Goal: Task Accomplishment & Management: Manage account settings

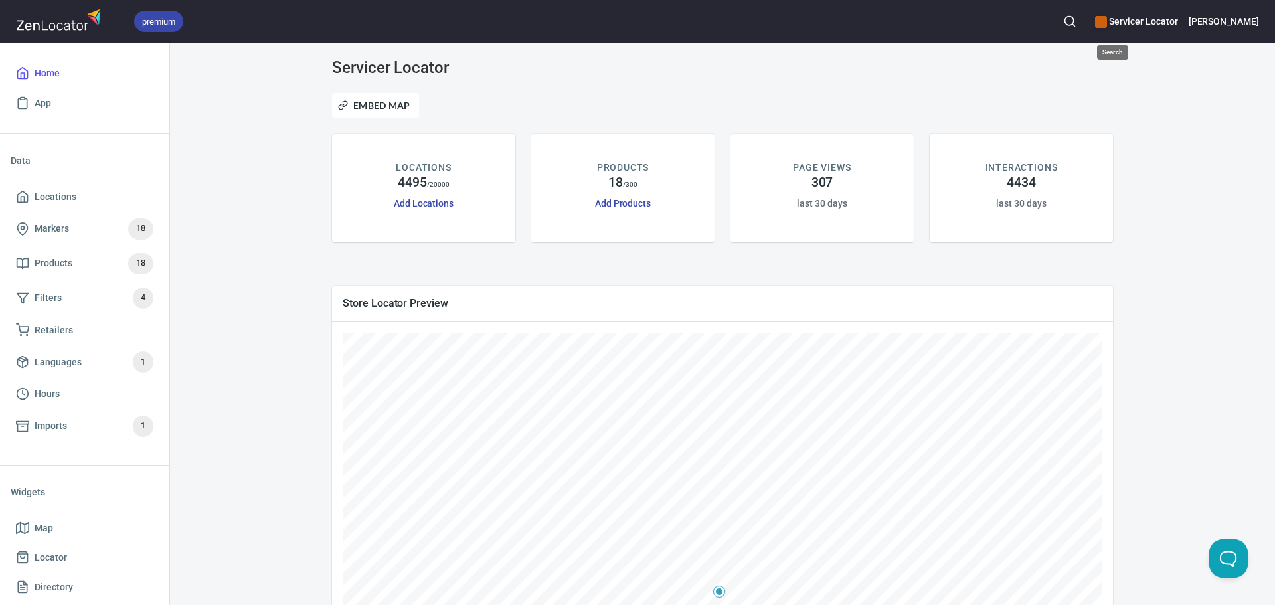
click at [1076, 21] on icon "button" at bounding box center [1069, 21] width 13 height 13
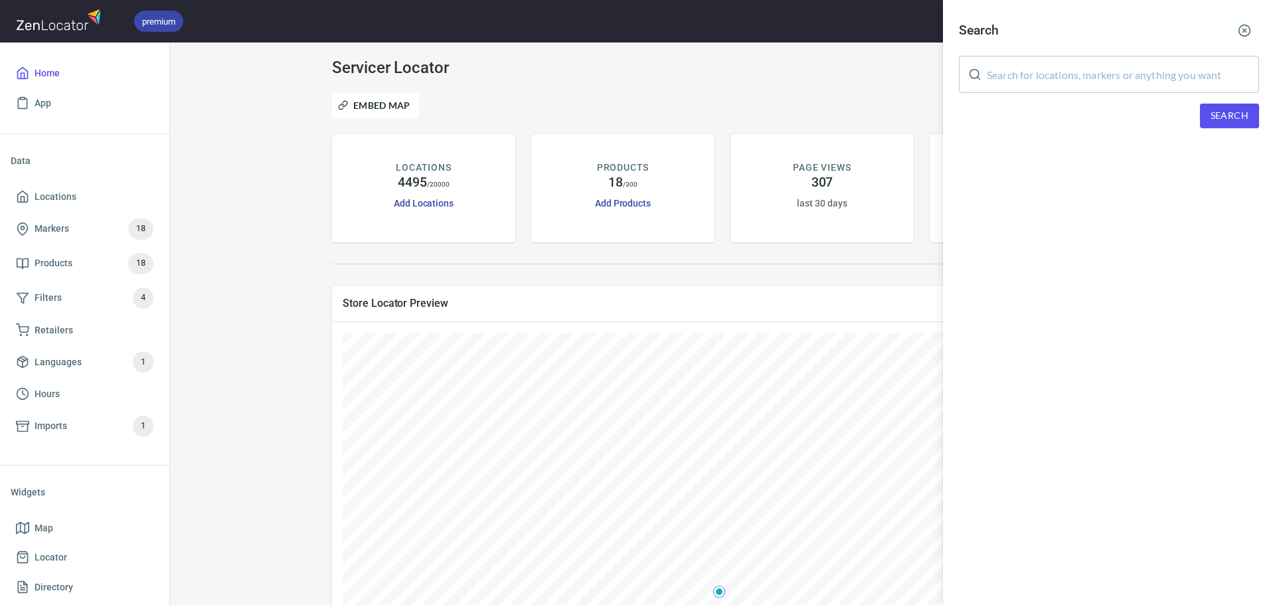
click at [1107, 77] on input "text" at bounding box center [1122, 74] width 272 height 37
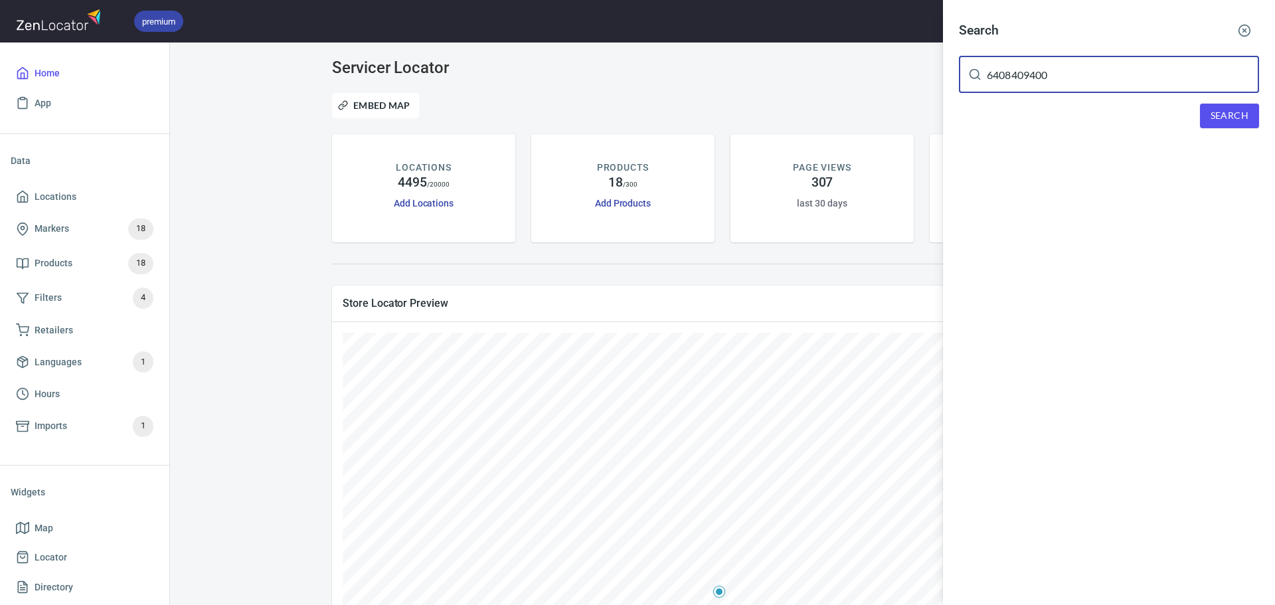
type input "6408409400"
click at [1217, 114] on span "Search" at bounding box center [1229, 116] width 38 height 17
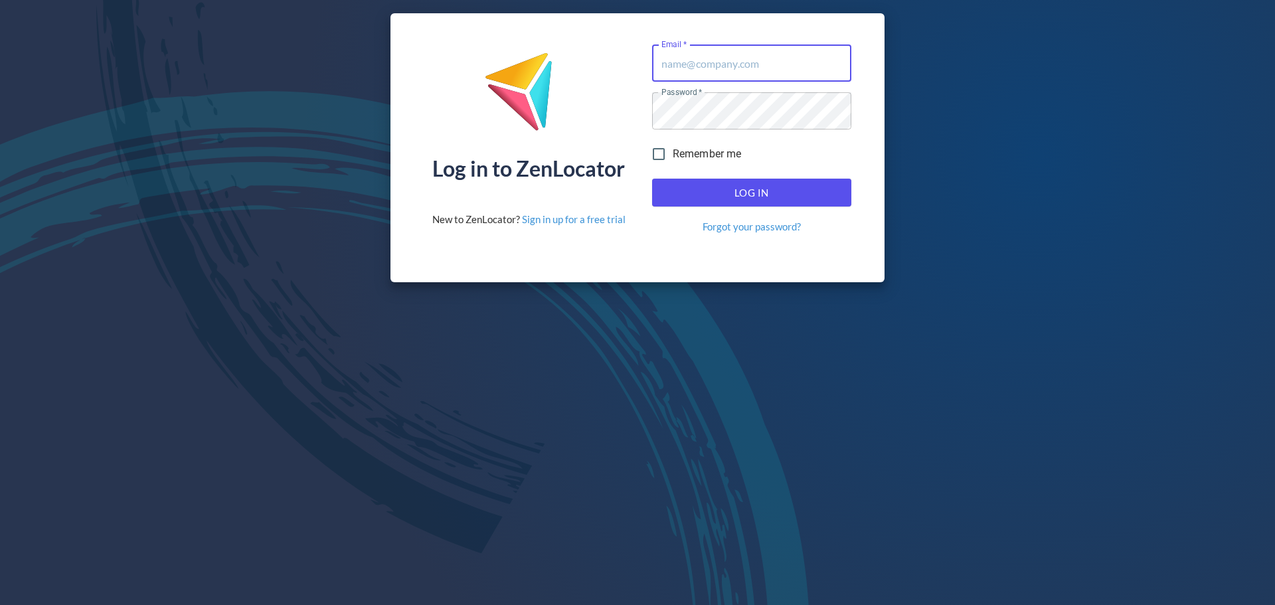
type input "service@pinnaclesalesgroup.com"
click at [745, 185] on span "Log In" at bounding box center [751, 192] width 170 height 17
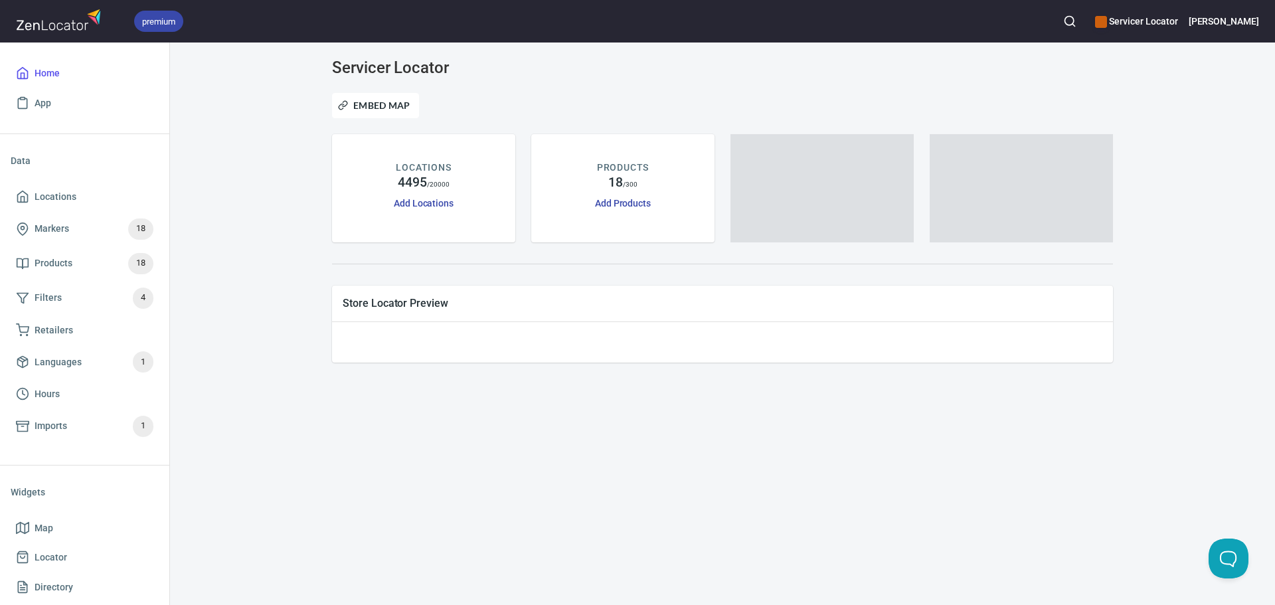
click at [1073, 23] on circle "button" at bounding box center [1069, 21] width 9 height 9
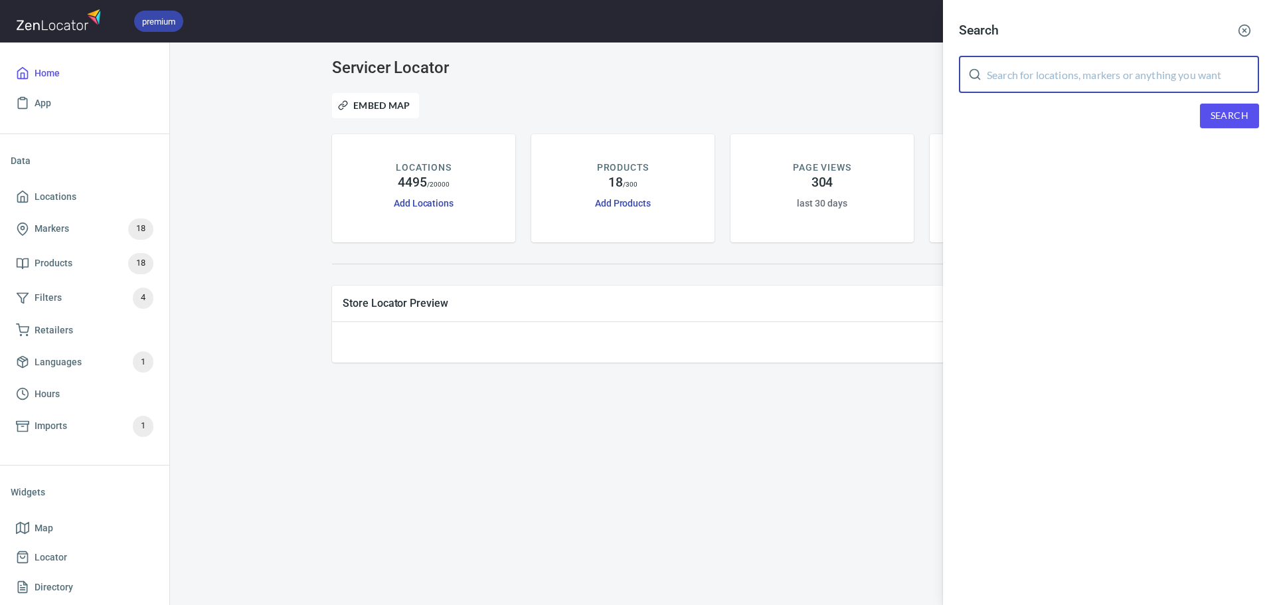
click at [1067, 68] on input "text" at bounding box center [1122, 74] width 272 height 37
paste input "star appliance"
type input "star appliance"
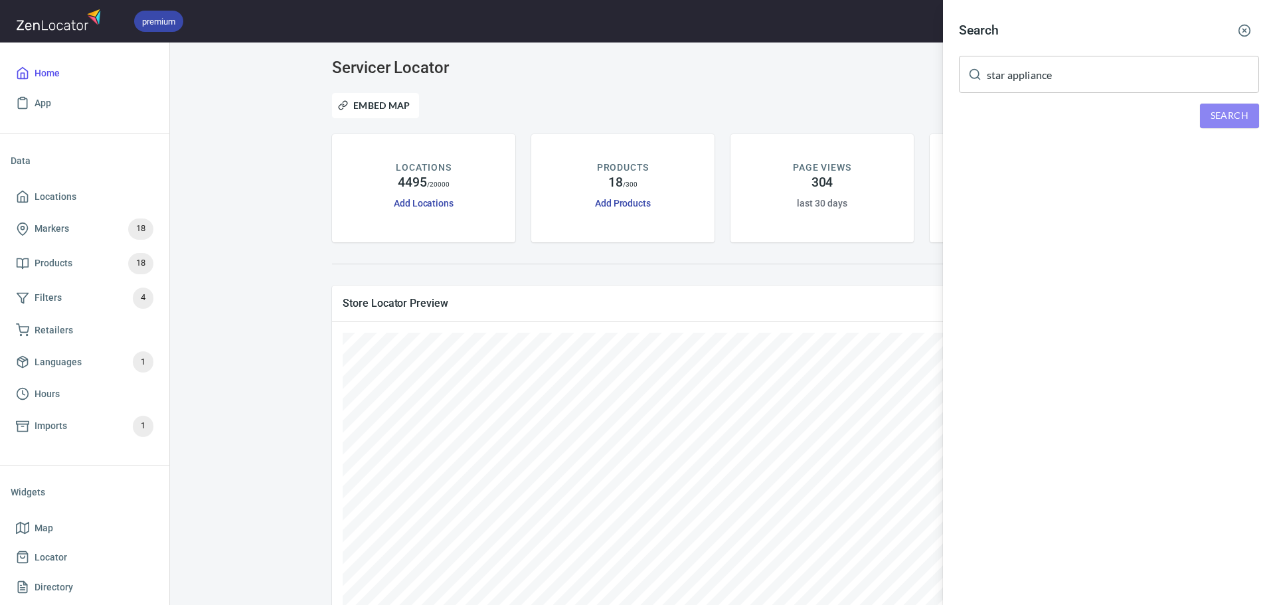
click at [1239, 107] on button "Search" at bounding box center [1229, 116] width 59 height 25
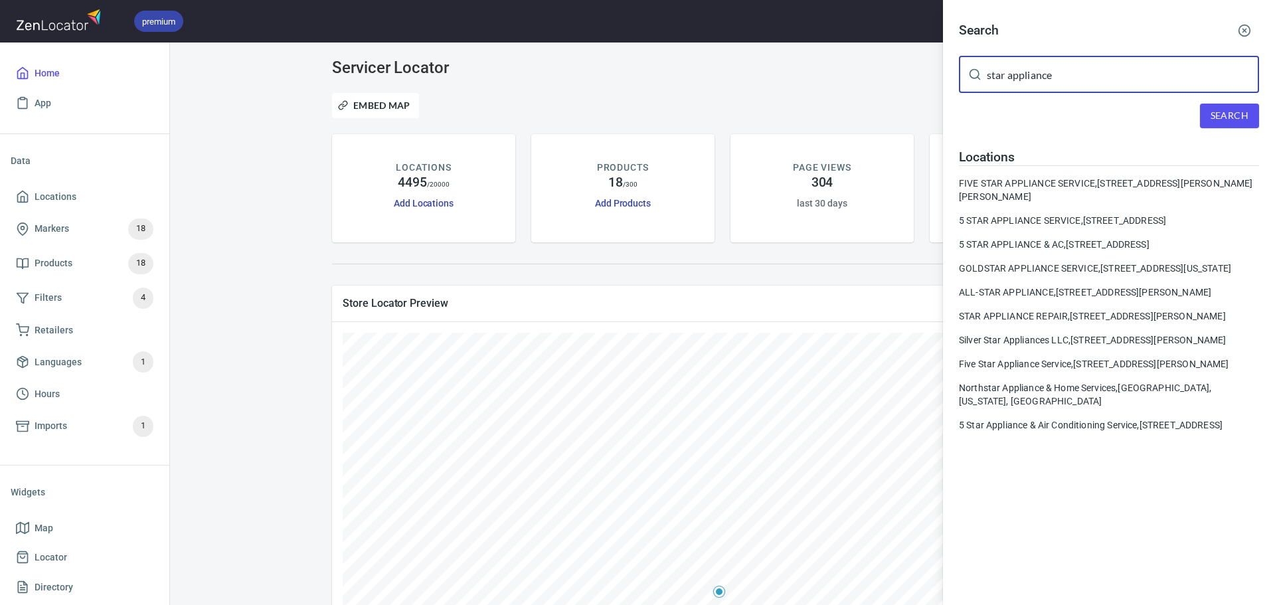
click at [1056, 67] on input "star appliance" at bounding box center [1122, 74] width 272 height 37
click at [1093, 71] on input "star appliance" at bounding box center [1122, 74] width 272 height 37
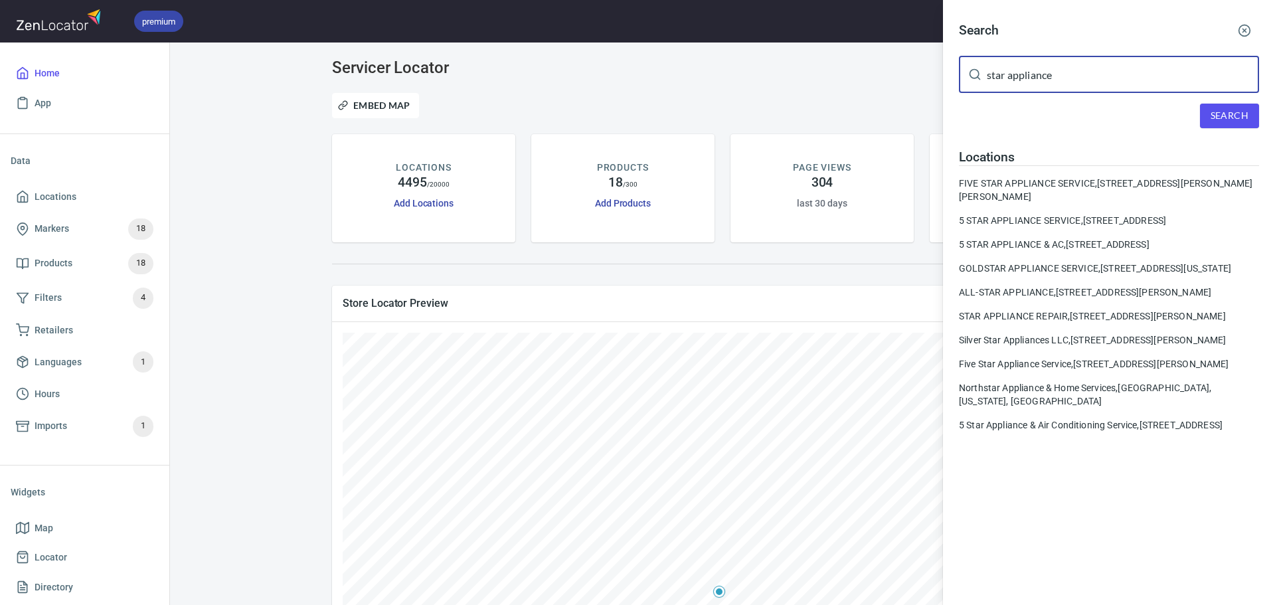
click at [1112, 76] on input "star appliance" at bounding box center [1122, 74] width 272 height 37
click at [1082, 62] on input "star appliance" at bounding box center [1122, 74] width 272 height 37
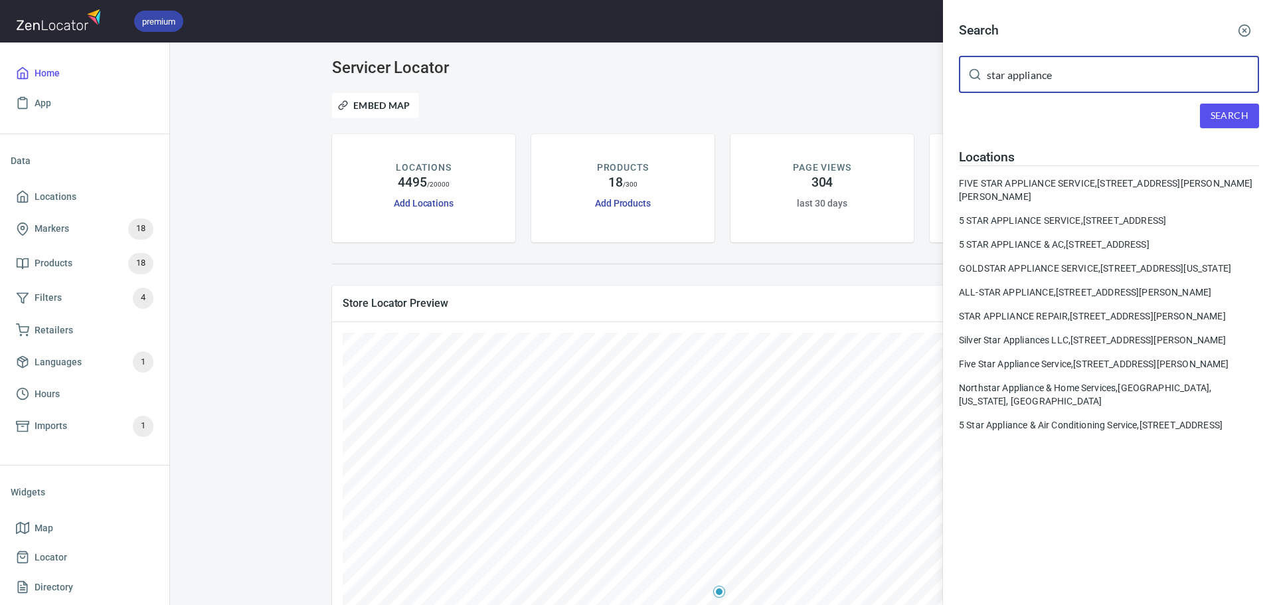
click at [1082, 62] on input "star appliance" at bounding box center [1122, 74] width 272 height 37
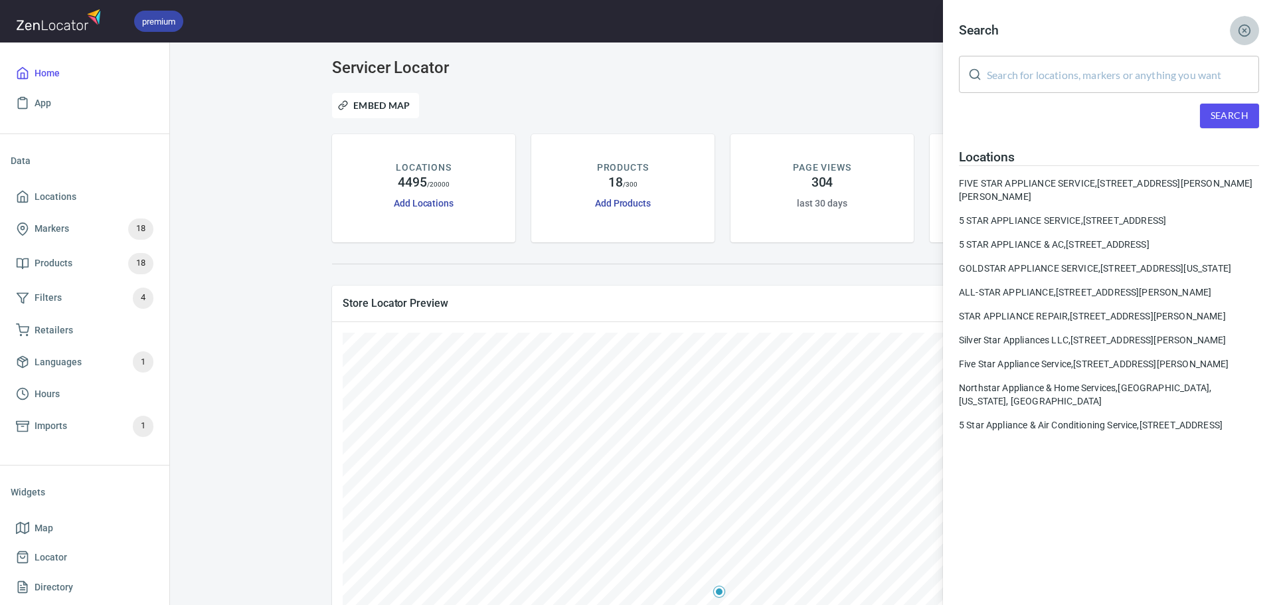
click at [1247, 26] on circle "button" at bounding box center [1244, 30] width 11 height 11
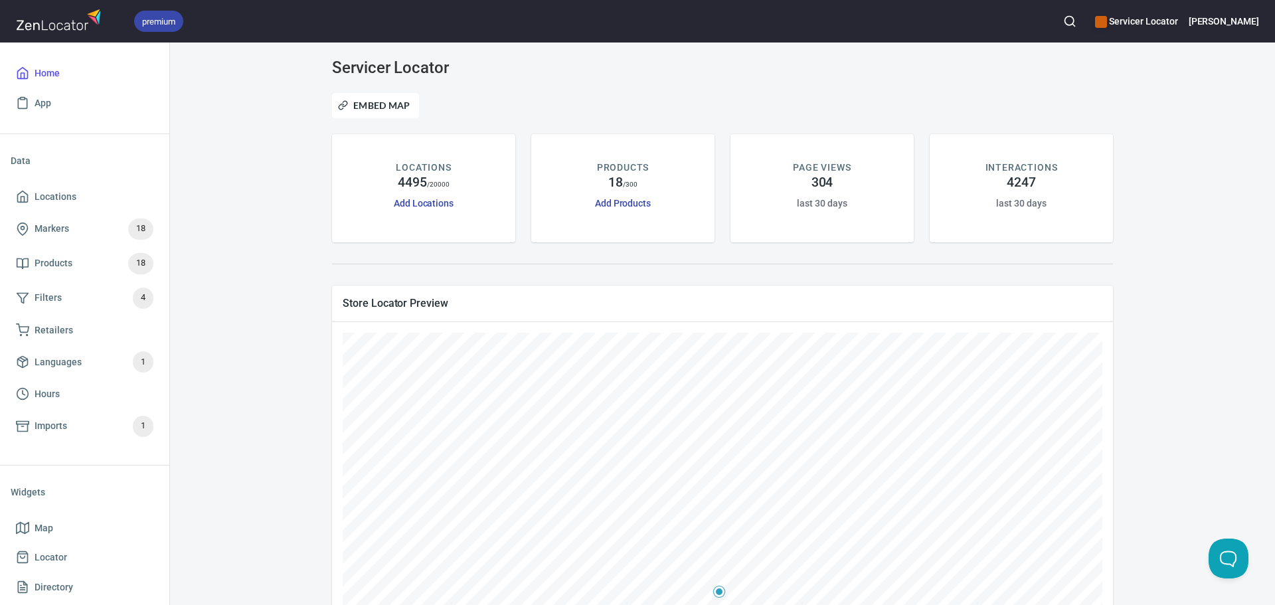
click at [903, 85] on div "Embed Map" at bounding box center [722, 105] width 797 height 41
click at [532, 285] on div "Store Locator Preview submit issue , © MapTiler , © OpenStreetMap ZenLocator" at bounding box center [722, 581] width 797 height 609
click at [1076, 17] on icon "button" at bounding box center [1069, 21] width 13 height 13
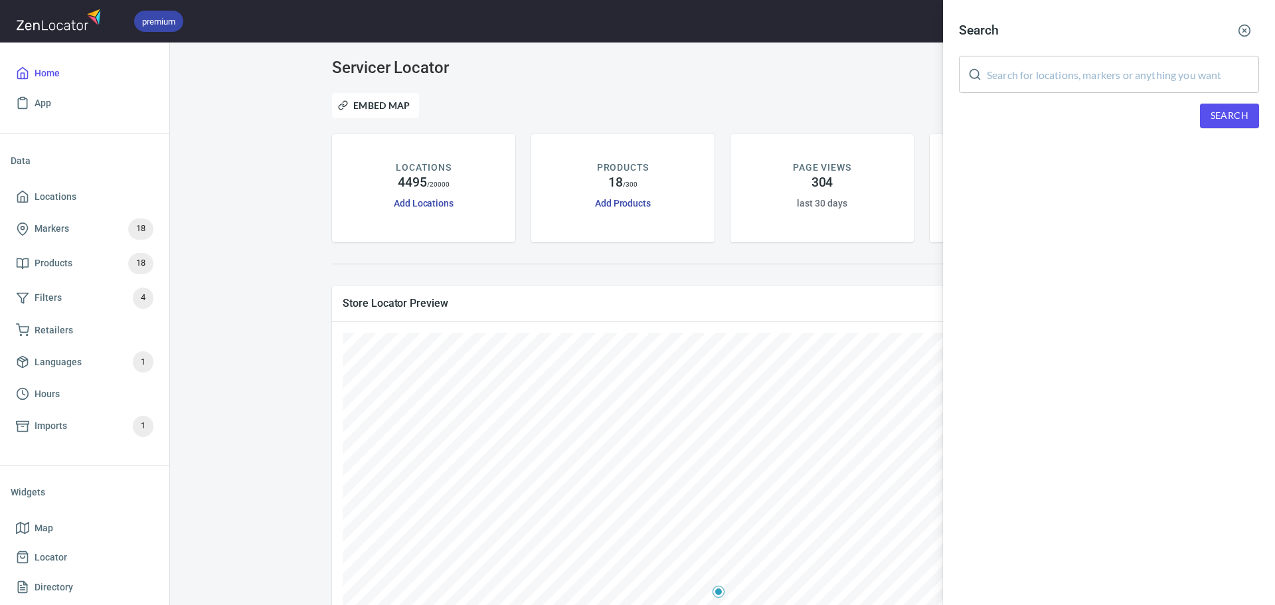
click at [1077, 60] on input "text" at bounding box center [1122, 74] width 272 height 37
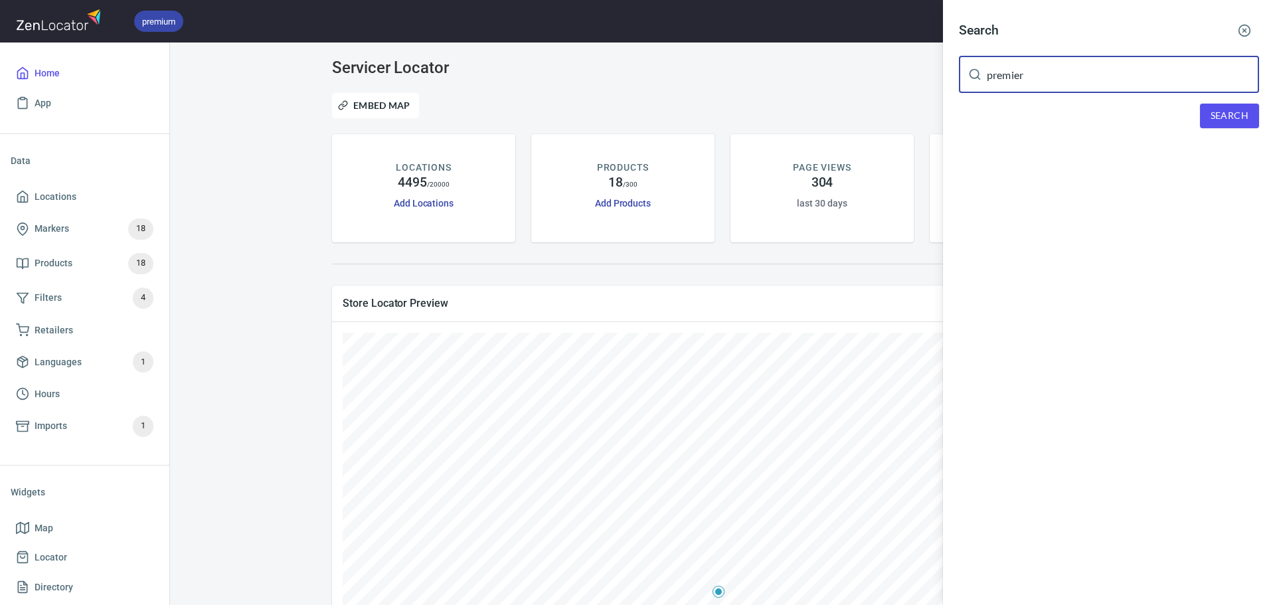
type input "premier"
click at [1221, 113] on span "Search" at bounding box center [1229, 116] width 38 height 17
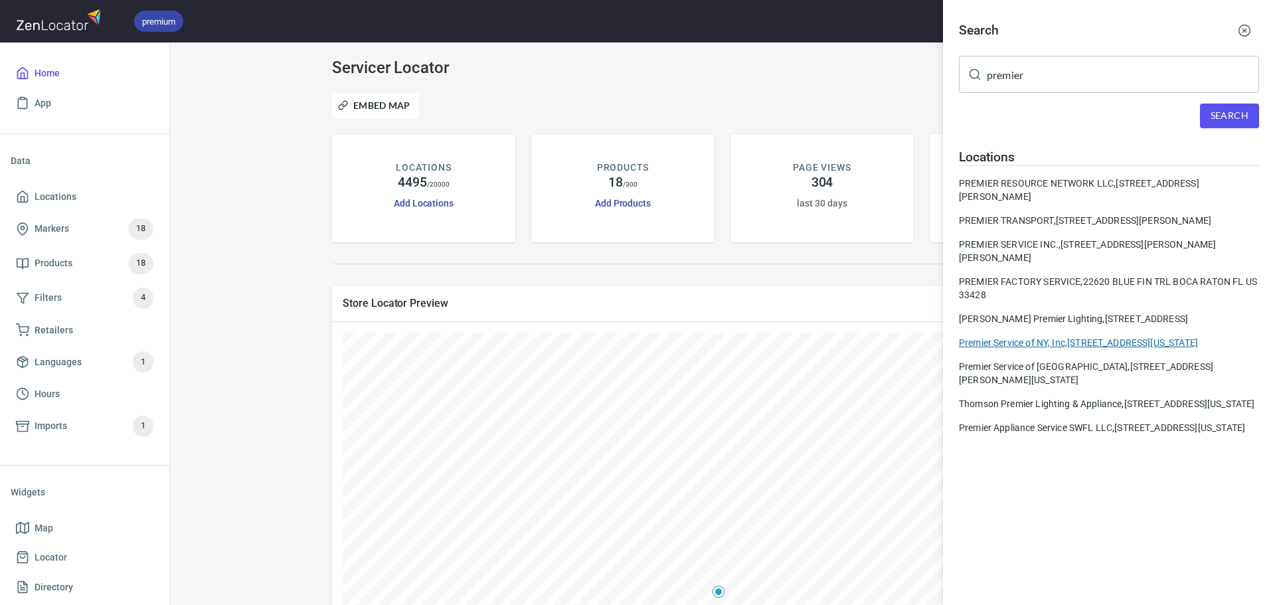
click at [1101, 343] on div "Premier Service of NY, Inc, 25 South Bay Avenue, Freeport, New York, United Sta…" at bounding box center [1109, 342] width 300 height 13
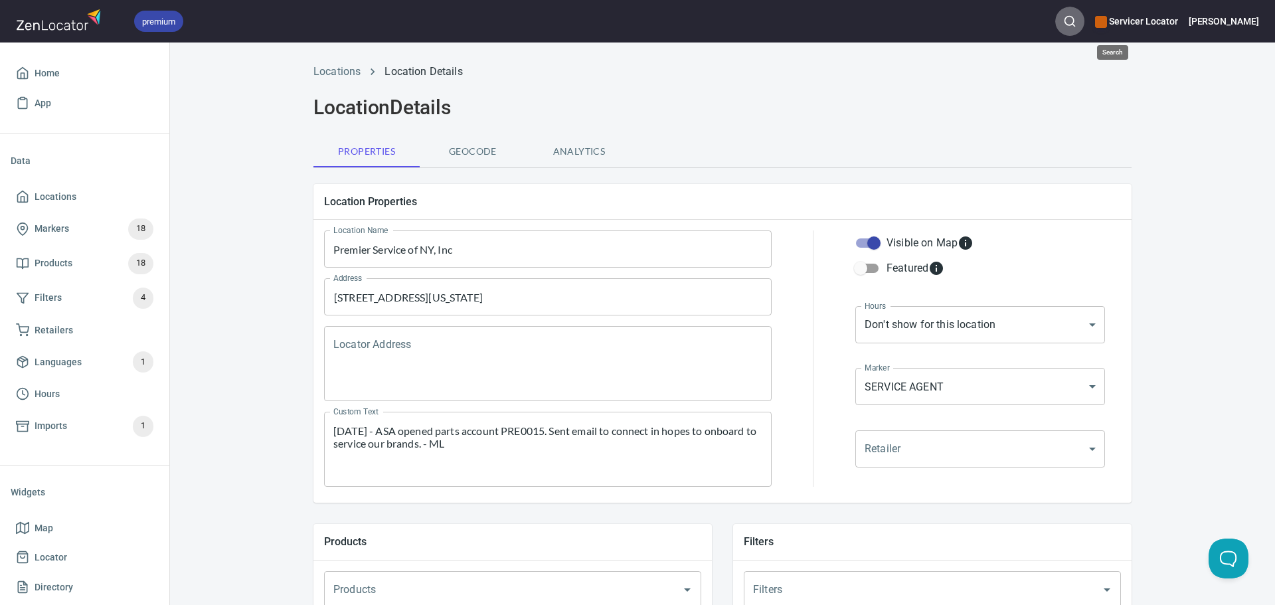
click at [1076, 23] on icon "button" at bounding box center [1069, 21] width 13 height 13
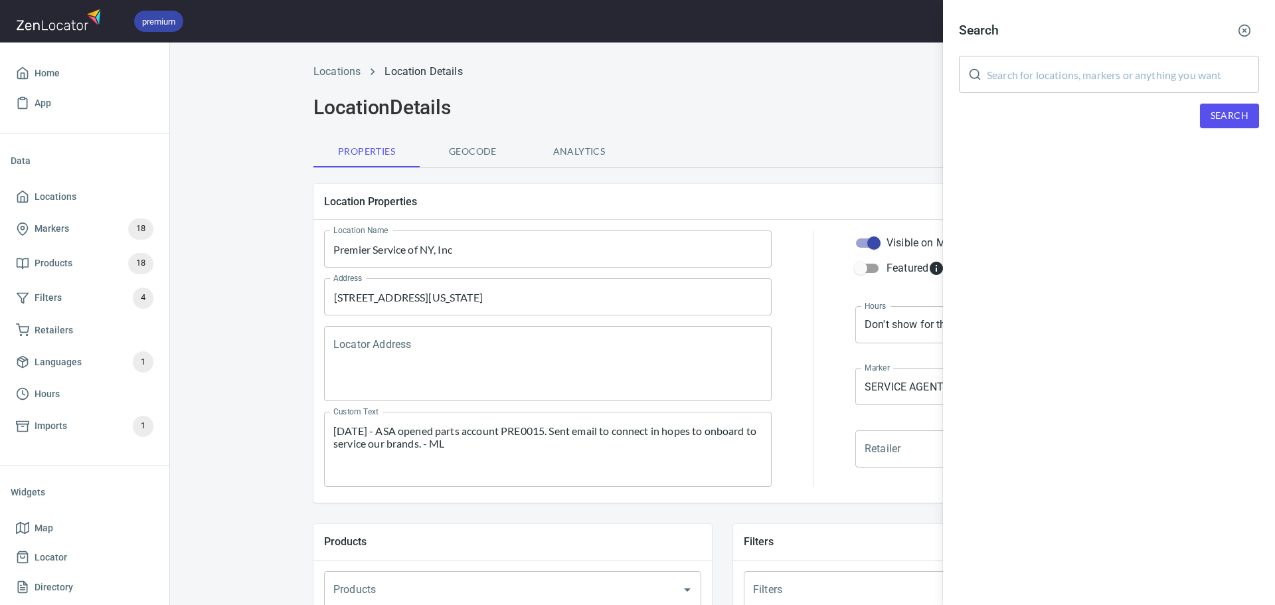
click at [1113, 68] on input "text" at bounding box center [1122, 74] width 272 height 37
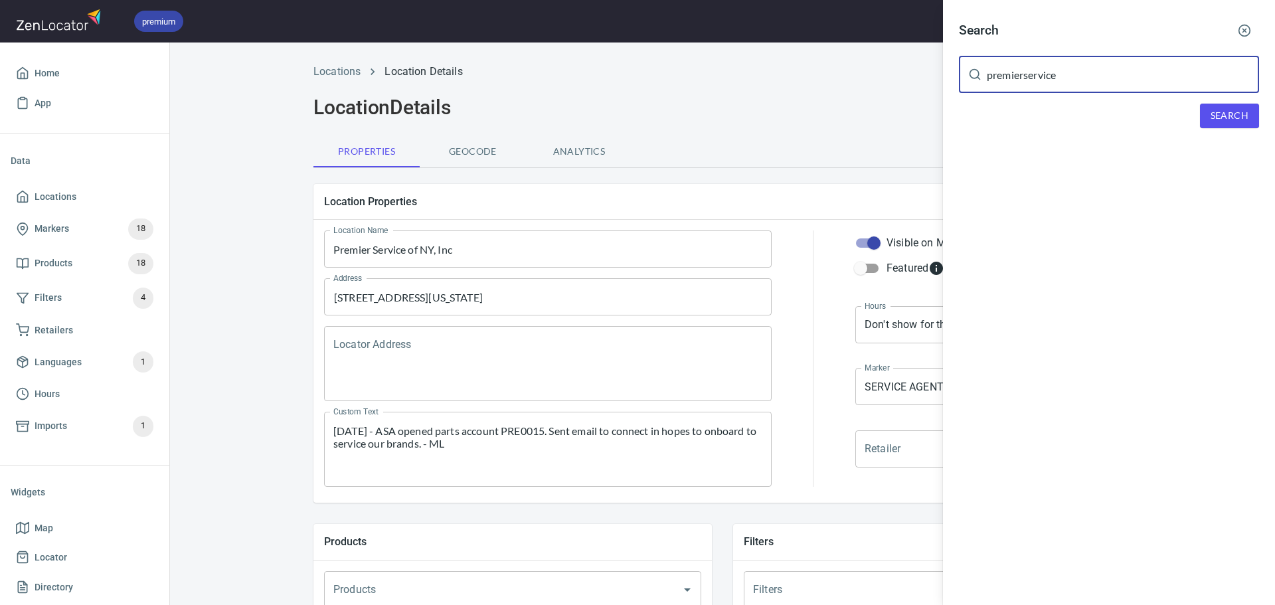
click at [1024, 77] on input "premierservice" at bounding box center [1122, 74] width 272 height 37
type input "premier service"
click at [1209, 115] on button "Search" at bounding box center [1229, 116] width 59 height 25
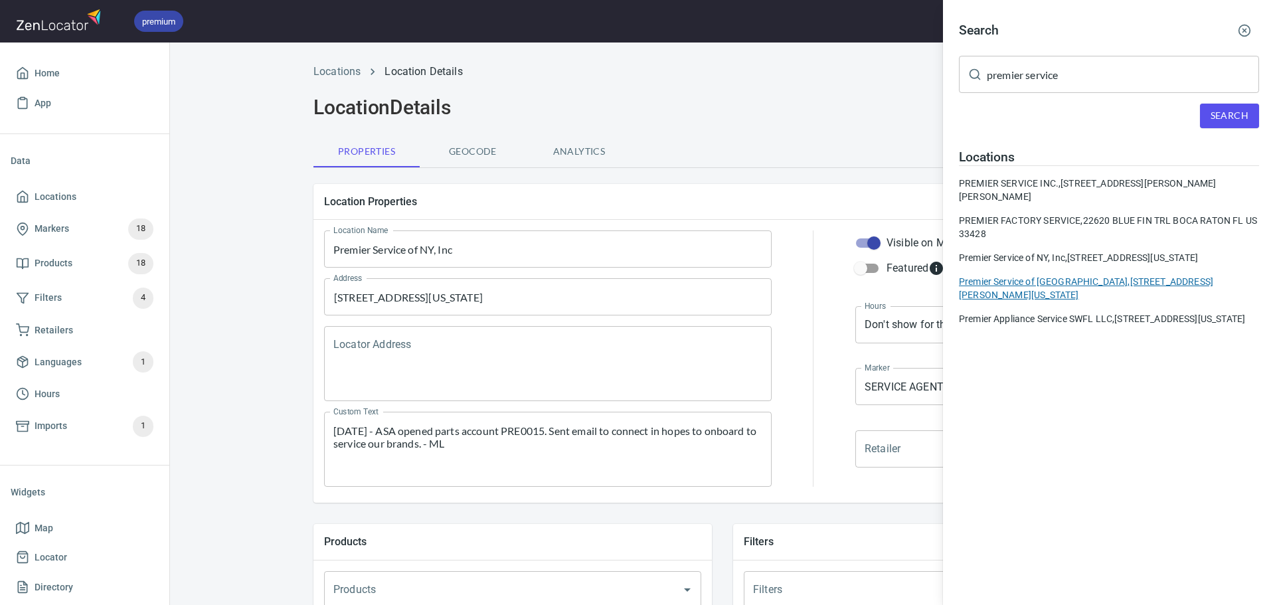
click at [1065, 279] on div "Premier Service of NY, 74 Jesse Street, Freeport, New York, United States" at bounding box center [1109, 288] width 300 height 27
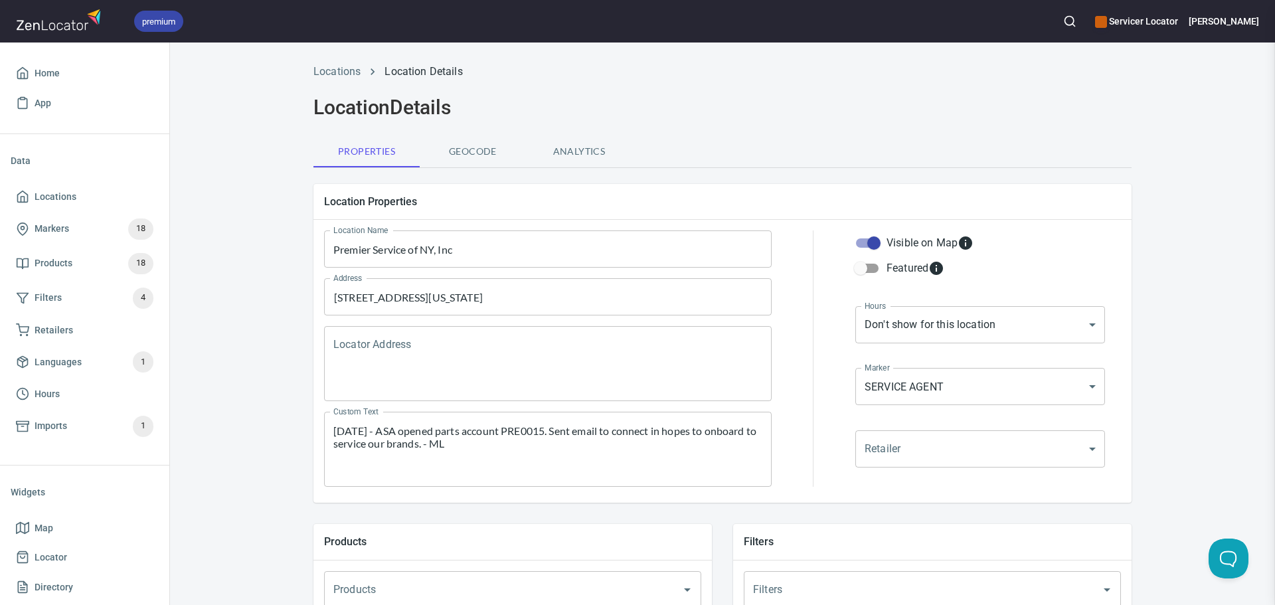
type input "Premier Service of NY"
type textarea "11/12/24 - Added from application // JDR Gas Ranges Induction Ranges Electric R…"
type input "Giovanni Fermin"
type input "516-670-5104"
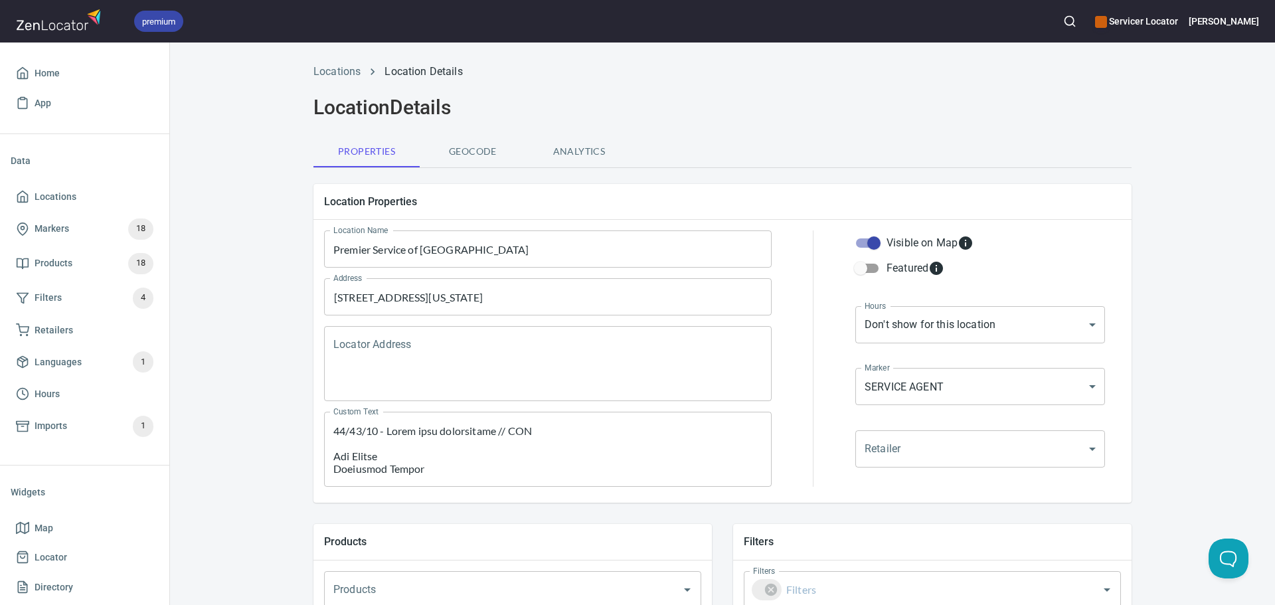
click at [763, 149] on div "Properties Geocode Analytics" at bounding box center [722, 151] width 818 height 32
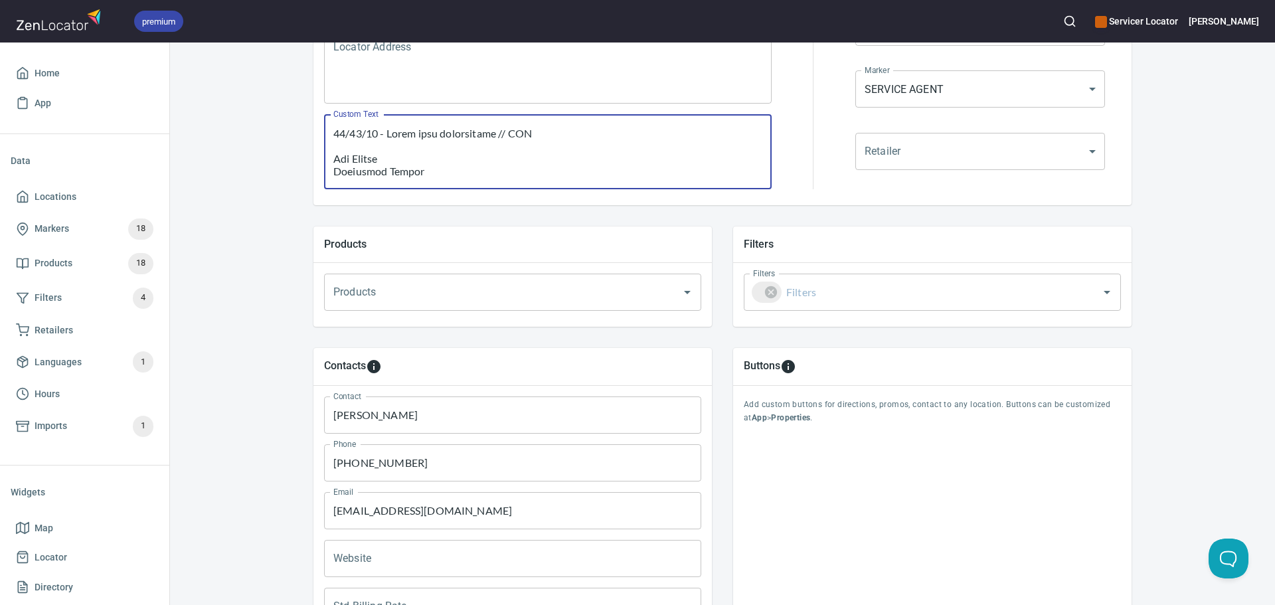
scroll to position [321, 0]
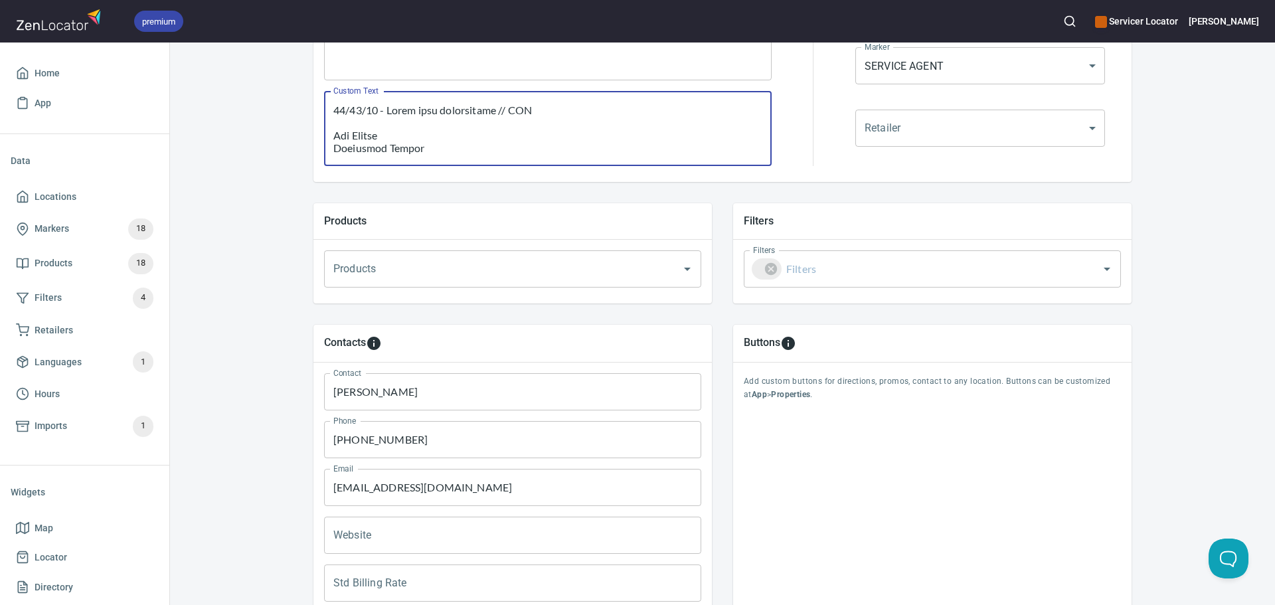
click at [702, 321] on div "Contacts Contact Giovanni Fermin Contact Phone 516-670-5104 Phone Email premier…" at bounding box center [513, 484] width 420 height 340
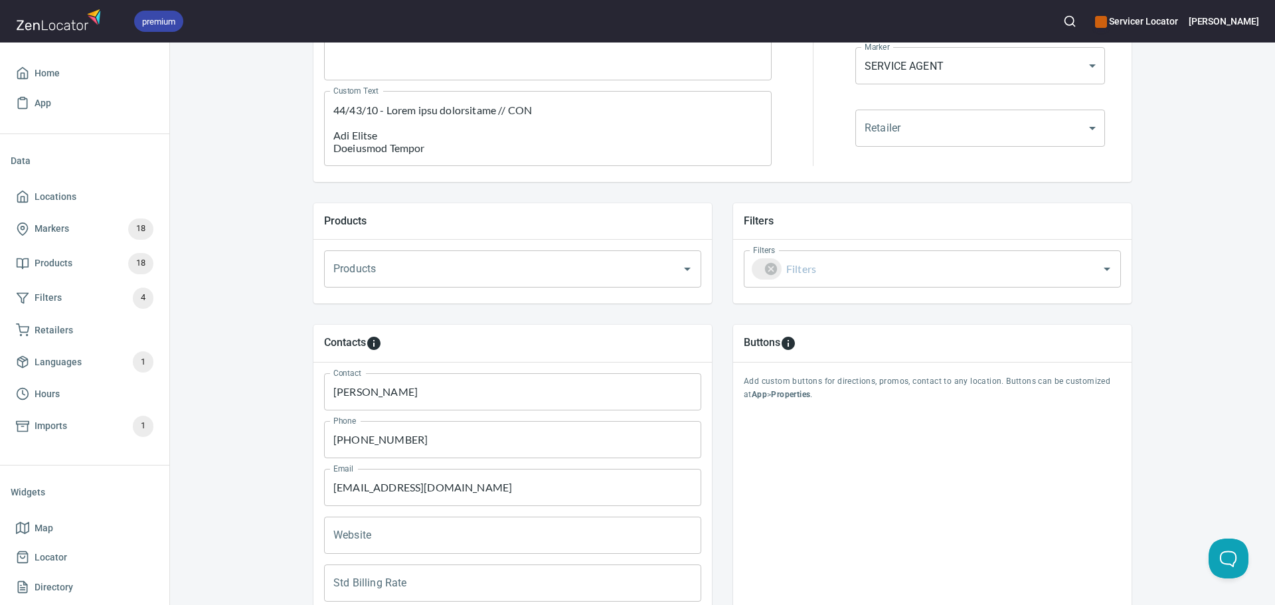
scroll to position [387, 0]
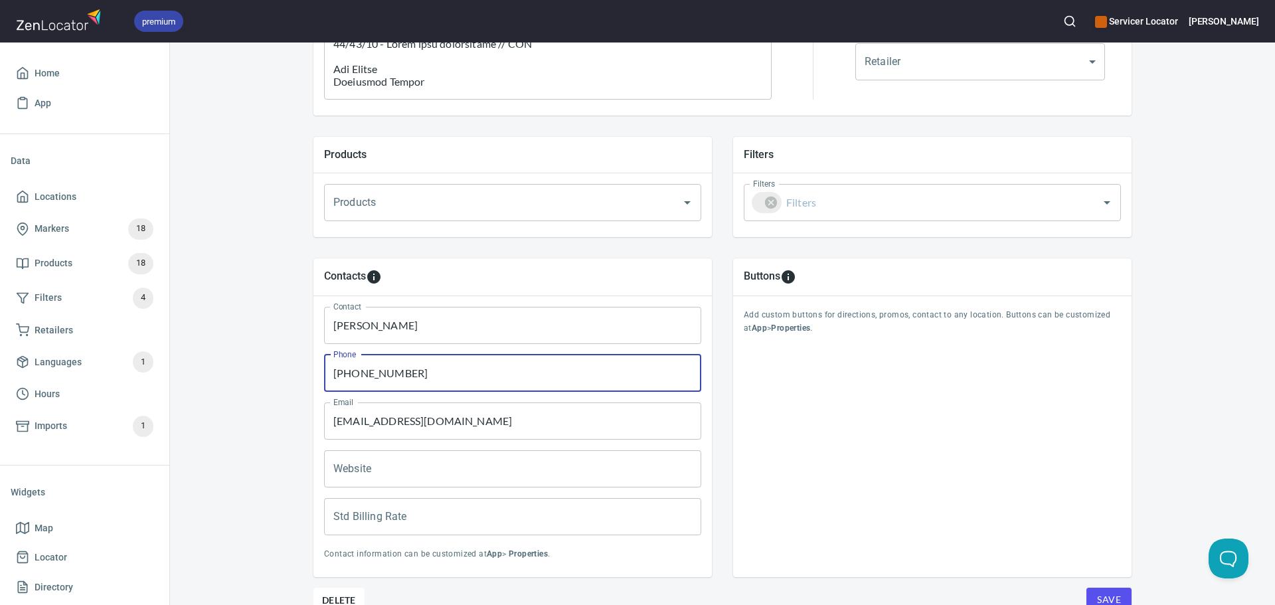
click at [427, 379] on input "516-670-5104" at bounding box center [512, 372] width 377 height 37
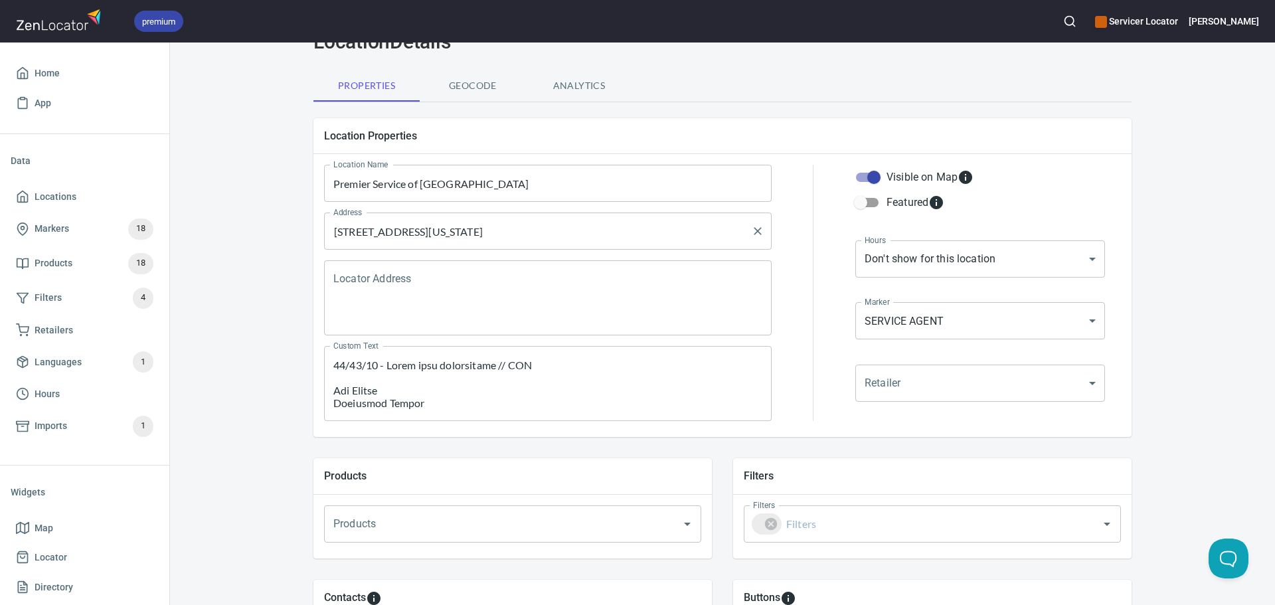
scroll to position [0, 0]
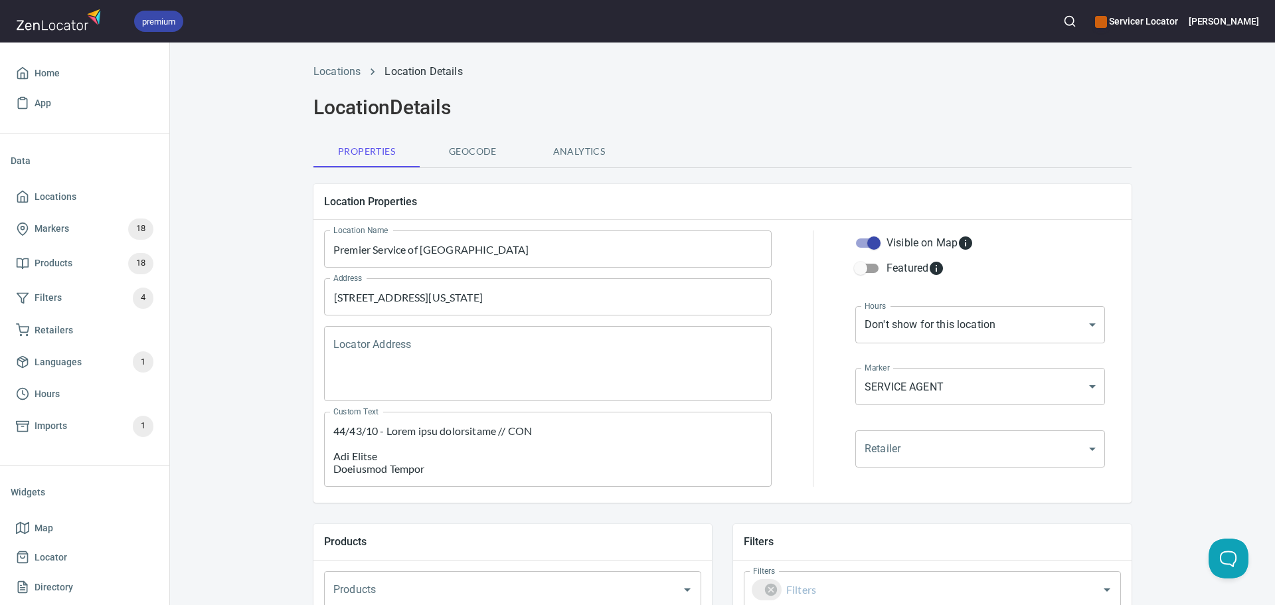
click at [1076, 23] on icon "button" at bounding box center [1069, 21] width 13 height 13
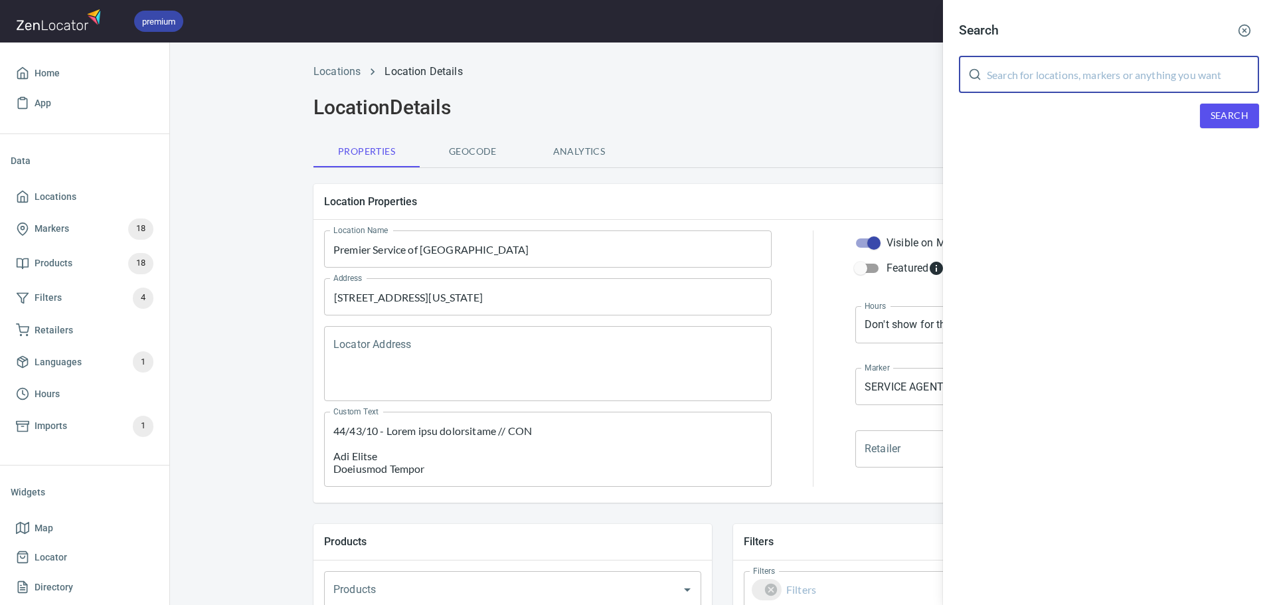
click at [1091, 72] on input "text" at bounding box center [1122, 74] width 272 height 37
type input "premier service"
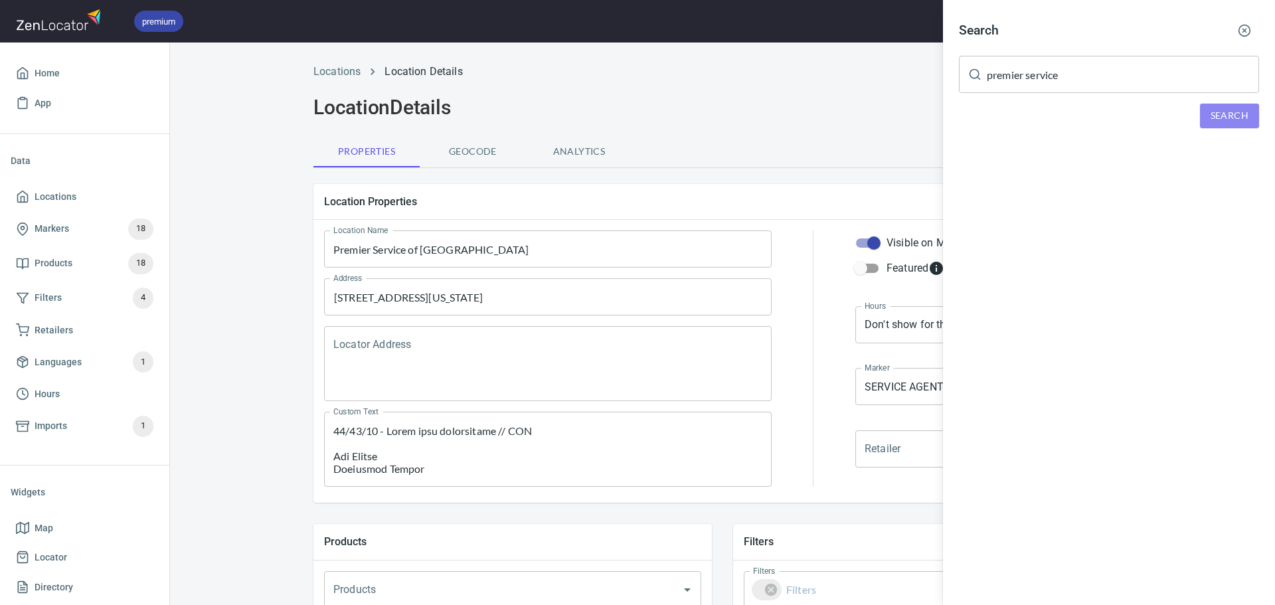
click at [1233, 112] on span "Search" at bounding box center [1229, 116] width 38 height 17
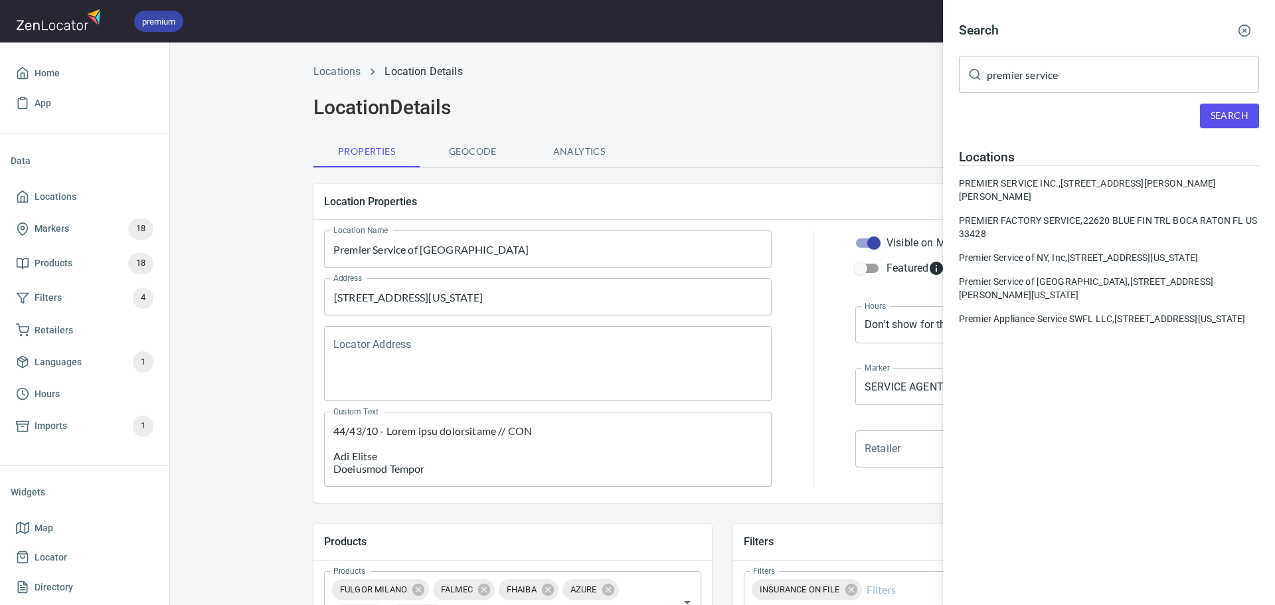
click at [674, 296] on div at bounding box center [637, 302] width 1275 height 605
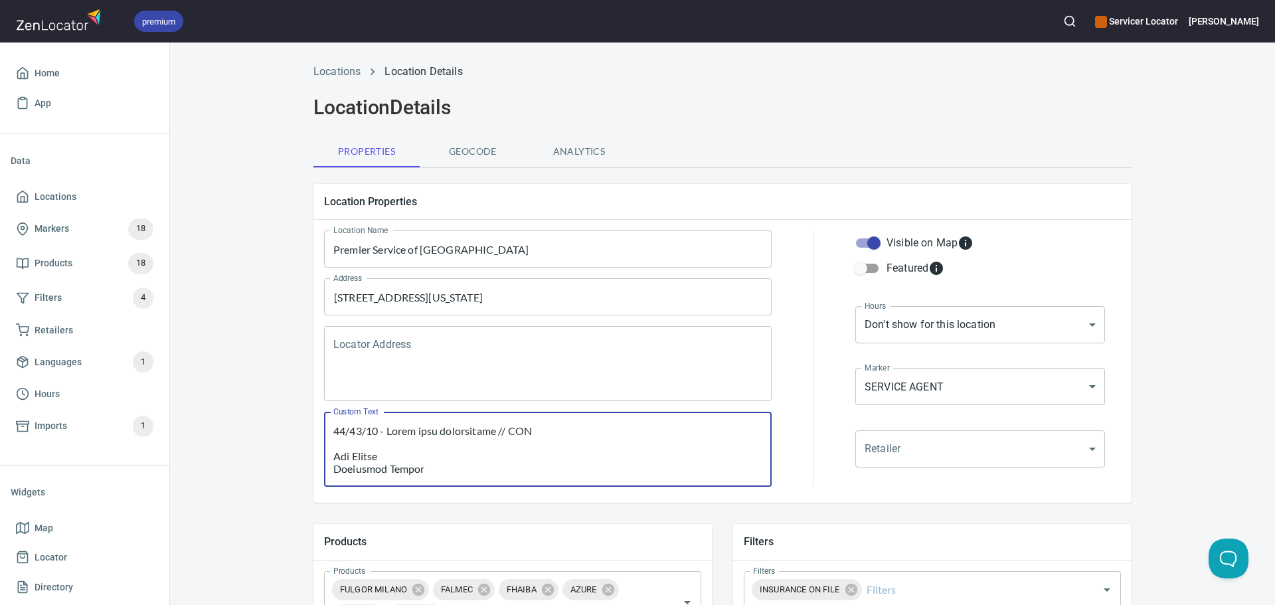
click at [586, 437] on textarea "Custom Text" at bounding box center [547, 449] width 429 height 50
click at [333, 433] on textarea "Custom Text" at bounding box center [547, 449] width 429 height 50
click at [513, 429] on textarea "Custom Text" at bounding box center [547, 449] width 429 height 50
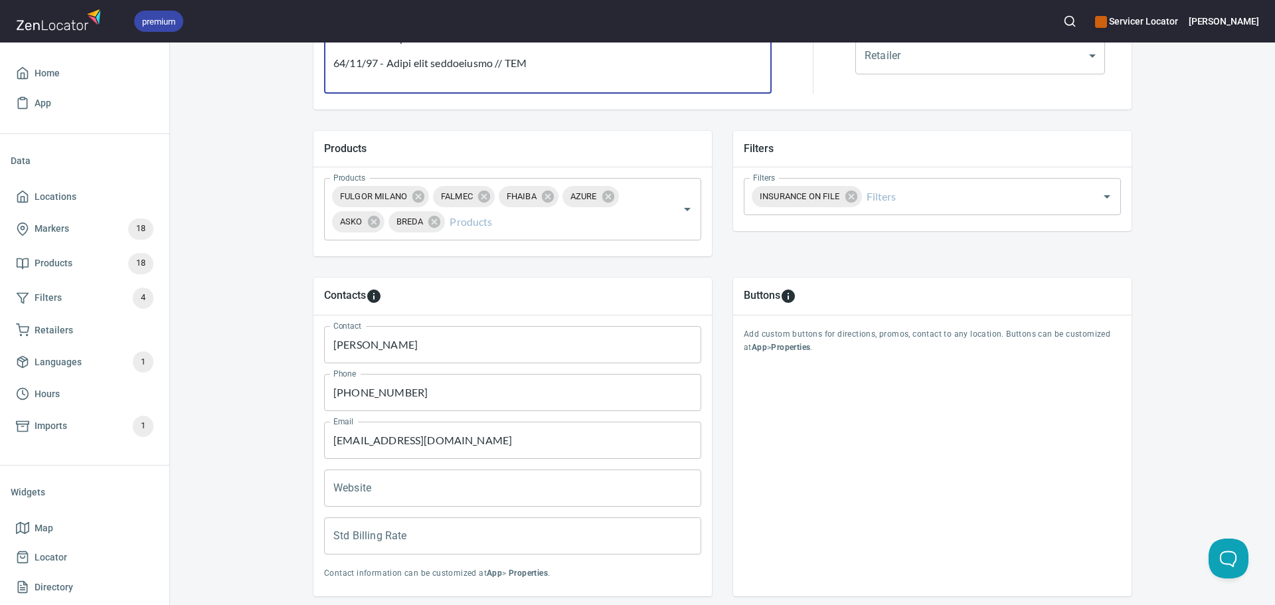
scroll to position [398, 0]
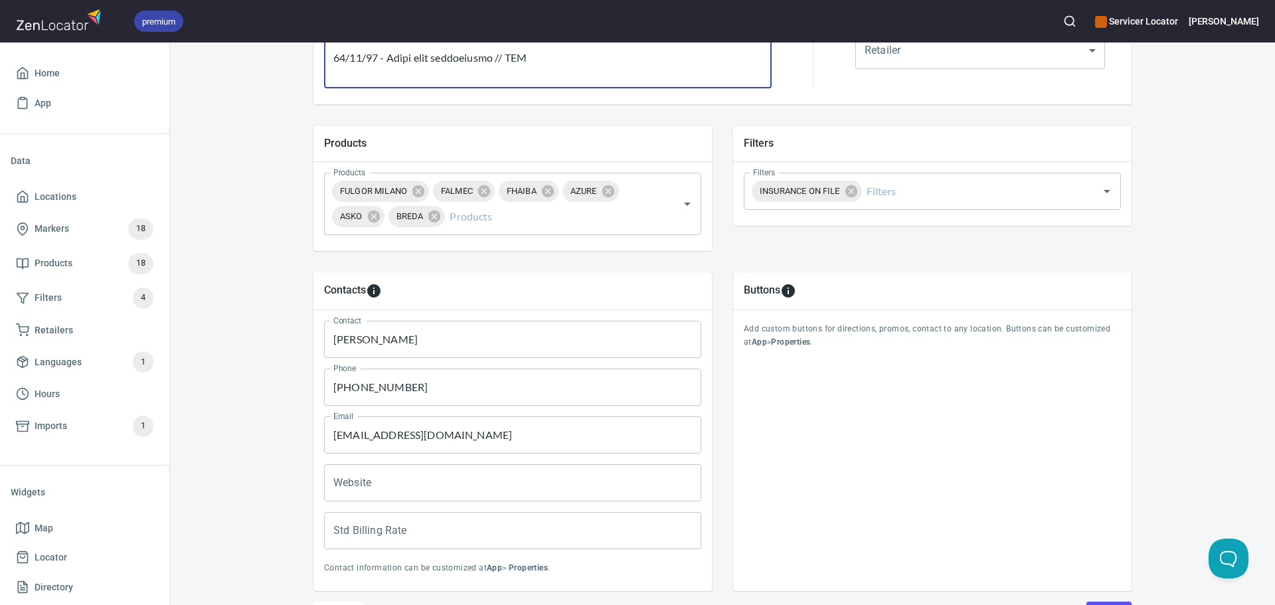
type textarea "8/28/25 Ship parts to Servicer 11/12/24 - Added from application // JDR Gas Ran…"
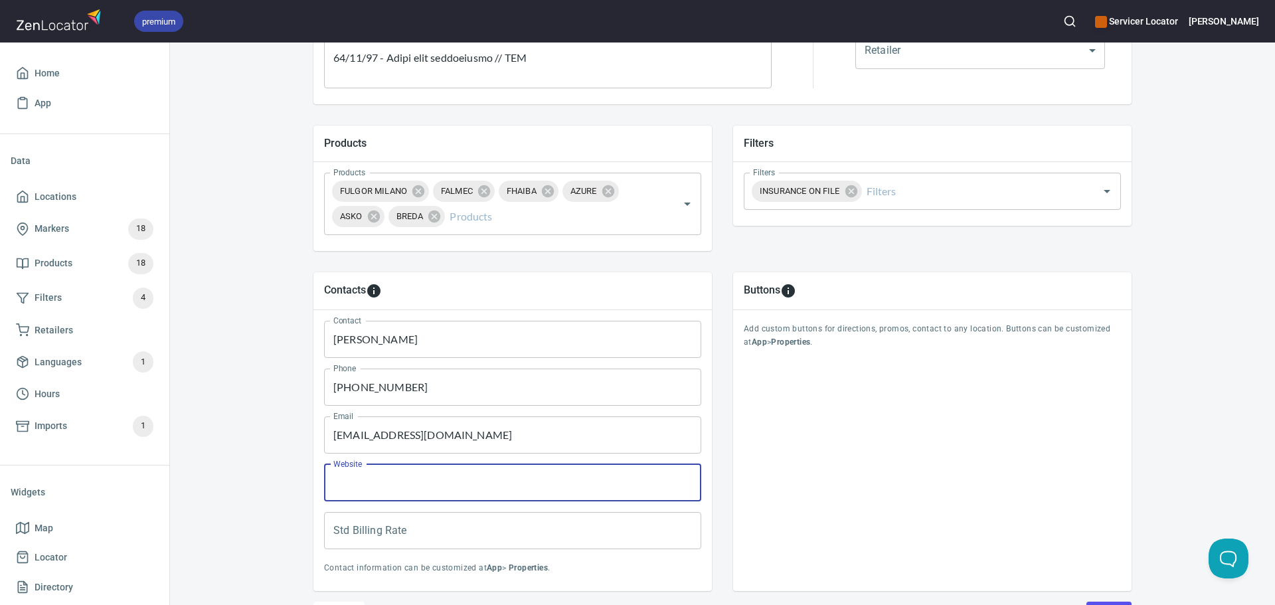
click at [392, 483] on input "Website" at bounding box center [512, 482] width 377 height 37
click at [410, 532] on input "Std Billing Rate" at bounding box center [512, 530] width 377 height 37
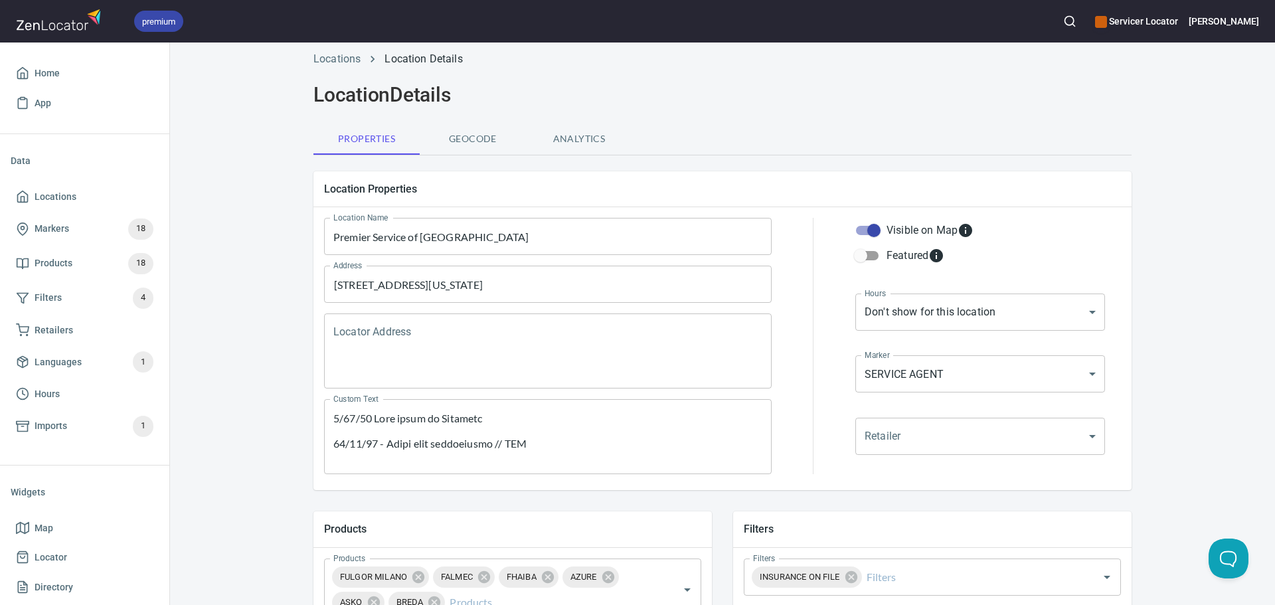
scroll to position [0, 0]
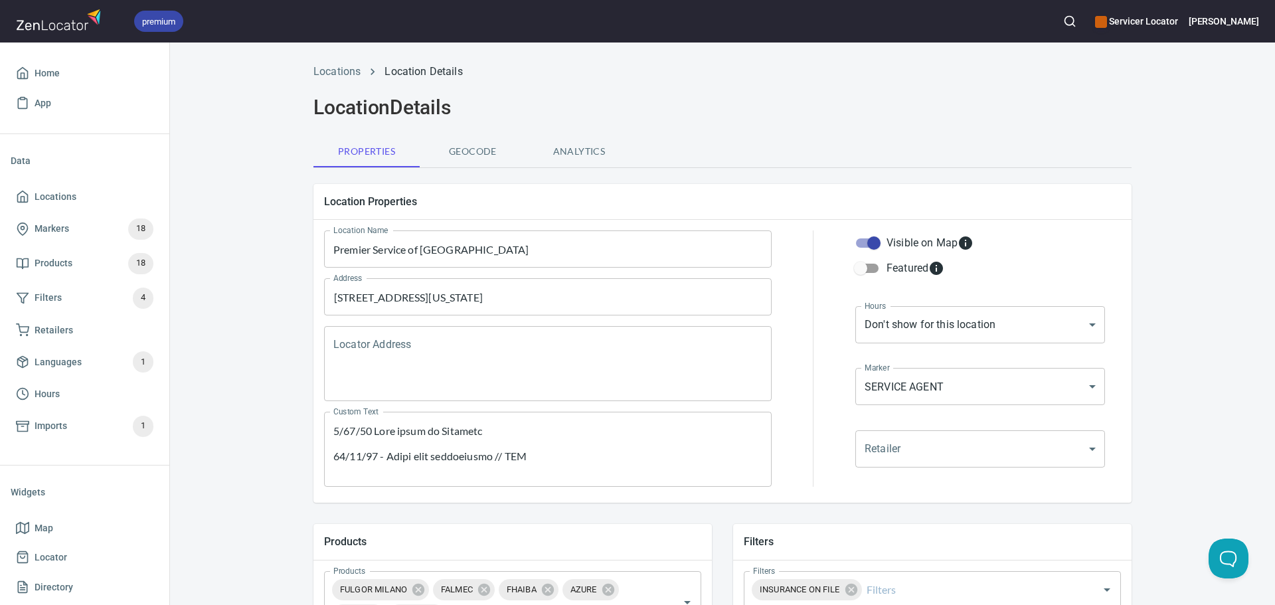
type input "175"
click at [270, 382] on div "Locations Location Details Location Details Properties Geocode Analytics Locati…" at bounding box center [722, 570] width 1105 height 1028
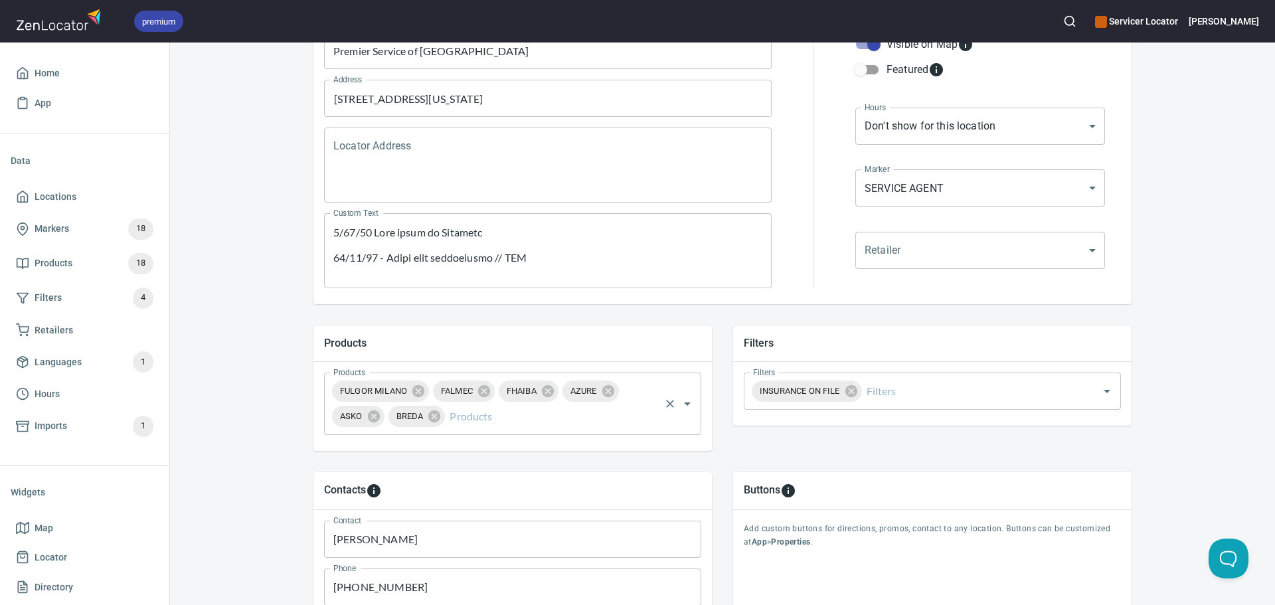
scroll to position [199, 0]
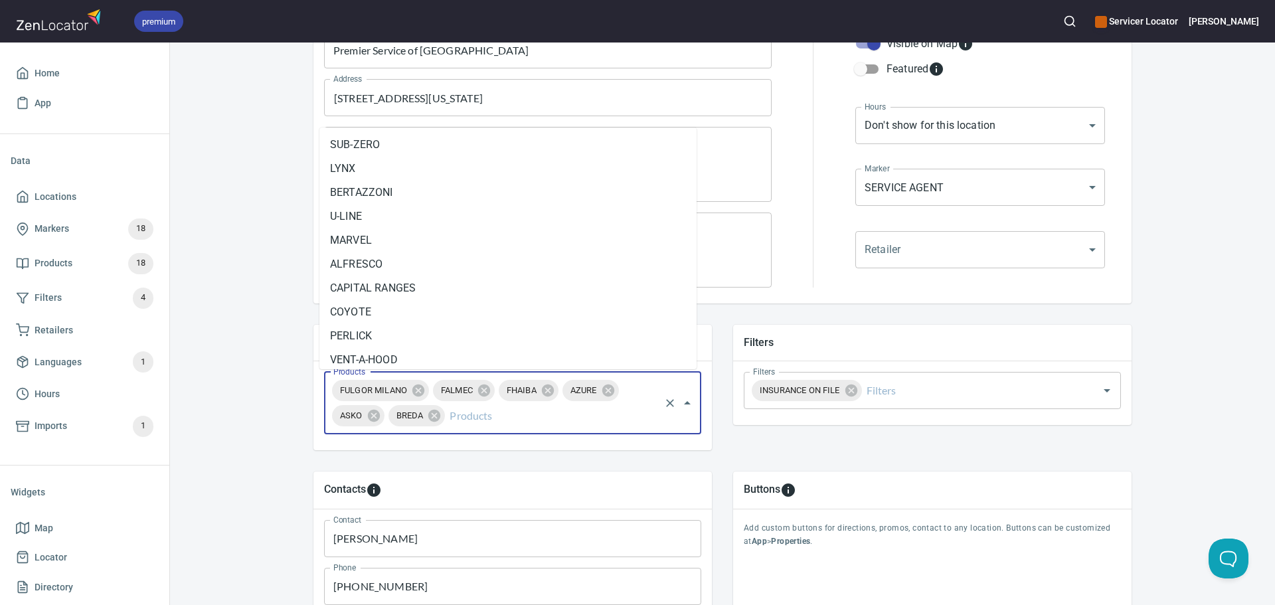
click at [480, 412] on input "Products" at bounding box center [552, 415] width 211 height 25
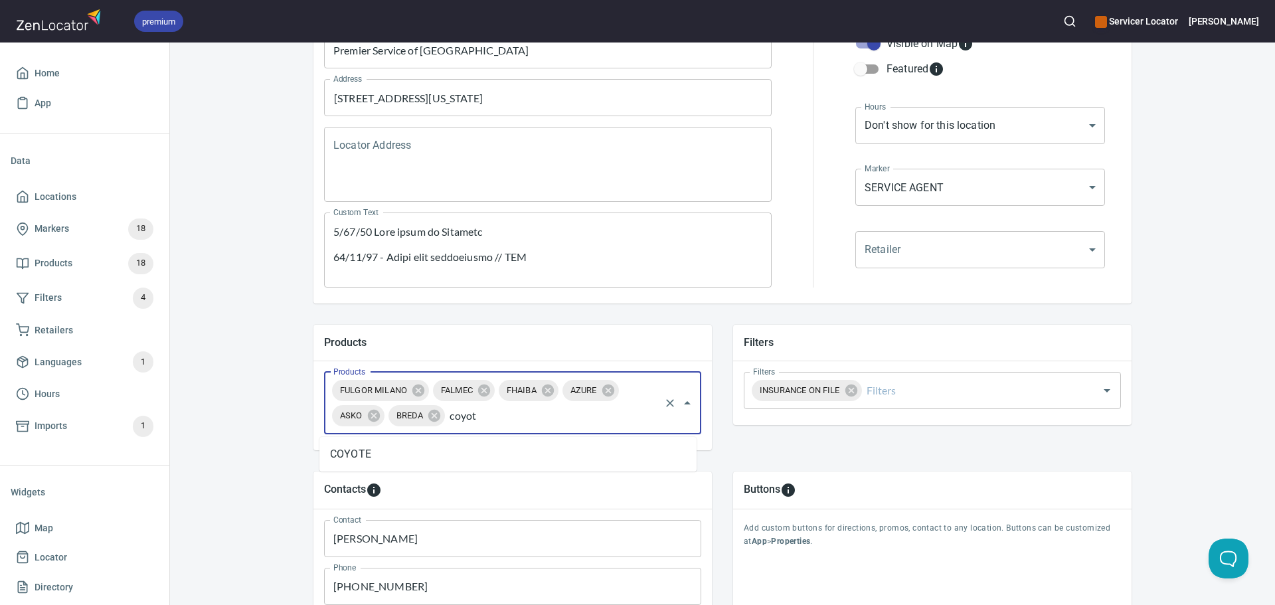
type input "coyote"
click at [382, 457] on li "COYOTE" at bounding box center [507, 454] width 377 height 24
click at [238, 344] on div "Locations Location Details Location Details Properties Geocode Analytics Locati…" at bounding box center [722, 371] width 1105 height 1028
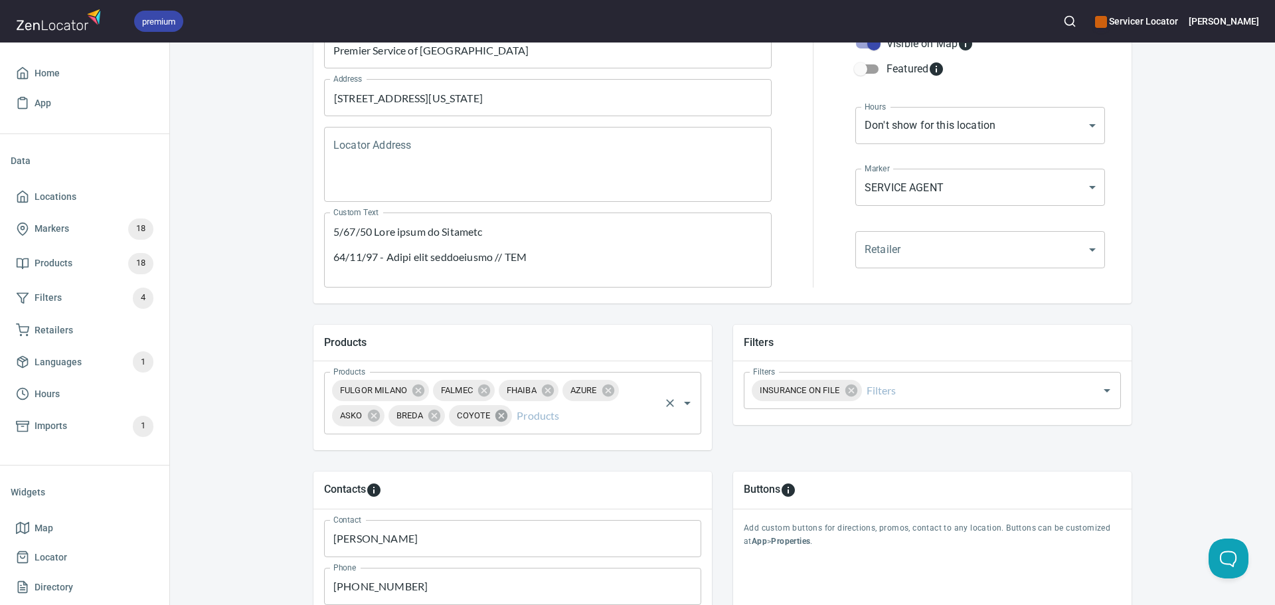
click at [498, 415] on icon at bounding box center [501, 416] width 12 height 12
click at [587, 345] on h5 "Products" at bounding box center [512, 342] width 377 height 14
click at [463, 415] on input "Products" at bounding box center [552, 415] width 211 height 25
click at [281, 318] on div "Locations Location Details Location Details Properties Geocode Analytics Locati…" at bounding box center [722, 371] width 1105 height 1028
click at [506, 420] on input "Products" at bounding box center [552, 415] width 211 height 25
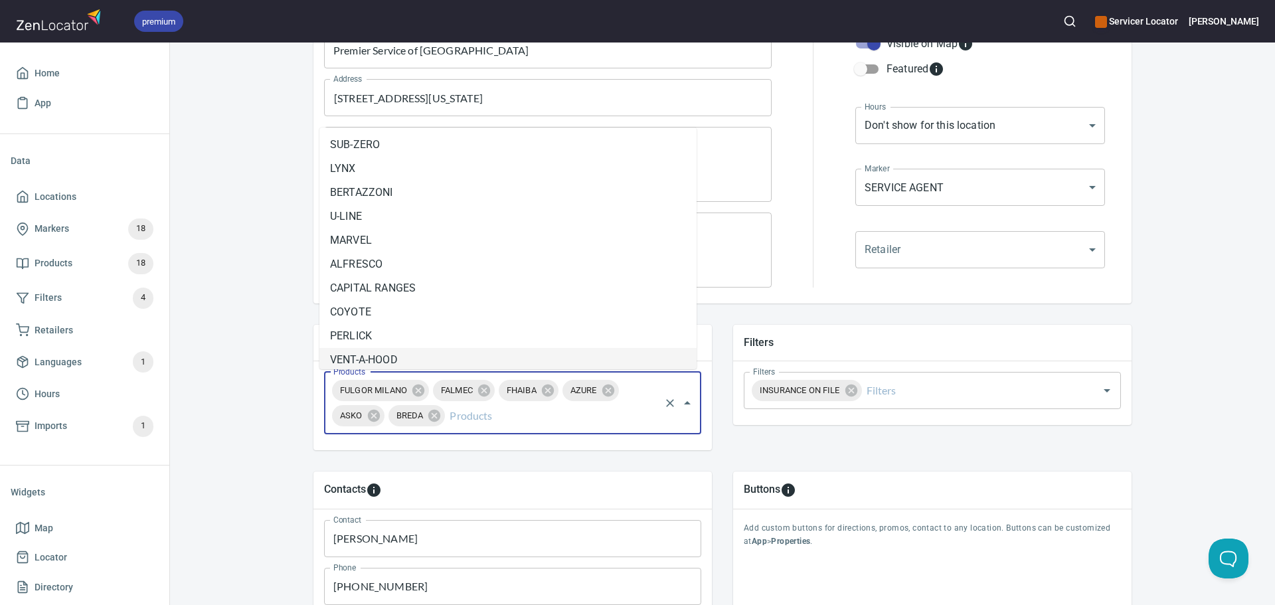
scroll to position [5, 0]
click at [376, 360] on li "VENT-A-HOOD" at bounding box center [507, 355] width 377 height 24
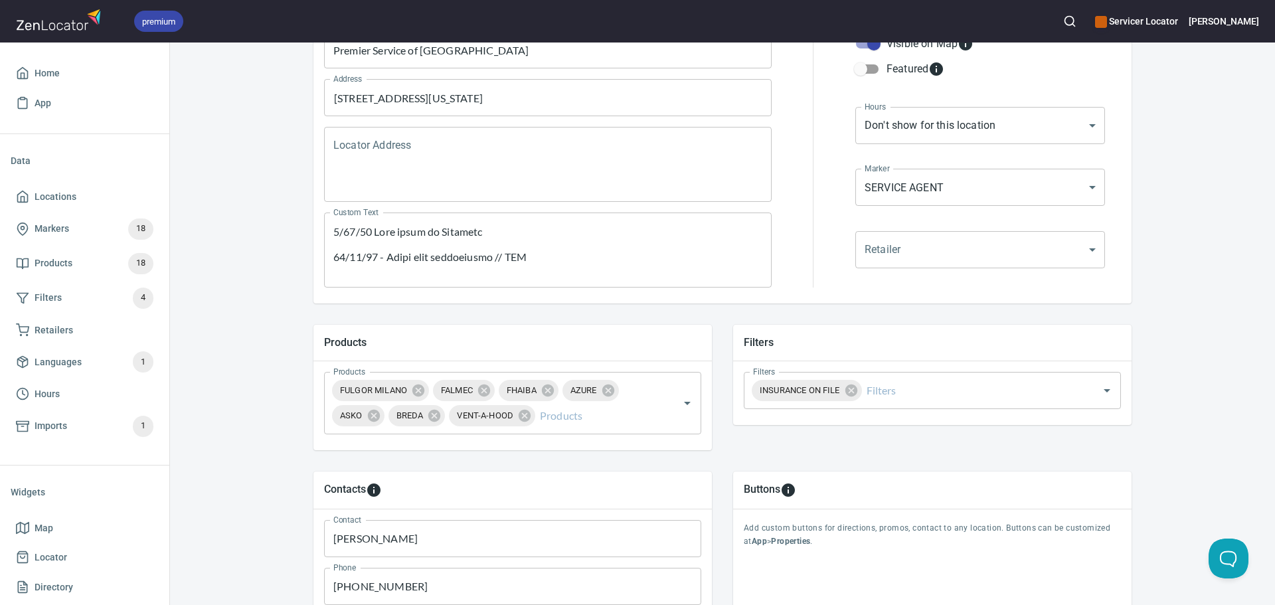
click at [292, 326] on div "Products Products FULGOR MILANO FALMEC FHAIBA AZURE ASKO BREDA VENT-A-HOOD Prod…" at bounding box center [722, 386] width 860 height 167
click at [570, 417] on input "Products" at bounding box center [597, 415] width 121 height 25
click at [703, 307] on div "Products Products FULGOR MILANO FALMEC FHAIBA AZURE ASKO BREDA VENT-A-HOOD Prod…" at bounding box center [722, 386] width 860 height 167
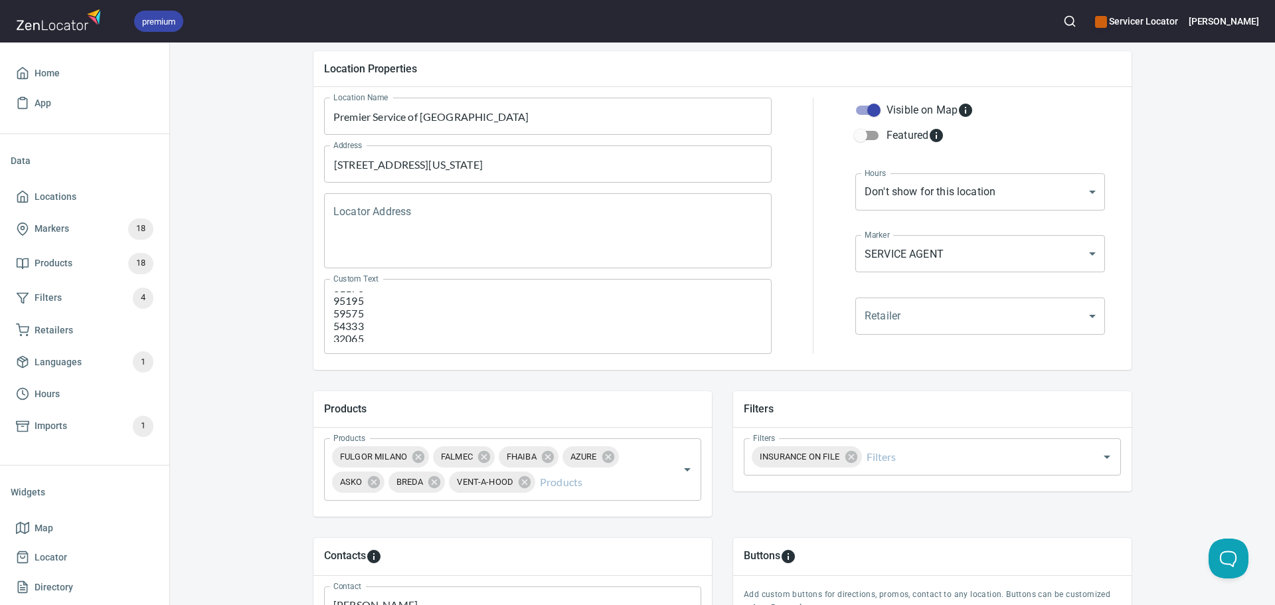
scroll to position [929, 0]
click at [897, 456] on input "Filters" at bounding box center [971, 456] width 214 height 25
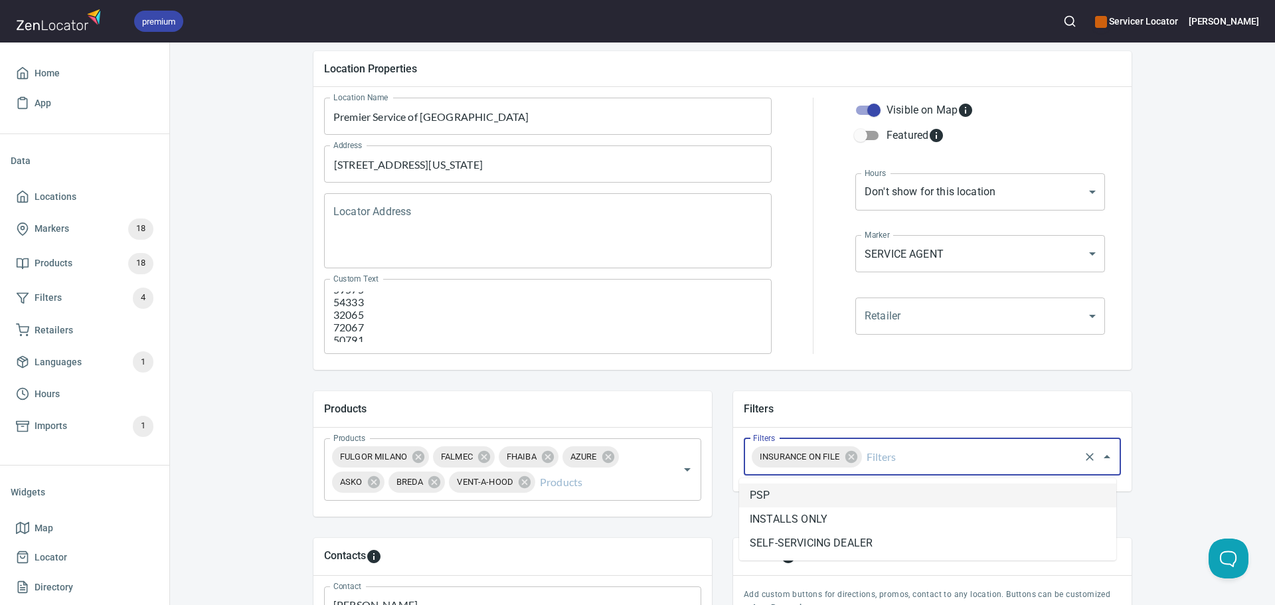
click at [696, 388] on div "Products Products FULGOR MILANO FALMEC FHAIBA AZURE ASKO BREDA VENT-A-HOOD Prod…" at bounding box center [513, 453] width 420 height 146
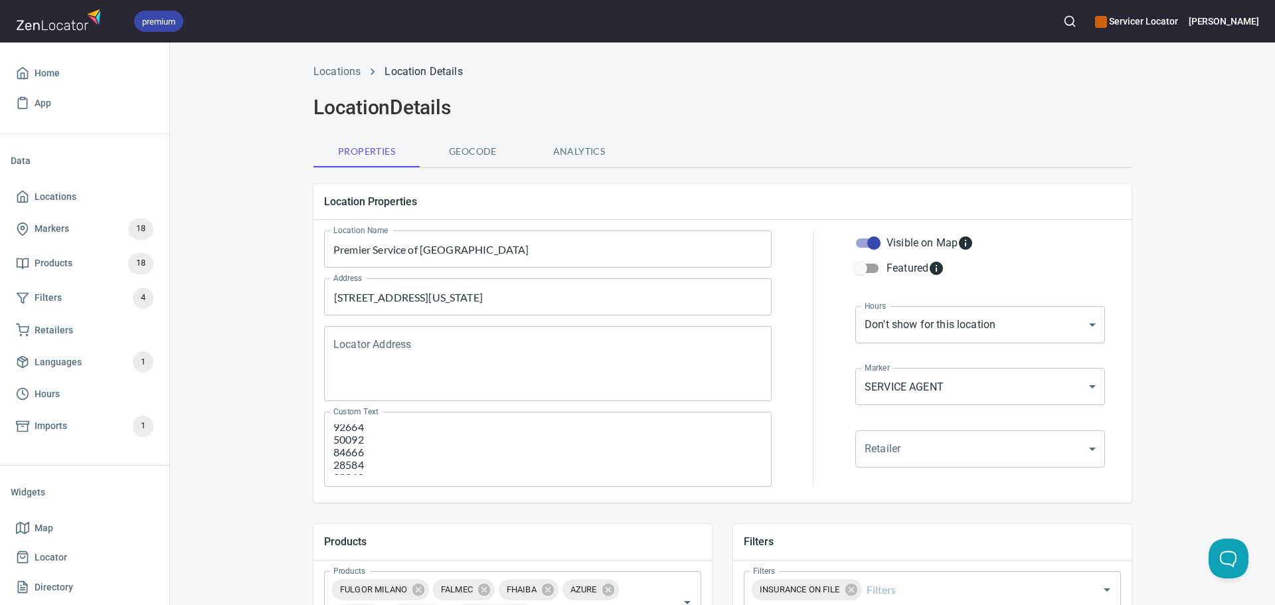
scroll to position [0, 0]
click at [494, 433] on textarea "Custom Text" at bounding box center [547, 449] width 429 height 50
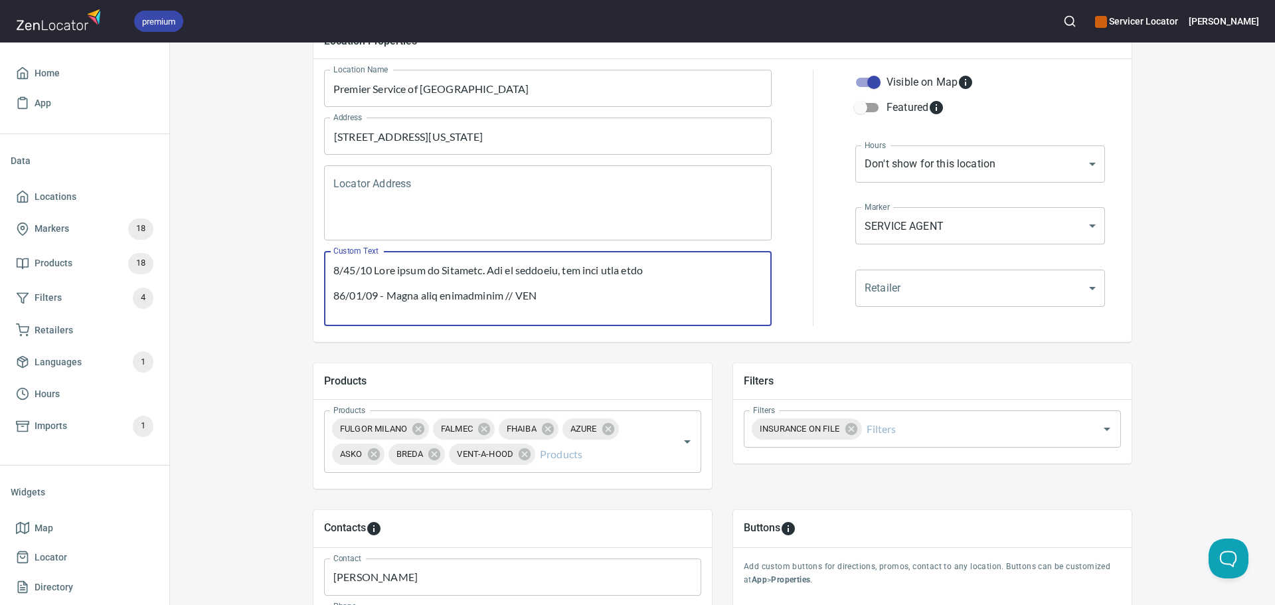
scroll to position [199, 0]
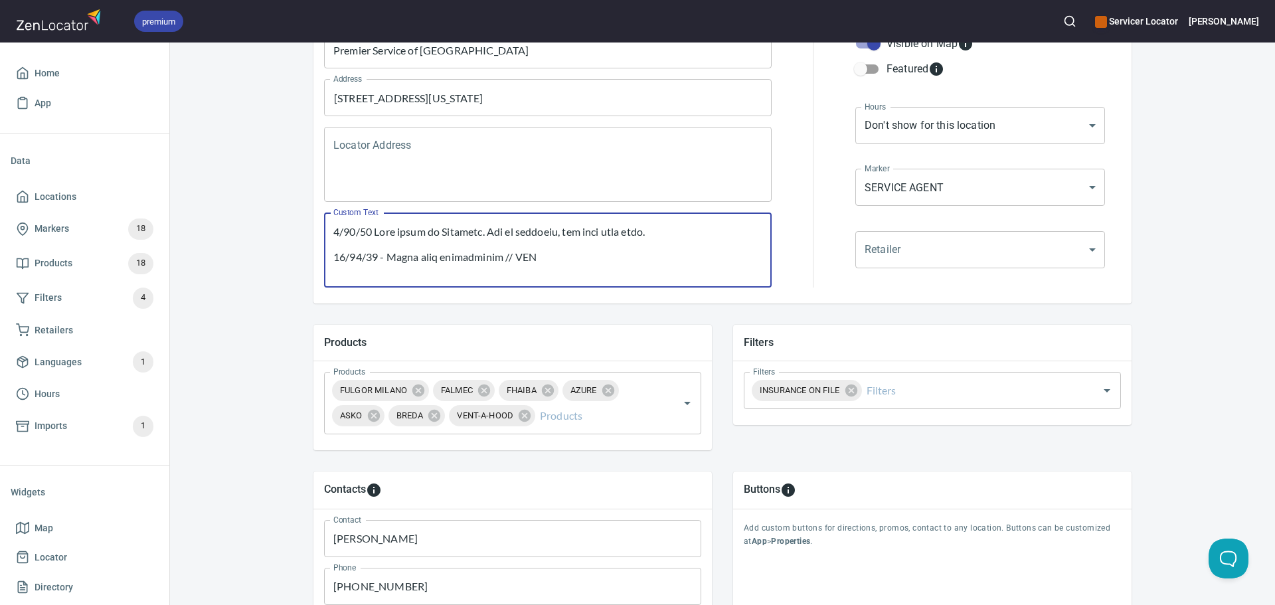
drag, startPoint x: 650, startPoint y: 238, endPoint x: 544, endPoint y: 232, distance: 105.8
click at [544, 232] on textarea "Custom Text" at bounding box center [547, 250] width 429 height 50
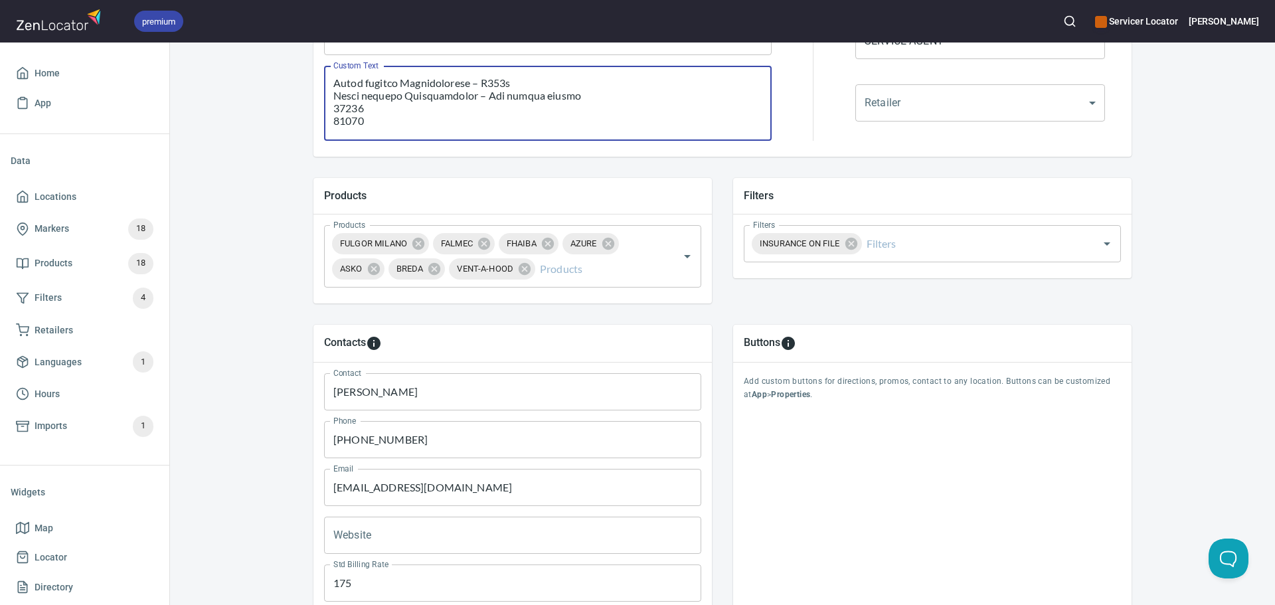
scroll to position [193, 0]
click at [605, 111] on textarea "Custom Text" at bounding box center [547, 103] width 429 height 50
drag, startPoint x: 611, startPoint y: 165, endPoint x: 620, endPoint y: 165, distance: 8.7
click at [612, 165] on div "Products Products FULGOR MILANO FALMEC FHAIBA AZURE ASKO BREDA VENT-A-HOOD Prod…" at bounding box center [722, 240] width 860 height 167
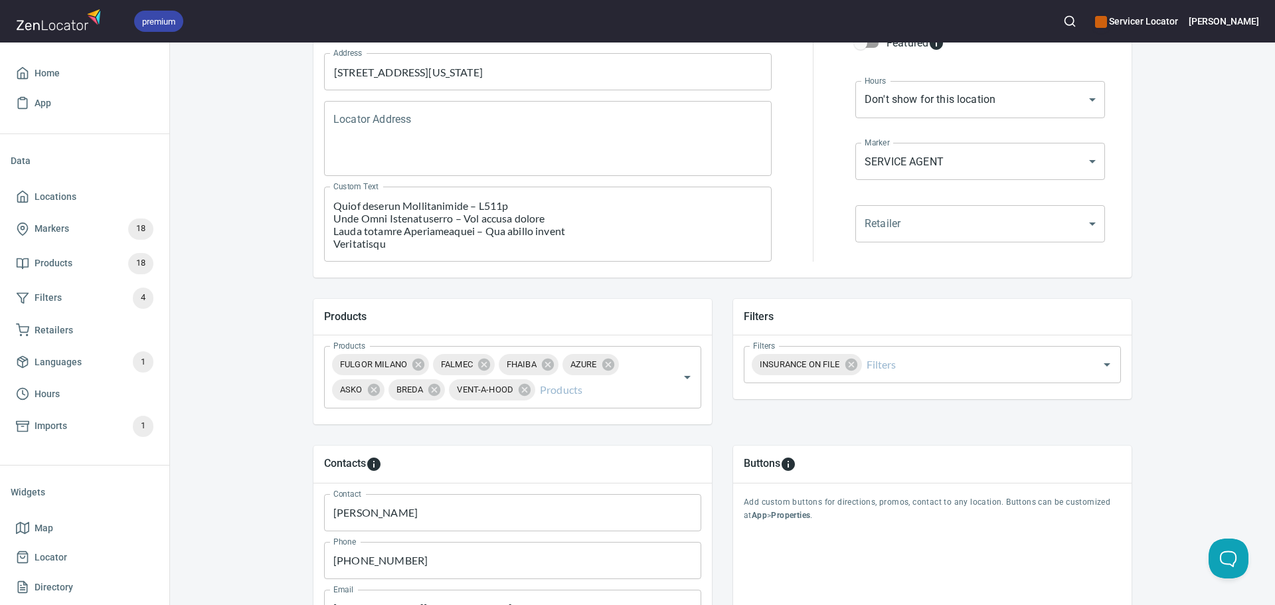
scroll to position [213, 0]
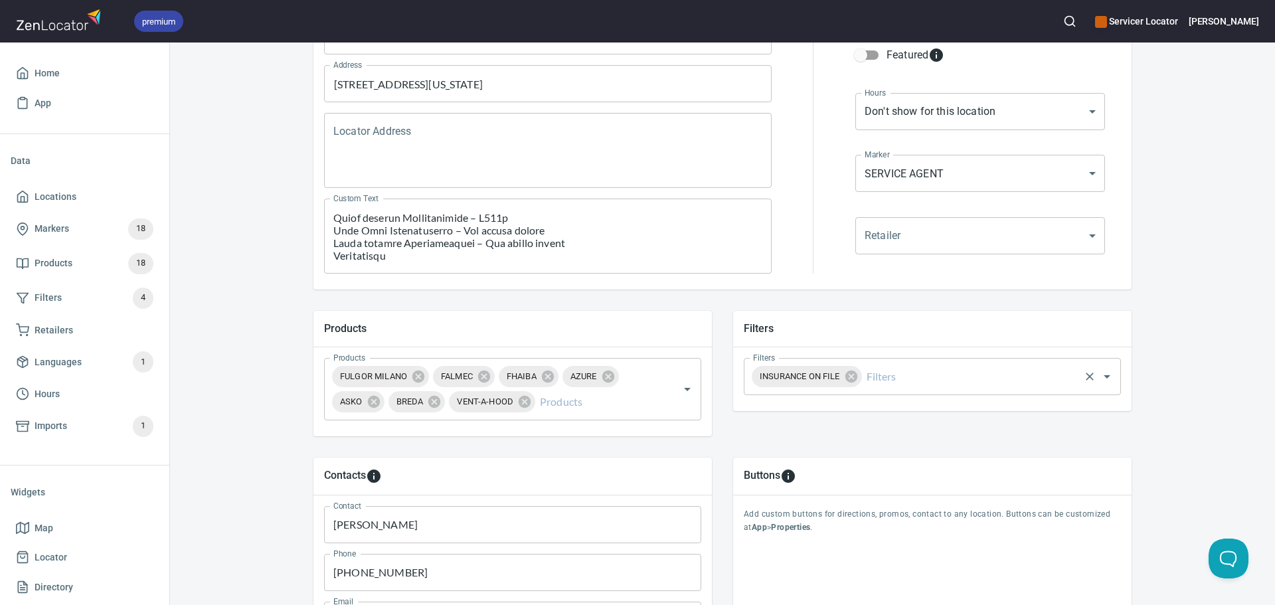
click at [909, 382] on input "Filters" at bounding box center [971, 376] width 214 height 25
click at [779, 291] on div "Products Products FULGOR MILANO FALMEC FHAIBA AZURE ASKO BREDA VENT-A-HOOD Prod…" at bounding box center [722, 372] width 860 height 167
click at [712, 304] on div "Products Products FULGOR MILANO FALMEC FHAIBA AZURE ASKO BREDA VENT-A-HOOD Prod…" at bounding box center [513, 373] width 420 height 146
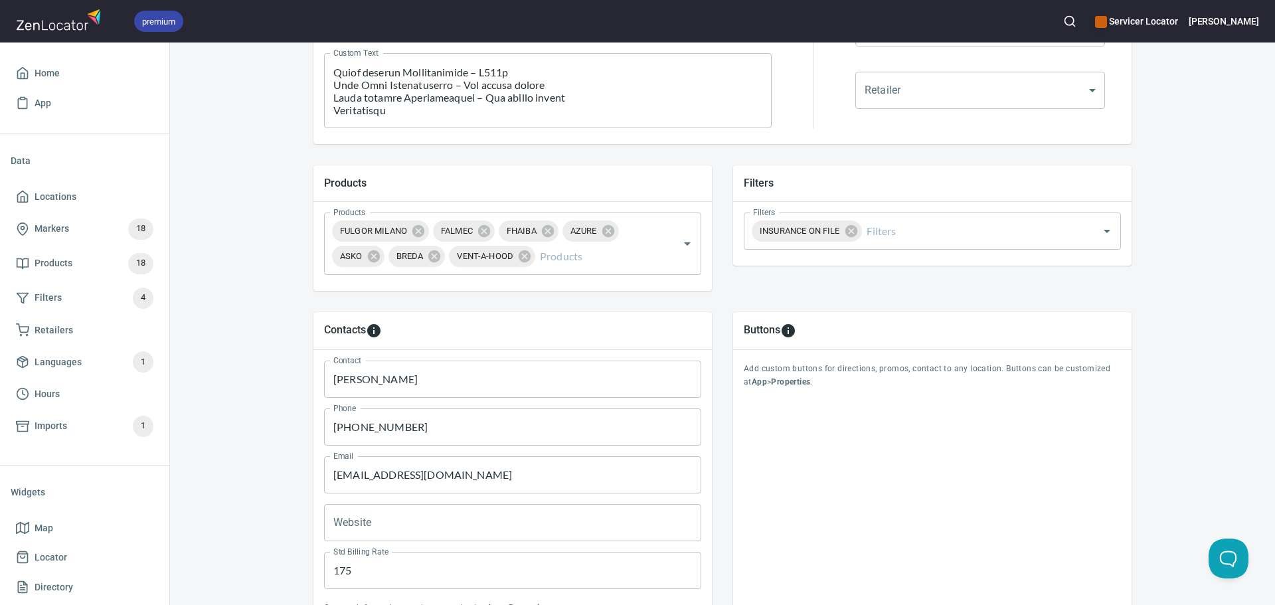
scroll to position [412, 0]
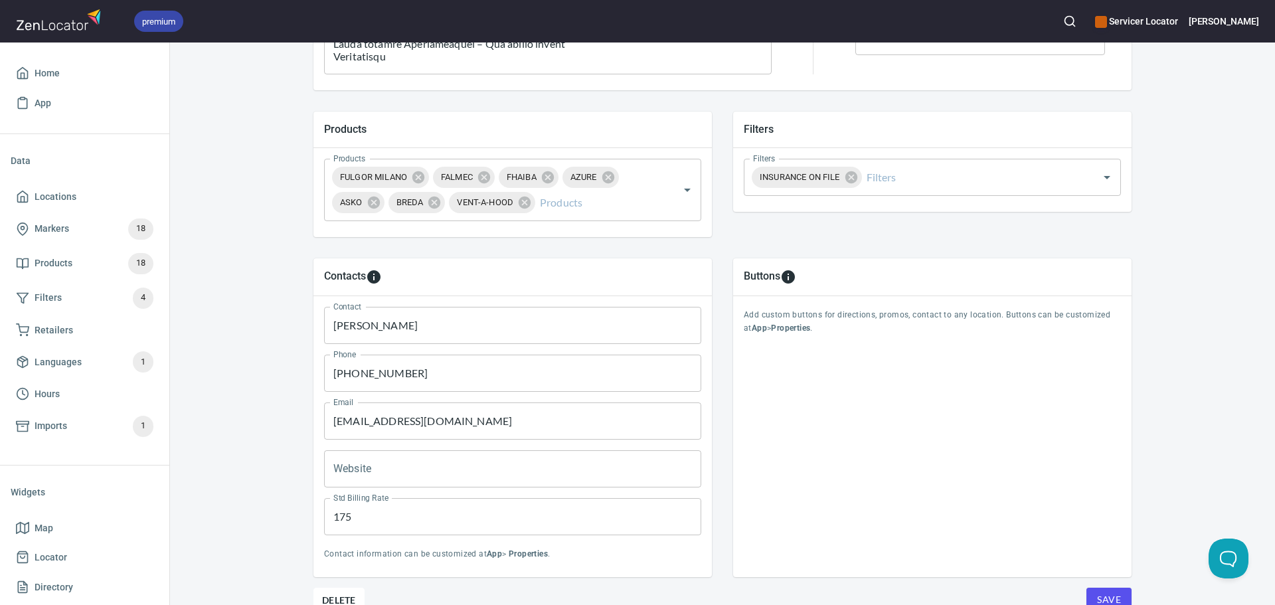
click at [281, 279] on div "Locations Location Details Location Details Properties Geocode Analytics Locati…" at bounding box center [722, 158] width 1105 height 1028
click at [425, 250] on div "Contacts Contact Giovanni Fermin Contact Phone 516-670-5104 Phone Email premier…" at bounding box center [513, 418] width 420 height 340
click at [793, 232] on div "Filters Filters INSURANCE ON FILE Filters" at bounding box center [932, 174] width 420 height 146
click at [637, 277] on div "Contacts" at bounding box center [512, 277] width 377 height 16
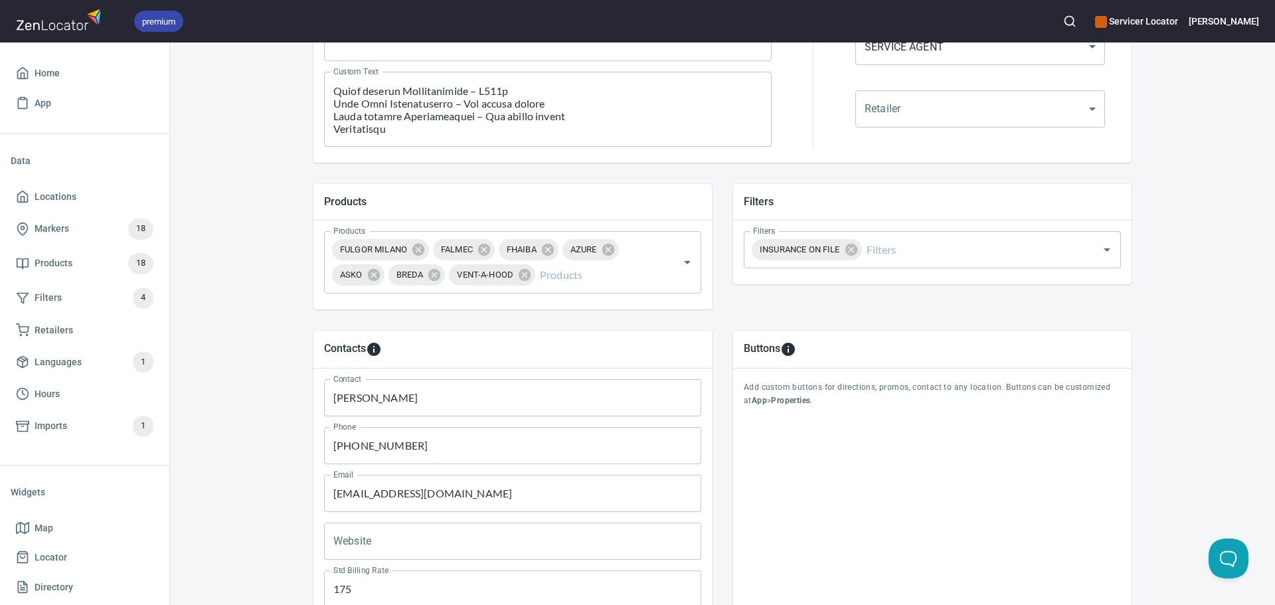
scroll to position [279, 0]
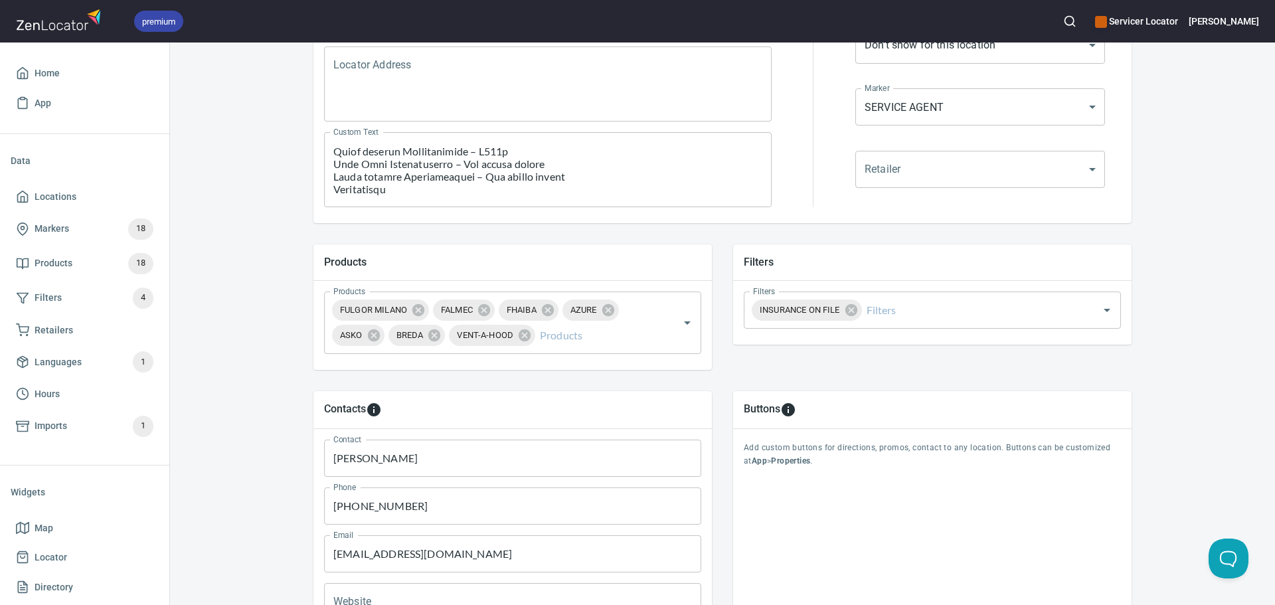
click at [767, 373] on div "Contacts Contact Giovanni Fermin Contact Phone 516-670-5104 Phone Email premier…" at bounding box center [722, 550] width 860 height 361
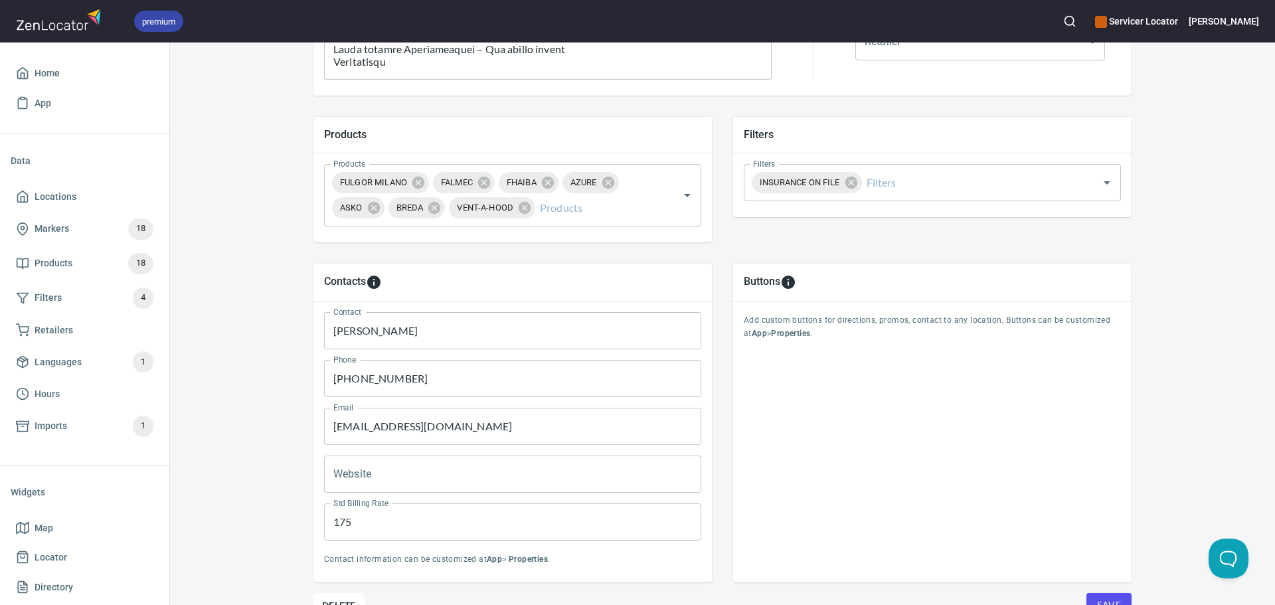
scroll to position [412, 0]
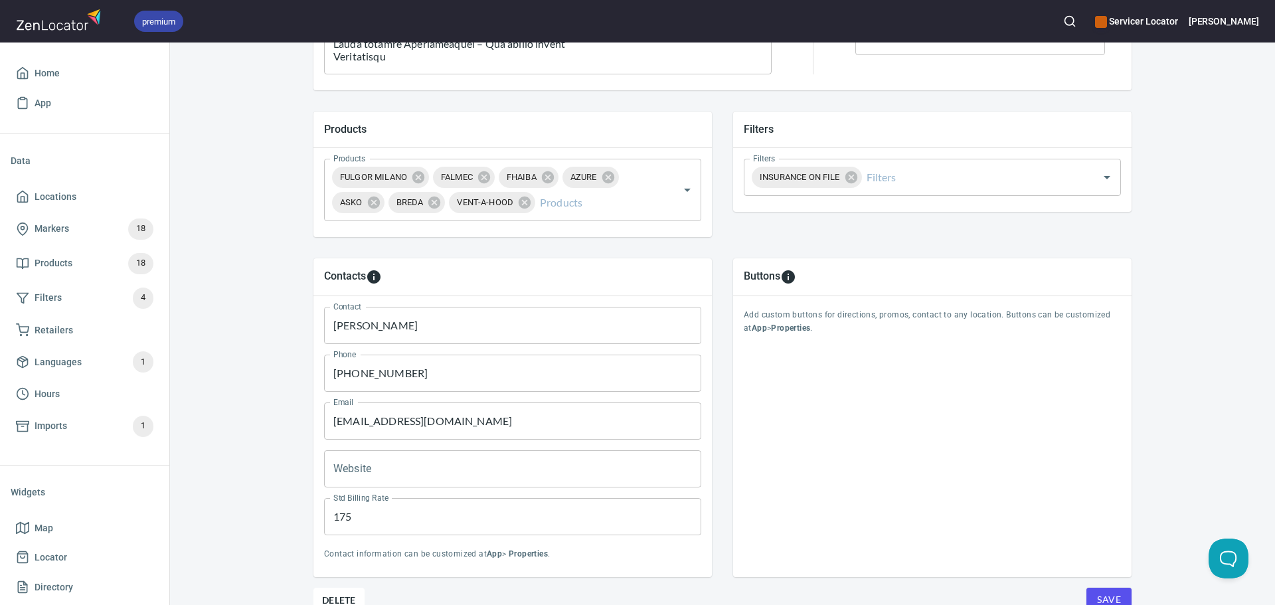
click at [416, 242] on div "Contacts Contact Giovanni Fermin Contact Phone 516-670-5104 Phone Email premier…" at bounding box center [722, 417] width 860 height 361
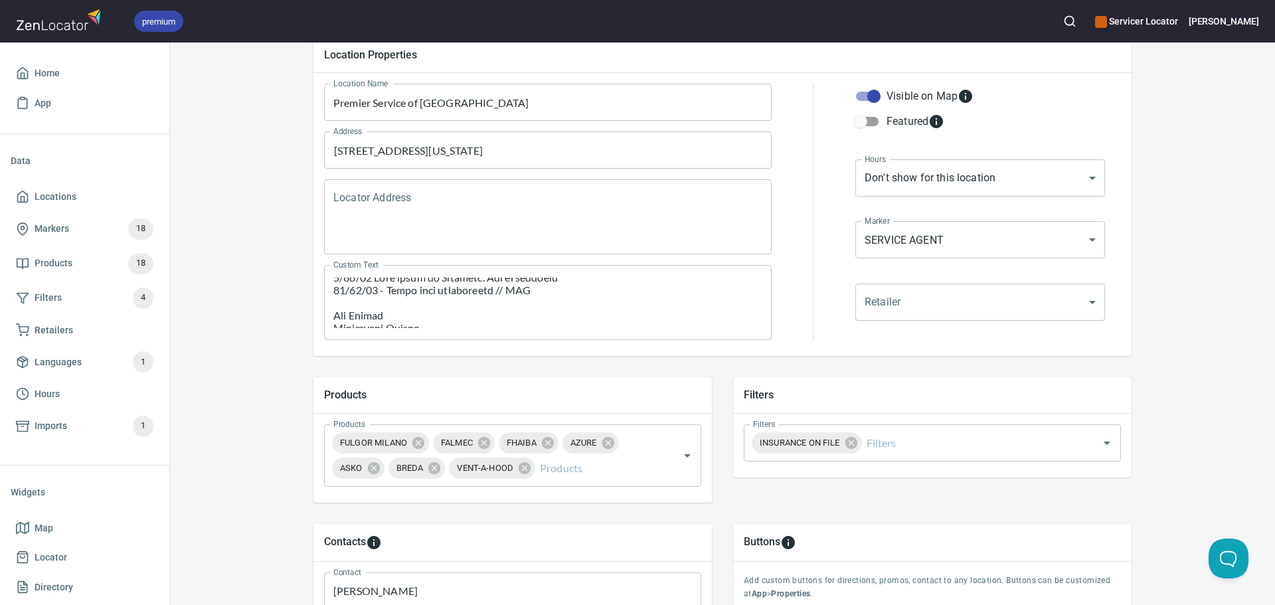
scroll to position [0, 0]
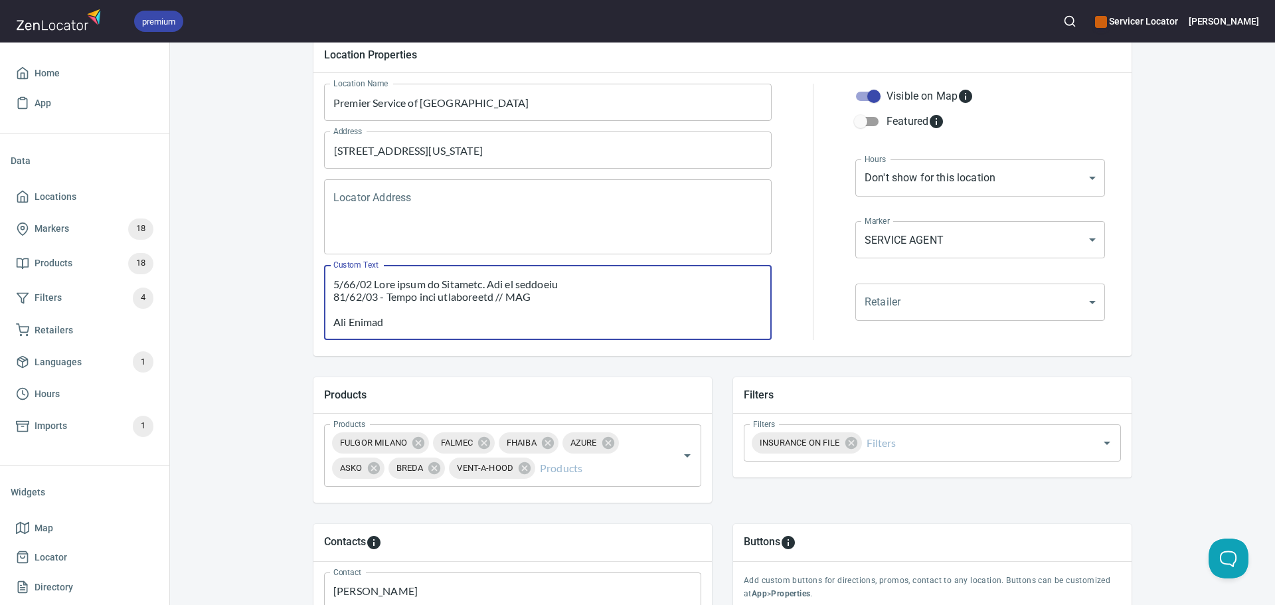
click at [566, 285] on textarea "Custom Text" at bounding box center [547, 302] width 429 height 50
drag, startPoint x: 462, startPoint y: 299, endPoint x: 328, endPoint y: 301, distance: 134.1
click at [333, 301] on textarea "Custom Text" at bounding box center [547, 302] width 429 height 50
click at [460, 297] on textarea "Custom Text" at bounding box center [547, 302] width 429 height 50
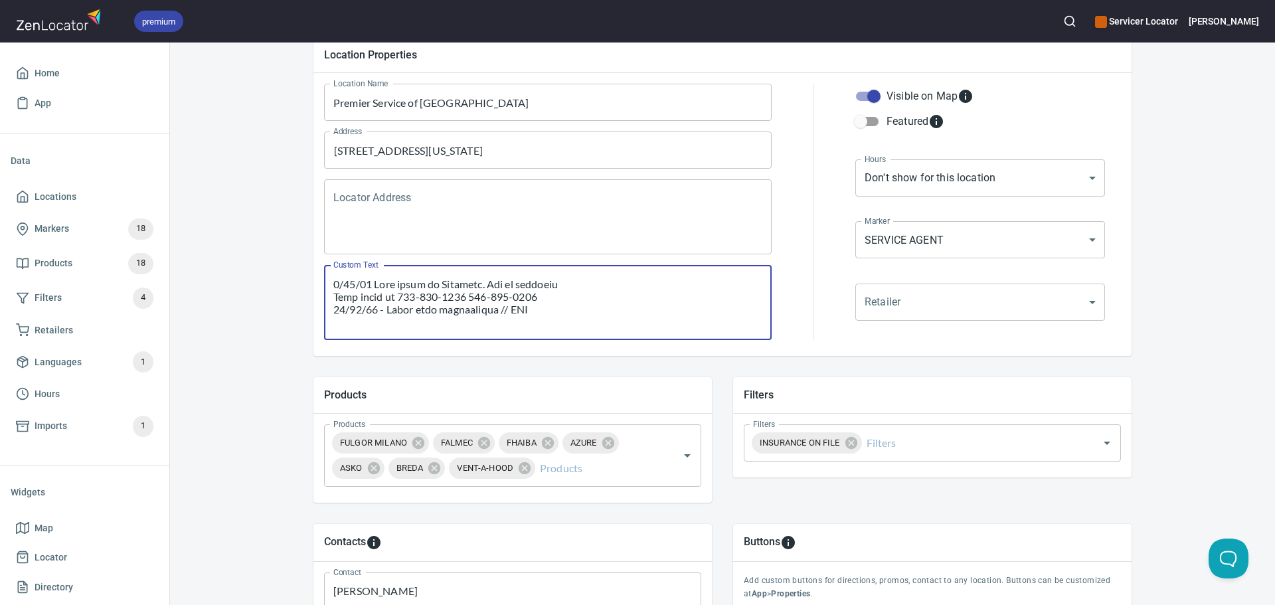
click at [465, 297] on textarea "Custom Text" at bounding box center [547, 302] width 429 height 50
click at [467, 297] on textarea "Custom Text" at bounding box center [547, 302] width 429 height 50
drag, startPoint x: 462, startPoint y: 297, endPoint x: 392, endPoint y: 296, distance: 69.7
click at [392, 296] on textarea "Custom Text" at bounding box center [547, 302] width 429 height 50
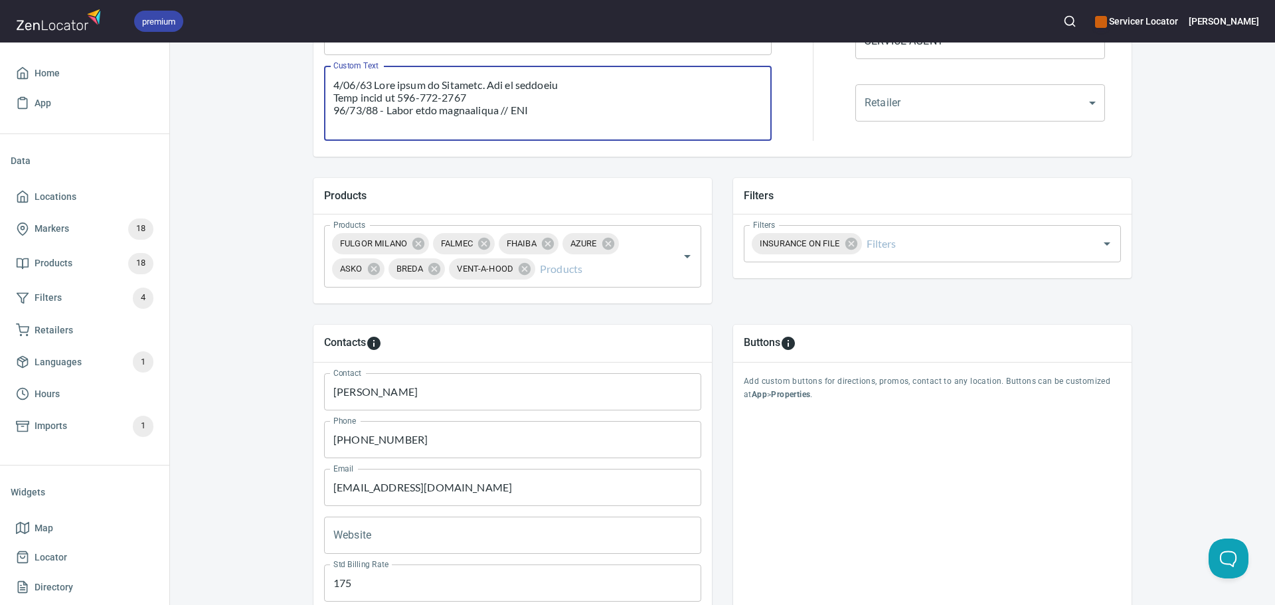
scroll to position [412, 0]
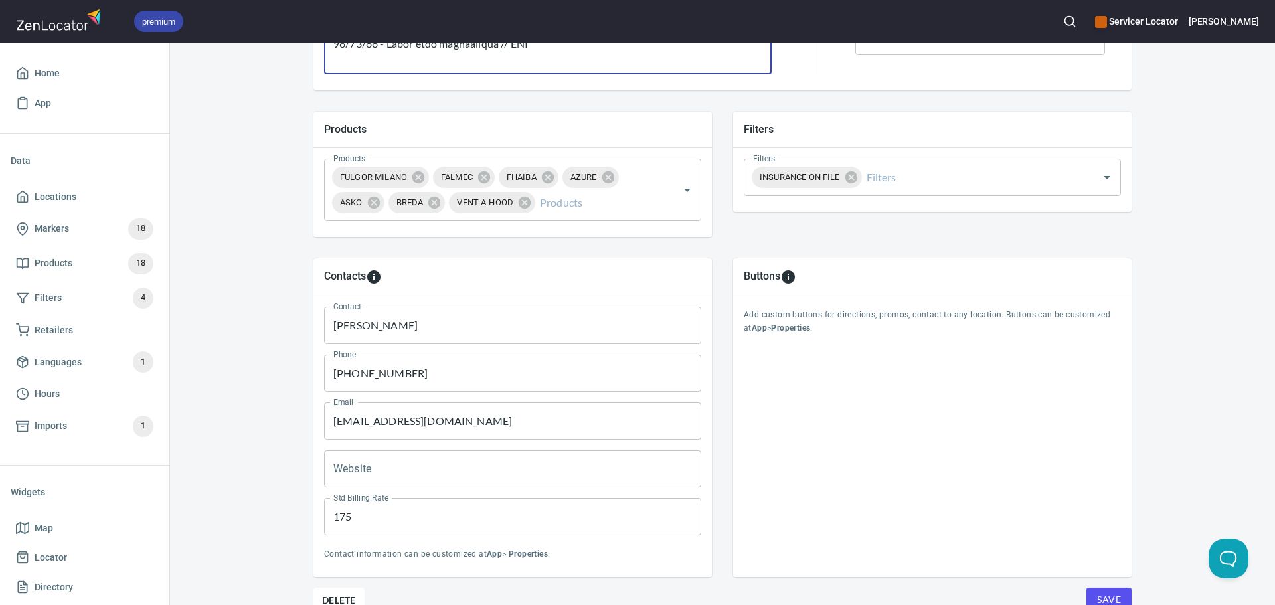
click at [524, 243] on div "Contacts Contact Giovanni Fermin Contact Phone 516-670-5104 Phone Email premier…" at bounding box center [722, 417] width 860 height 361
click at [497, 237] on div "Contacts Contact Giovanni Fermin Contact Phone 516-670-5104 Phone Email premier…" at bounding box center [722, 417] width 860 height 361
click at [404, 245] on div "Contacts Contact Giovanni Fermin Contact Phone 516-670-5104 Phone Email premier…" at bounding box center [722, 417] width 860 height 361
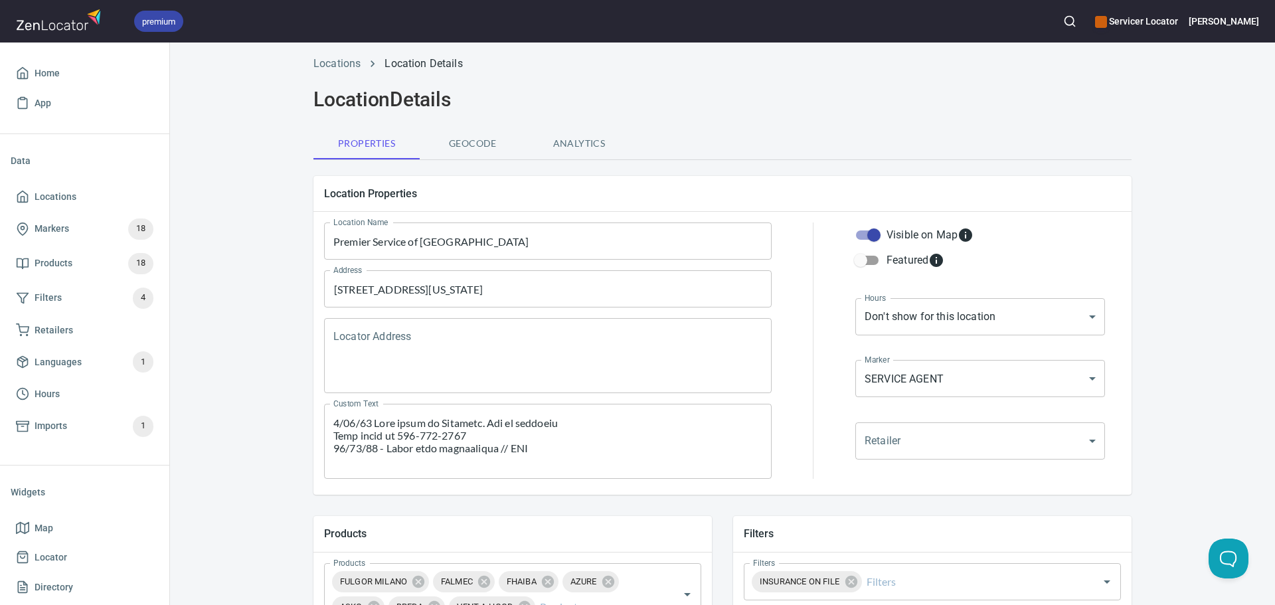
scroll to position [0, 0]
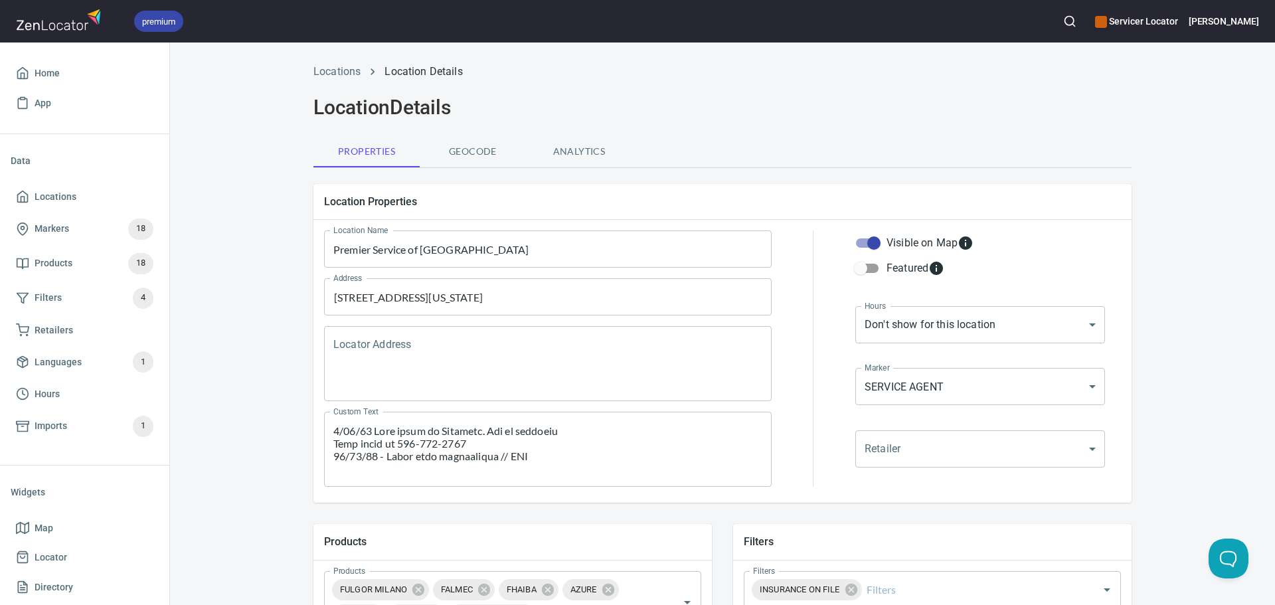
click at [667, 123] on div "Location Details" at bounding box center [722, 108] width 834 height 40
click at [757, 510] on div "Products Products FULGOR MILANO FALMEC FHAIBA AZURE ASKO BREDA VENT-A-HOOD Prod…" at bounding box center [722, 586] width 860 height 167
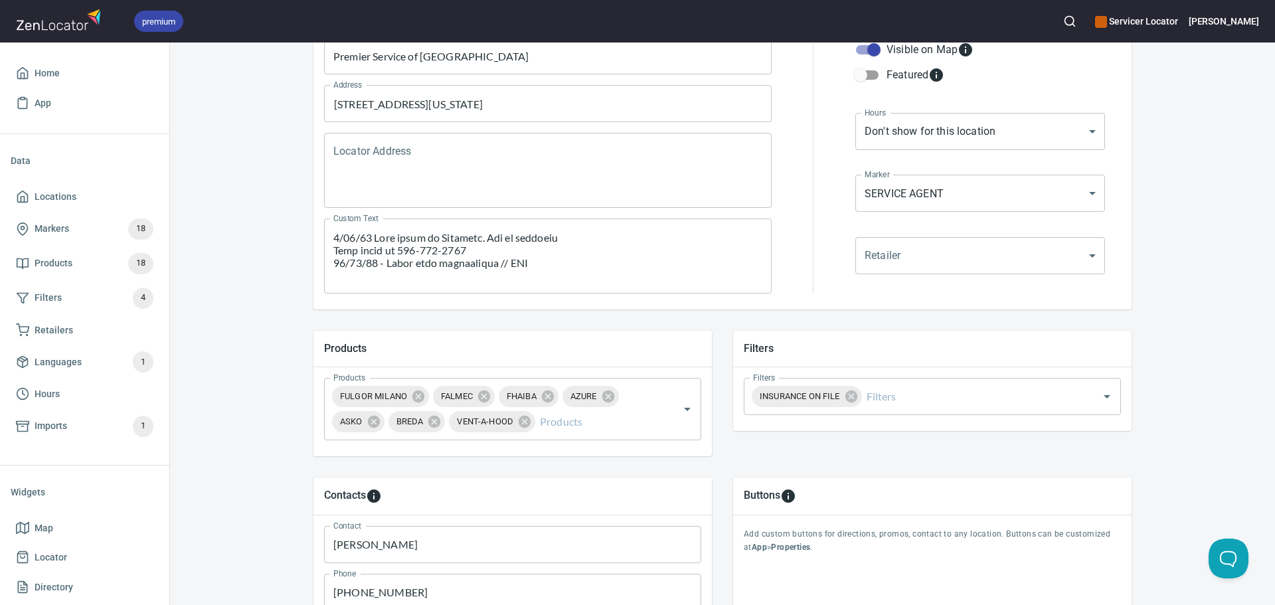
scroll to position [199, 0]
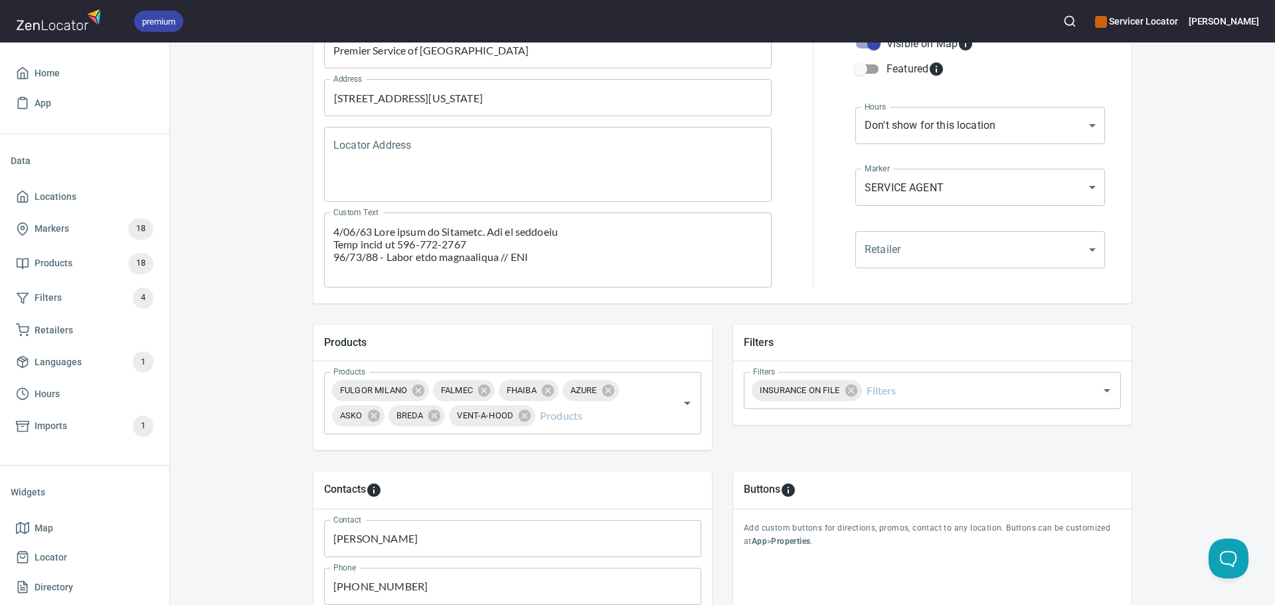
click at [477, 309] on div "Products Products FULGOR MILANO FALMEC FHAIBA AZURE ASKO BREDA VENT-A-HOOD Prod…" at bounding box center [722, 386] width 860 height 167
click at [479, 309] on div "Products Products FULGOR MILANO FALMEC FHAIBA AZURE ASKO BREDA VENT-A-HOOD Prod…" at bounding box center [722, 386] width 860 height 167
click at [722, 442] on div "Filters Filters INSURANCE ON FILE Filters" at bounding box center [932, 387] width 420 height 146
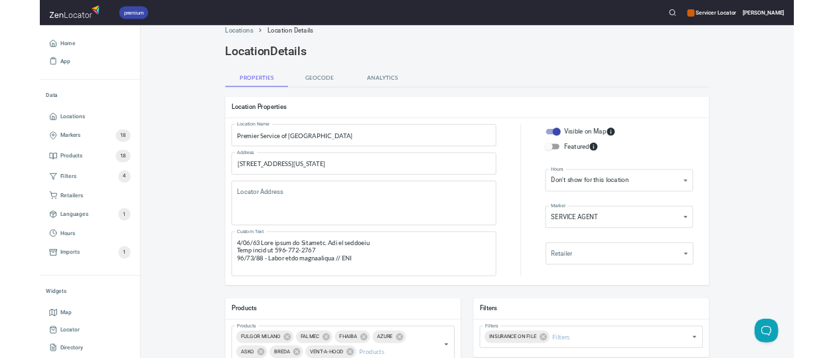
scroll to position [0, 0]
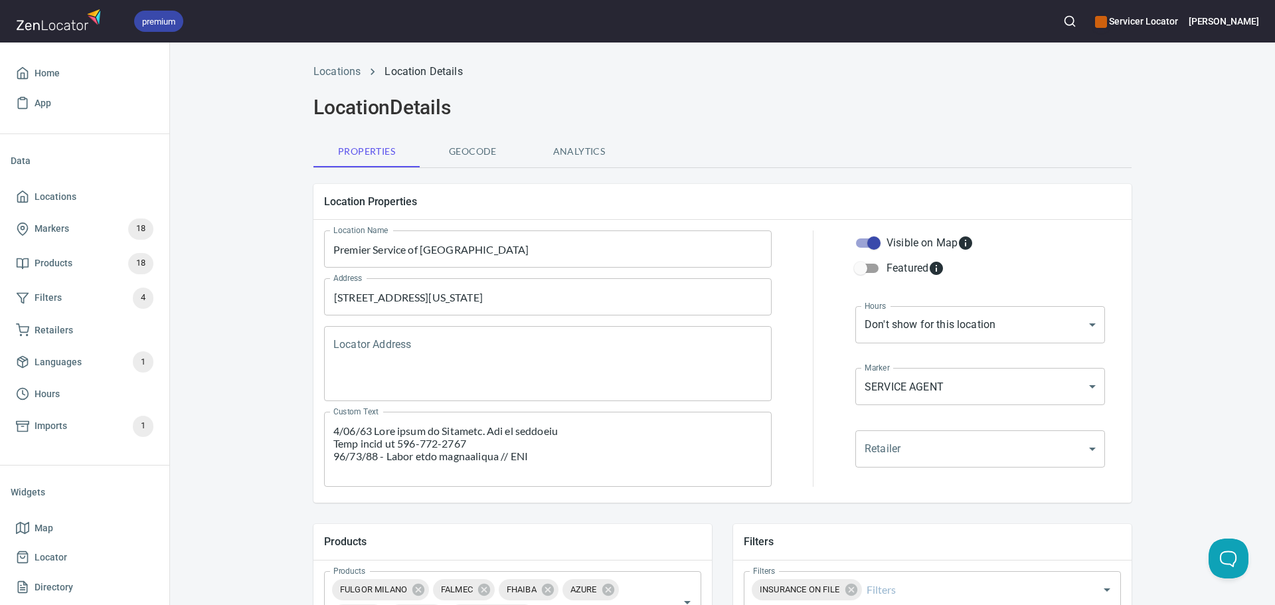
click at [529, 444] on textarea "Custom Text" at bounding box center [547, 449] width 429 height 50
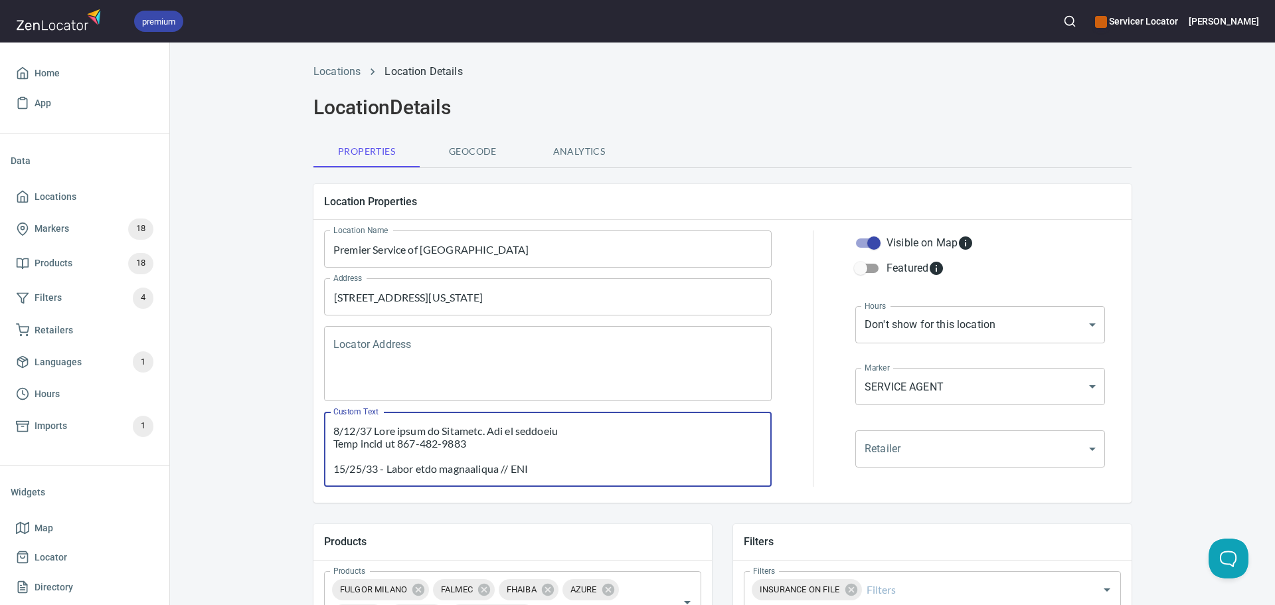
click at [546, 436] on textarea "Custom Text" at bounding box center [547, 449] width 429 height 50
type textarea "8/28/25 Ship parts to Servicer. Can do installs. Ready to go! Cell phone is 646…"
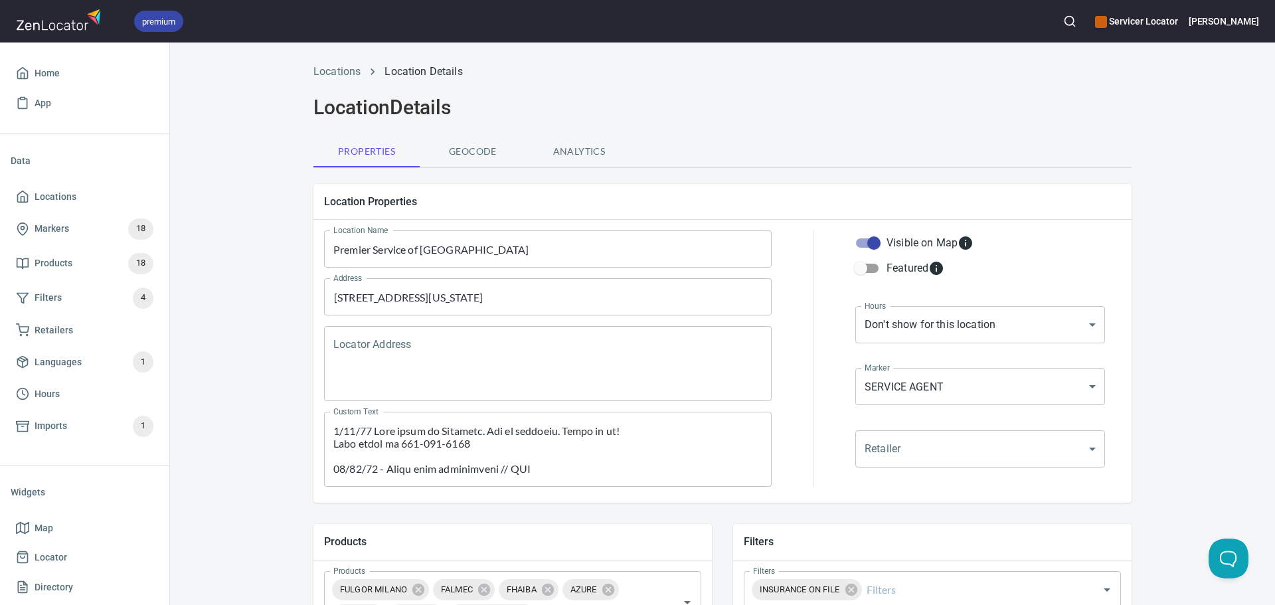
click at [788, 427] on div at bounding box center [813, 358] width 68 height 272
click at [779, 349] on div at bounding box center [813, 358] width 68 height 272
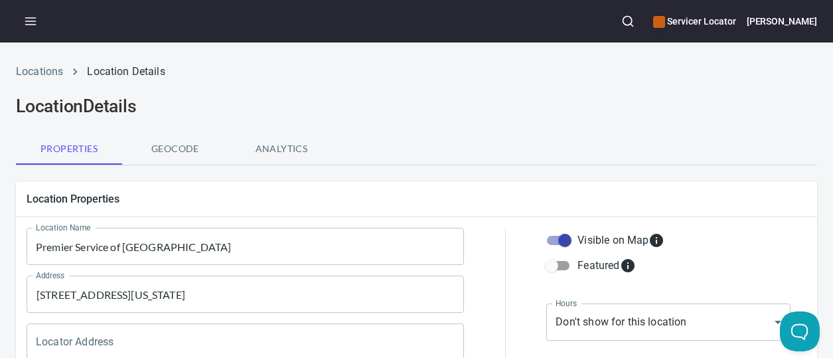
click at [445, 143] on div "Properties Geocode Analytics" at bounding box center [416, 149] width 801 height 32
drag, startPoint x: 411, startPoint y: 121, endPoint x: 270, endPoint y: 240, distance: 185.1
click at [411, 121] on div "Location Details" at bounding box center [416, 106] width 817 height 37
click at [391, 150] on div "Properties Geocode Analytics" at bounding box center [416, 149] width 801 height 32
drag, startPoint x: 400, startPoint y: 119, endPoint x: 418, endPoint y: 123, distance: 18.9
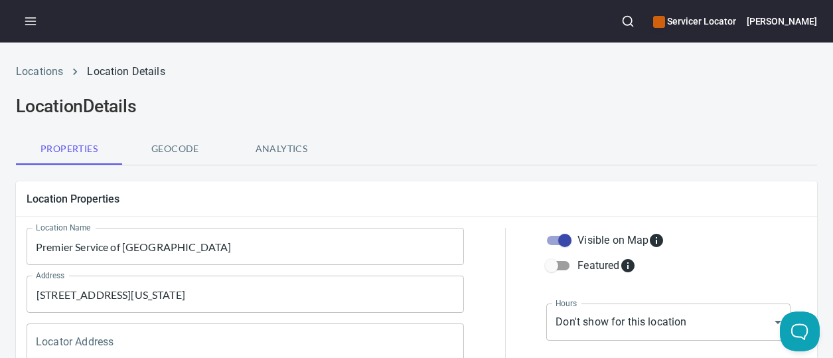
click at [400, 119] on div "Location Details" at bounding box center [416, 106] width 817 height 37
click at [385, 135] on div "Properties Geocode Analytics" at bounding box center [416, 149] width 801 height 32
click at [424, 116] on h2 "Location Details" at bounding box center [416, 106] width 801 height 21
drag, startPoint x: 428, startPoint y: 139, endPoint x: 439, endPoint y: 141, distance: 10.8
click at [428, 139] on div "Properties Geocode Analytics" at bounding box center [416, 149] width 801 height 32
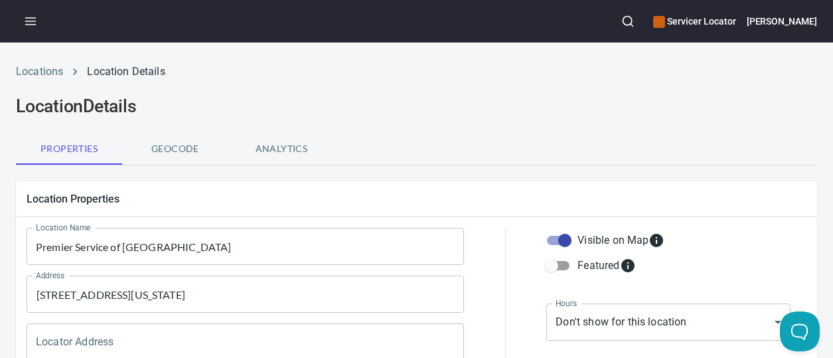
click at [411, 147] on div "Properties Geocode Analytics" at bounding box center [416, 149] width 801 height 32
click at [428, 123] on div "Location Details" at bounding box center [416, 106] width 817 height 37
drag, startPoint x: 395, startPoint y: 114, endPoint x: 497, endPoint y: 117, distance: 101.6
click at [395, 114] on h2 "Location Details" at bounding box center [416, 106] width 801 height 21
drag, startPoint x: 324, startPoint y: 106, endPoint x: 403, endPoint y: 125, distance: 81.3
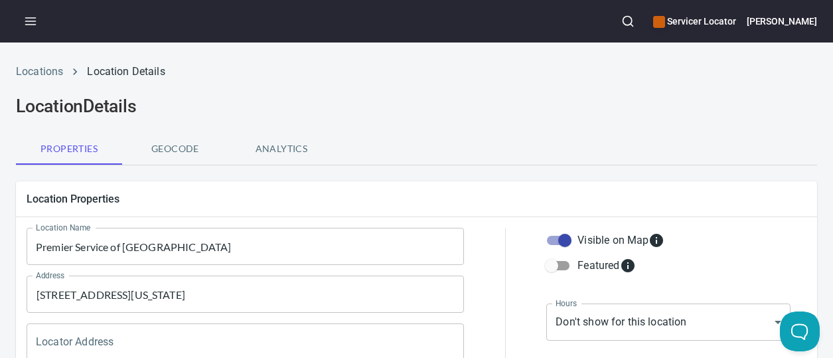
click at [324, 106] on h2 "Location Details" at bounding box center [416, 106] width 801 height 21
click at [420, 106] on h2 "Location Details" at bounding box center [416, 106] width 801 height 21
drag, startPoint x: 366, startPoint y: 117, endPoint x: 417, endPoint y: 132, distance: 52.7
click at [366, 117] on div "Location Details" at bounding box center [416, 106] width 817 height 37
click at [441, 121] on div "Location Details" at bounding box center [416, 106] width 817 height 37
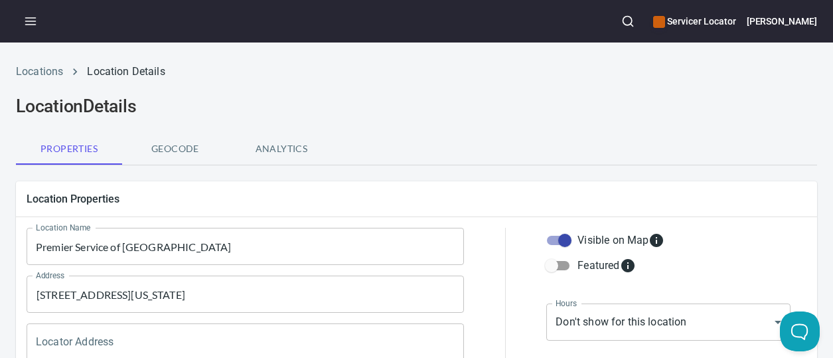
click at [447, 69] on ol "Locations Location Details" at bounding box center [416, 72] width 801 height 16
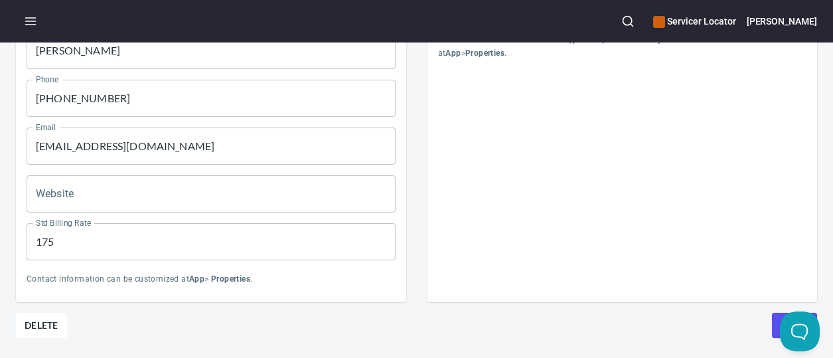
scroll to position [733, 0]
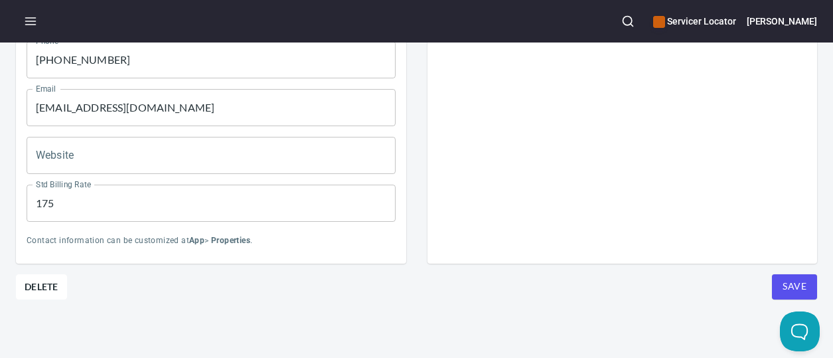
click at [786, 279] on span "Save" at bounding box center [795, 286] width 24 height 17
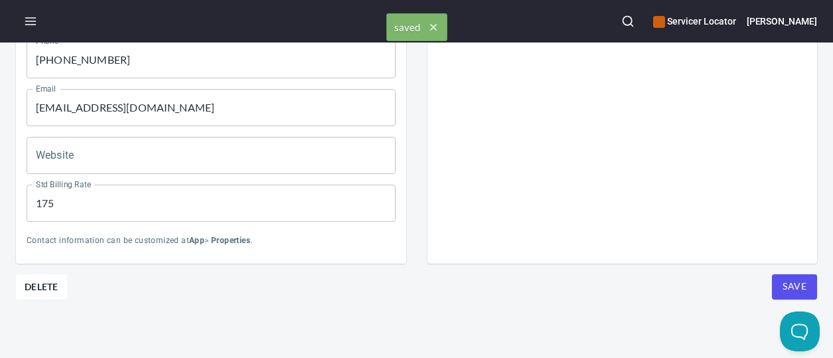
click at [786, 279] on span "Save" at bounding box center [795, 286] width 24 height 17
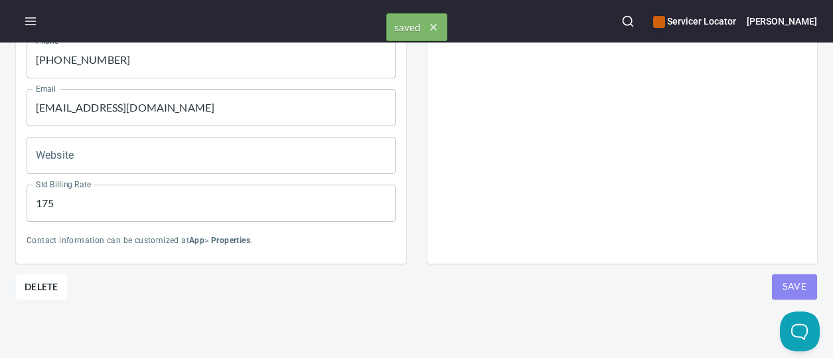
click at [786, 279] on span "Save" at bounding box center [795, 286] width 24 height 17
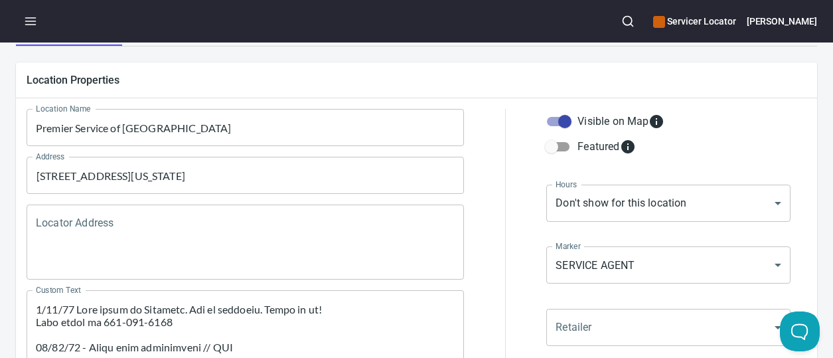
scroll to position [0, 0]
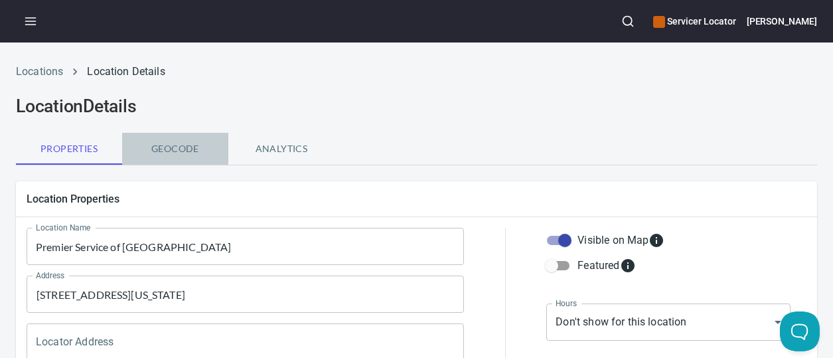
click at [156, 151] on span "Geocode" at bounding box center [175, 149] width 90 height 17
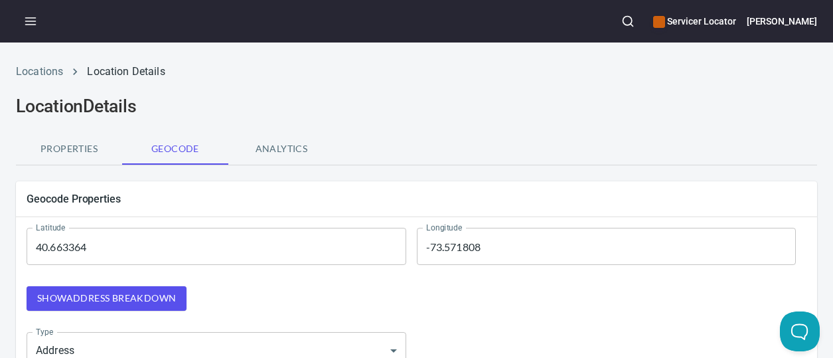
click at [52, 144] on span "Properties" at bounding box center [69, 149] width 90 height 17
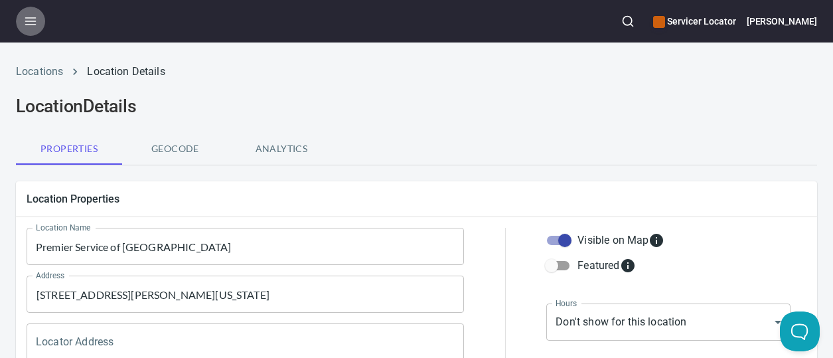
click at [35, 15] on icon "button" at bounding box center [30, 21] width 13 height 13
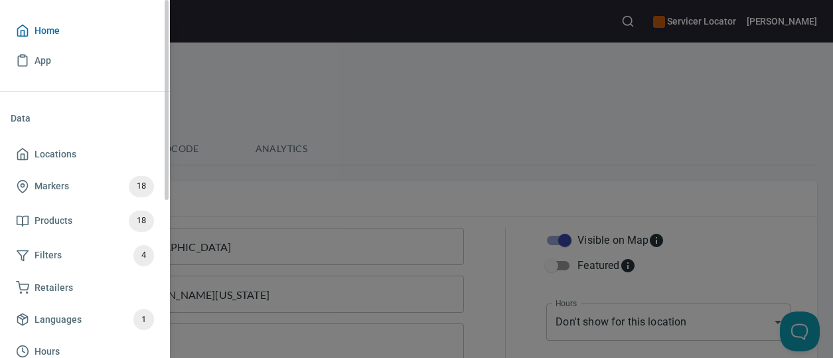
click at [46, 31] on span "Home" at bounding box center [47, 31] width 25 height 17
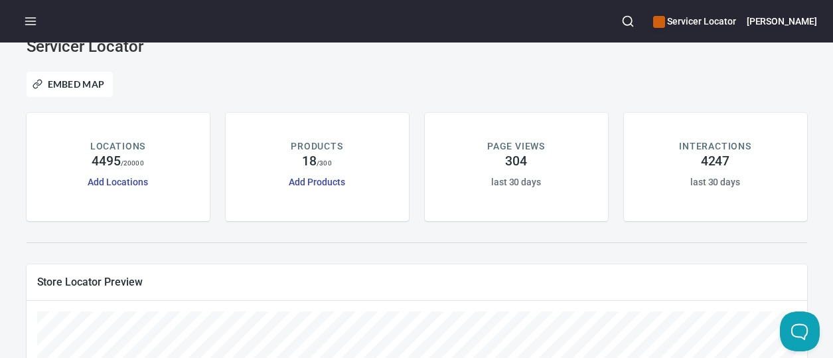
scroll to position [154, 0]
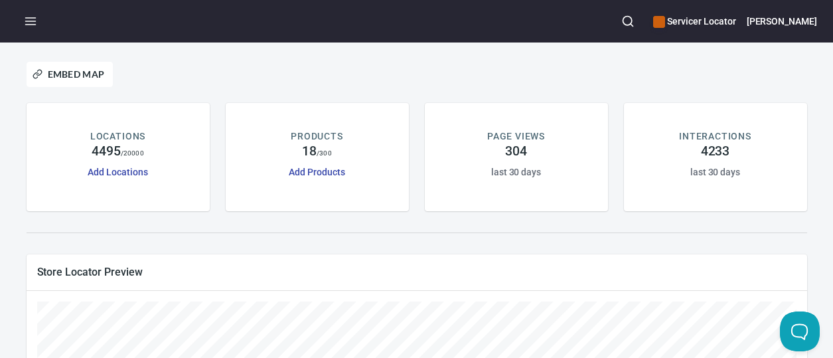
scroll to position [7, 0]
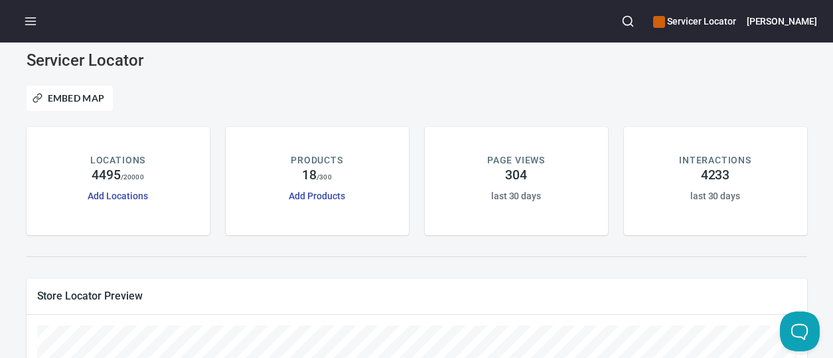
click at [643, 15] on button "button" at bounding box center [627, 21] width 29 height 29
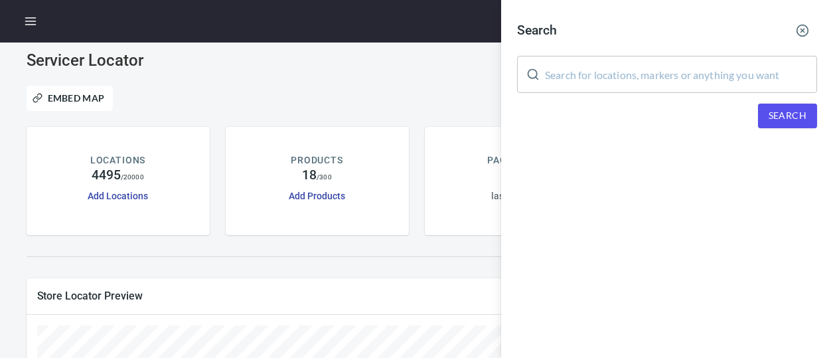
click at [686, 78] on input "text" at bounding box center [681, 74] width 272 height 37
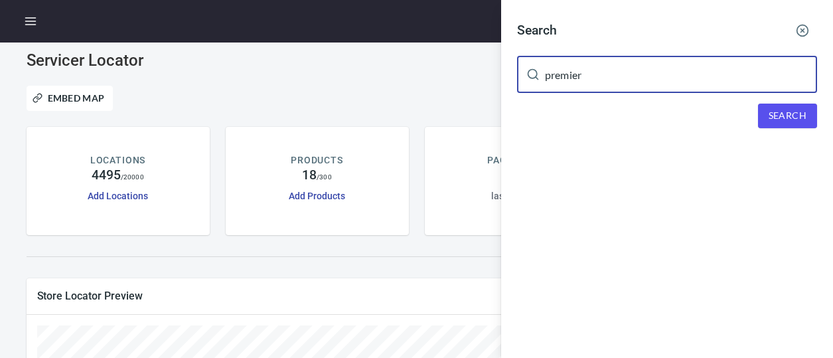
type input "premier"
click at [791, 125] on button "Search" at bounding box center [787, 116] width 59 height 25
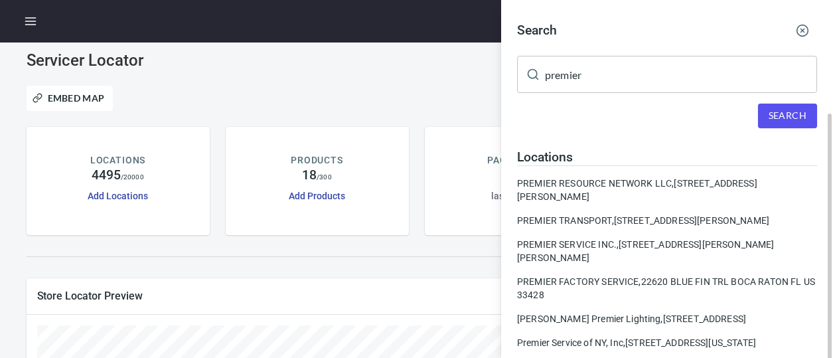
scroll to position [66, 0]
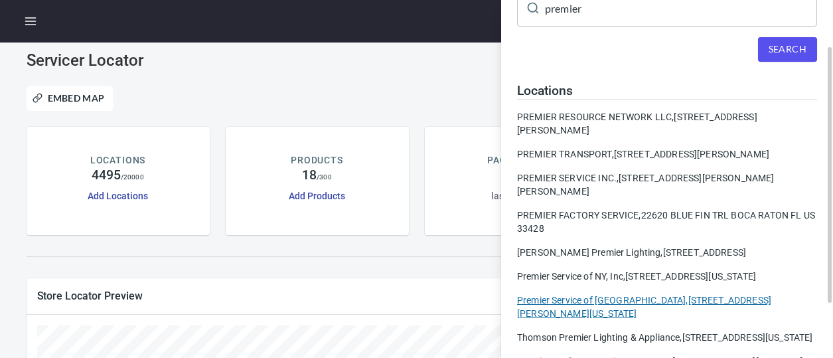
click at [624, 308] on div "Premier Service of NY, 74 Jesse Street, Freeport, New York, United States" at bounding box center [667, 306] width 300 height 27
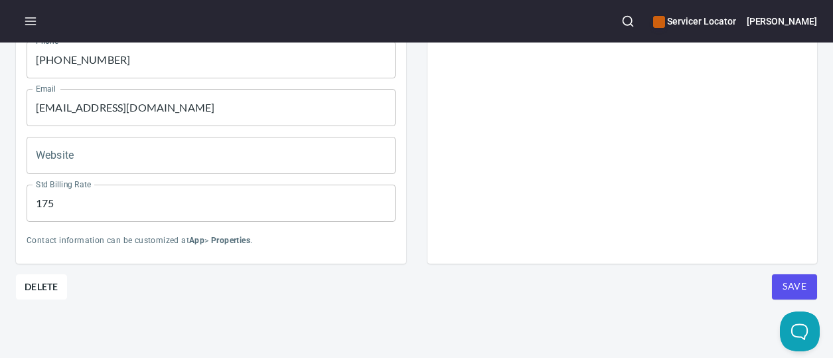
scroll to position [733, 0]
click at [47, 279] on span "Delete" at bounding box center [42, 287] width 34 height 16
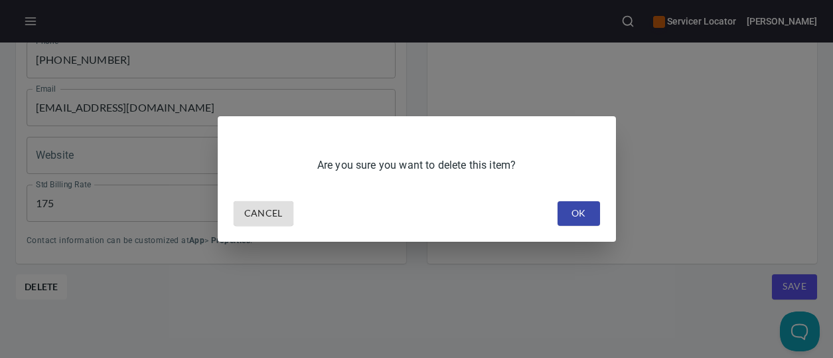
click at [281, 216] on span "Cancel" at bounding box center [263, 213] width 39 height 17
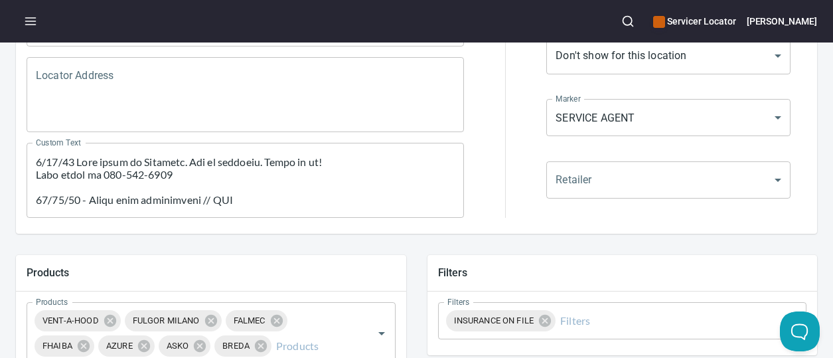
scroll to position [268, 0]
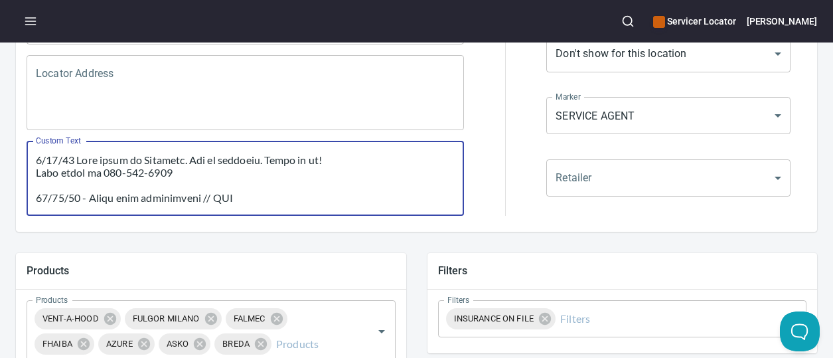
drag, startPoint x: 195, startPoint y: 175, endPoint x: 26, endPoint y: 158, distance: 170.1
click at [26, 158] on div "Custom Text Custom Text" at bounding box center [245, 178] width 448 height 86
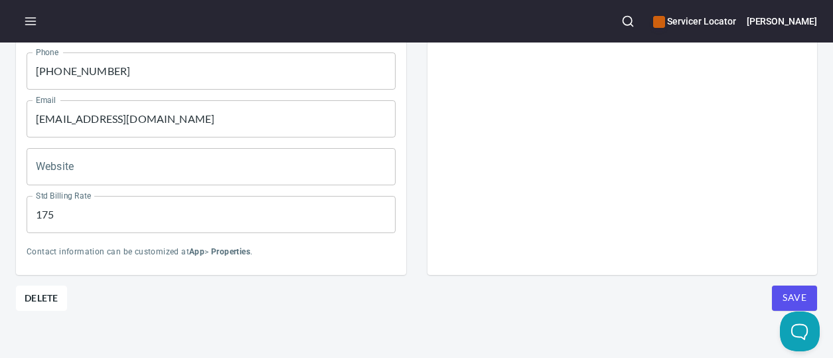
scroll to position [733, 0]
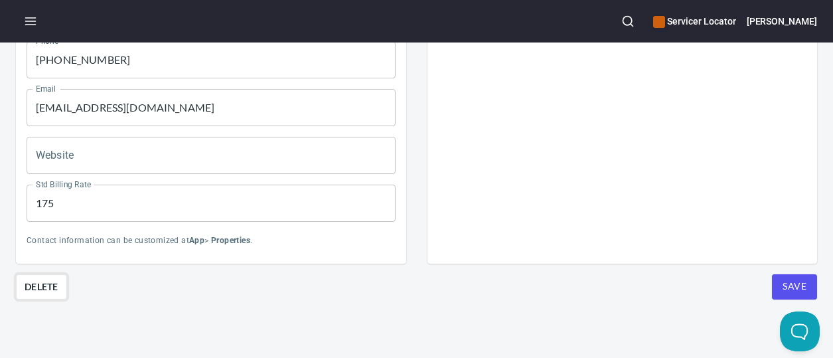
click at [37, 279] on span "Delete" at bounding box center [42, 287] width 34 height 16
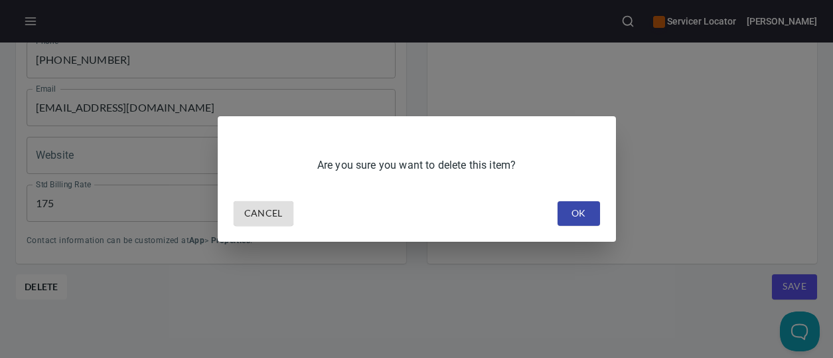
click at [564, 218] on button "OK" at bounding box center [579, 213] width 42 height 25
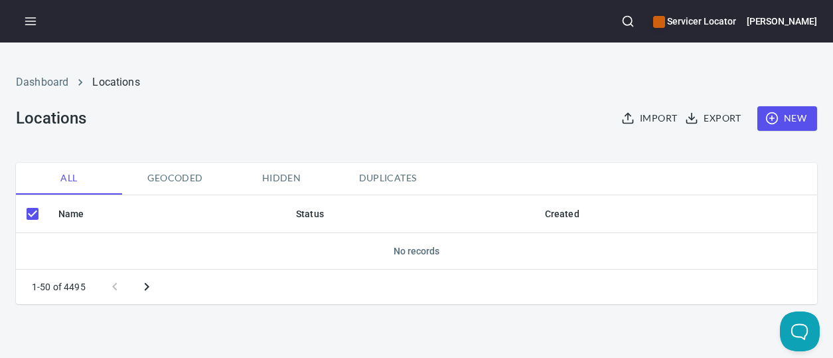
checkbox input "false"
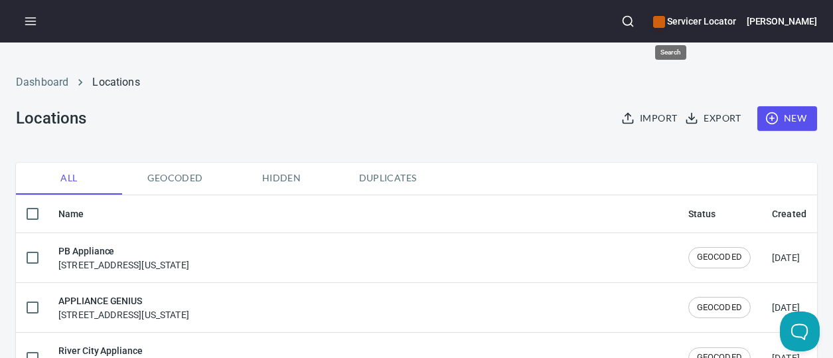
click at [635, 24] on icon "button" at bounding box center [627, 21] width 13 height 13
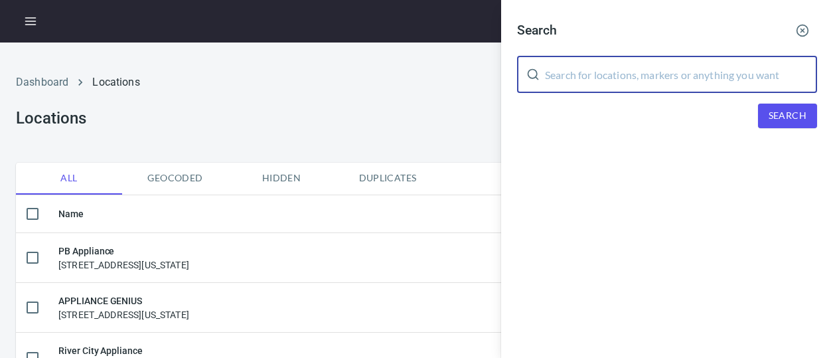
click at [685, 76] on input "text" at bounding box center [681, 74] width 272 height 37
type input "premier"
click at [766, 114] on button "Search" at bounding box center [787, 116] width 59 height 25
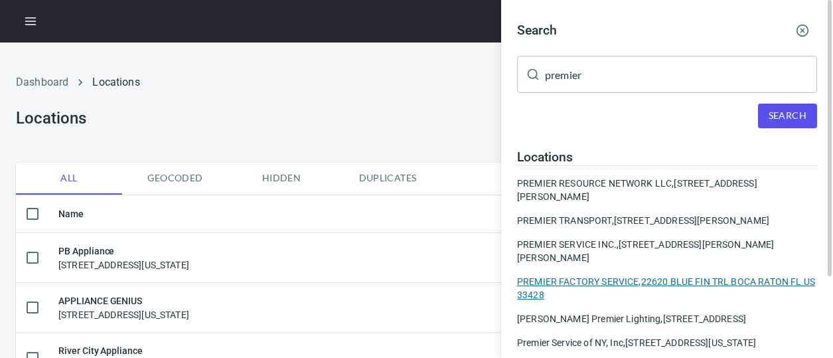
scroll to position [66, 0]
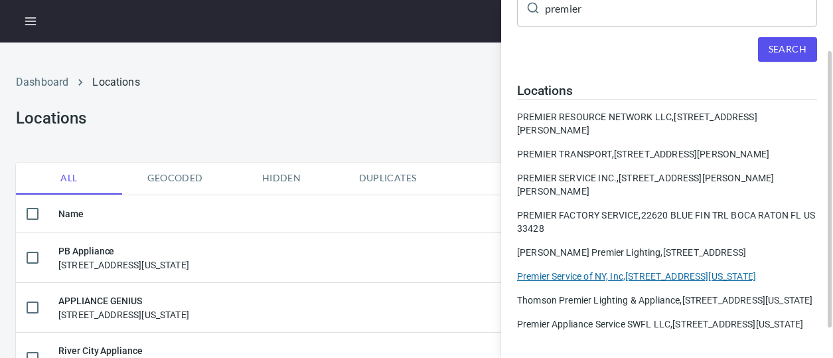
click at [655, 279] on div "Premier Service of NY, Inc, 25 South Bay Avenue, Freeport, New York, United Sta…" at bounding box center [667, 276] width 300 height 13
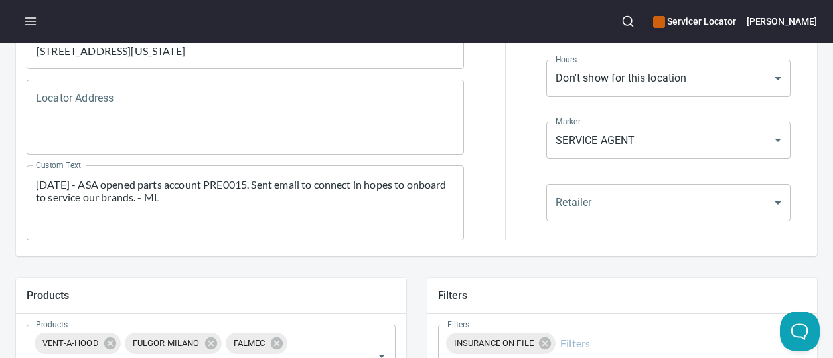
scroll to position [266, 0]
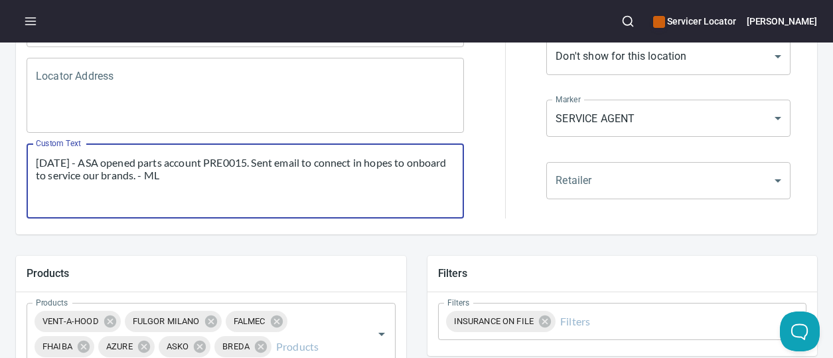
click at [36, 166] on textarea "10/21/24 - ASA opened parts account PRE0015. Sent email to connect in hopes to …" at bounding box center [245, 181] width 419 height 50
paste textarea "8/28/25 Ship parts to Servicer. Can do installs. Ready to go! Cell phone is 646…"
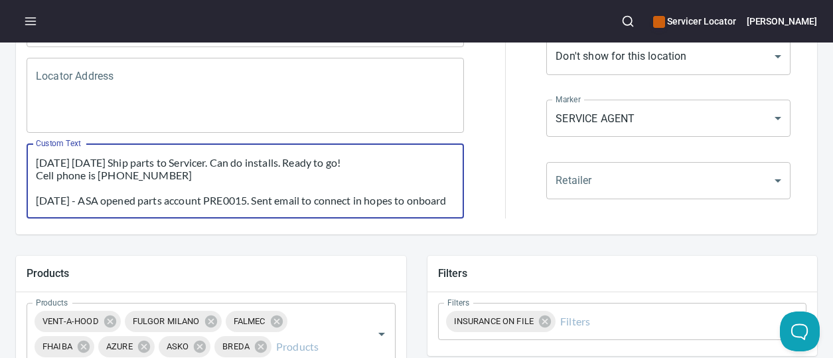
click at [78, 161] on textarea "8/28/25 8/28/25 Ship parts to Servicer. Can do installs. Ready to go! Cell phon…" at bounding box center [245, 181] width 419 height 50
click at [180, 182] on textarea "8/28/25 Ship parts to Servicer. Can do installs. Ready to go! Cell phone is 646…" at bounding box center [245, 181] width 419 height 50
click at [179, 172] on textarea "8/28/25 Ship parts to Servicer. Can do installs. Ready to go! Cell phone is 646…" at bounding box center [245, 181] width 419 height 50
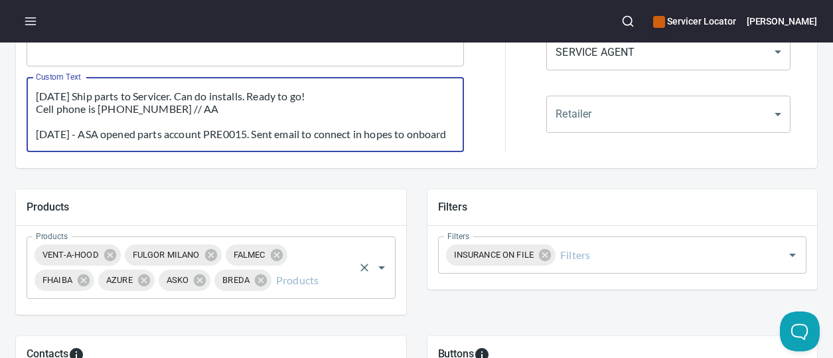
type textarea "8/28/25 Ship parts to Servicer. Can do installs. Ready to go! Cell phone is 646…"
click at [313, 283] on input "Products" at bounding box center [312, 280] width 78 height 25
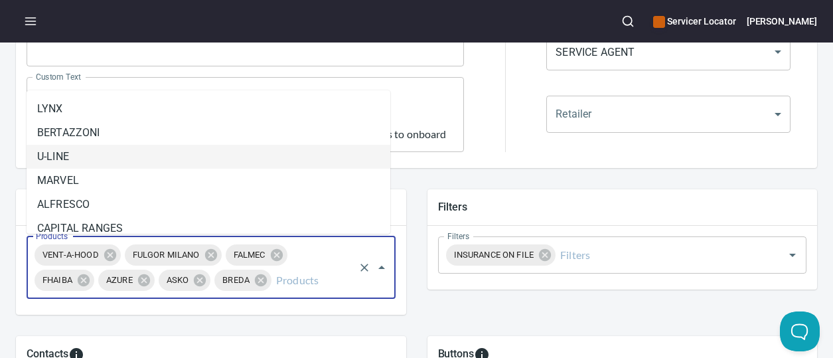
scroll to position [0, 0]
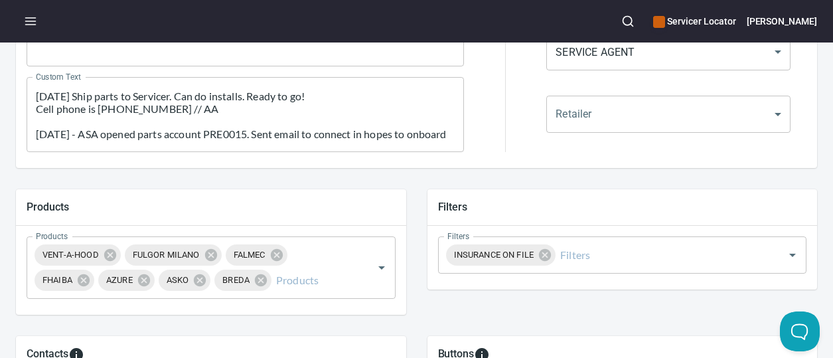
click at [313, 305] on div "Products VENT-A-HOOD FULGOR MILANO FALMEC FHAIBA AZURE ASKO BREDA Products" at bounding box center [211, 270] width 390 height 89
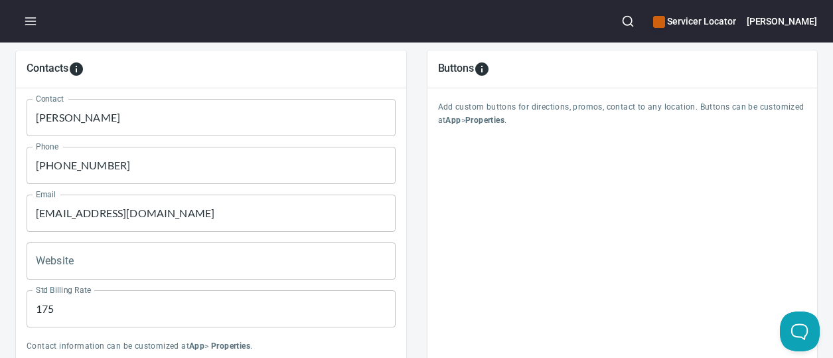
scroll to position [597, 0]
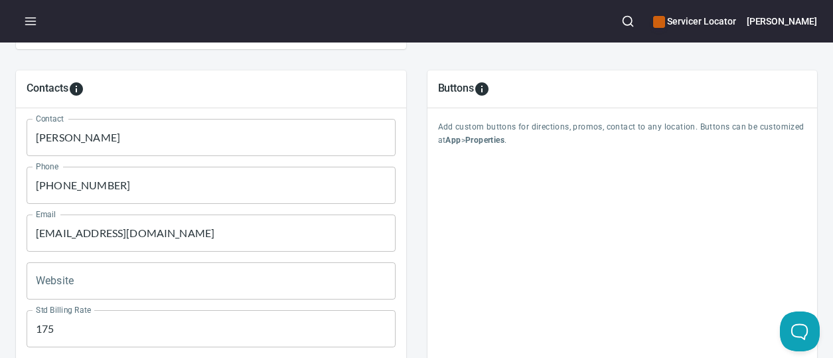
click at [207, 141] on input "Giovanni" at bounding box center [211, 137] width 369 height 37
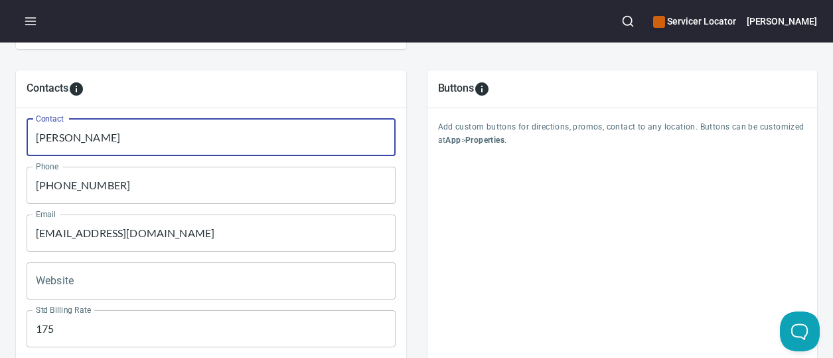
type input "Giovanni Fermin"
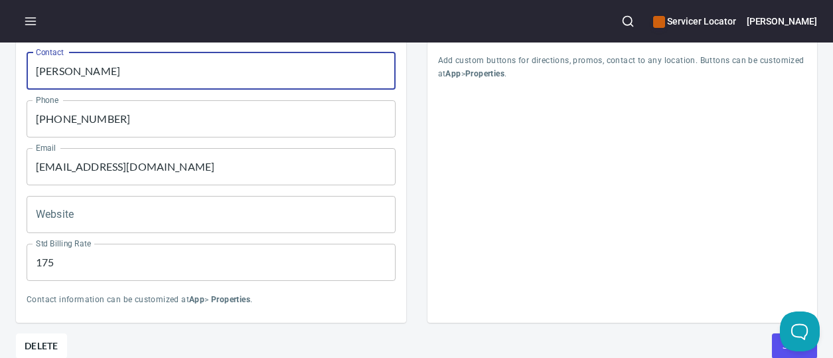
scroll to position [733, 0]
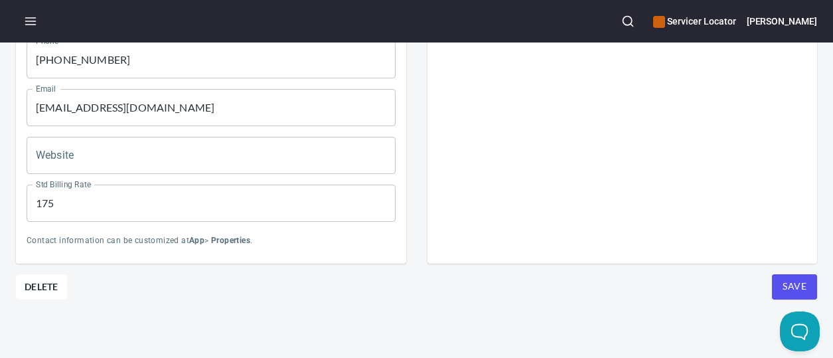
click at [783, 278] on span "Save" at bounding box center [795, 286] width 24 height 17
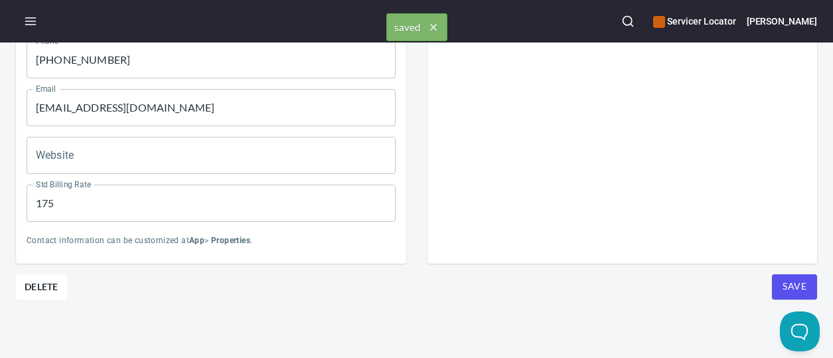
click at [783, 278] on span "Save" at bounding box center [795, 286] width 24 height 17
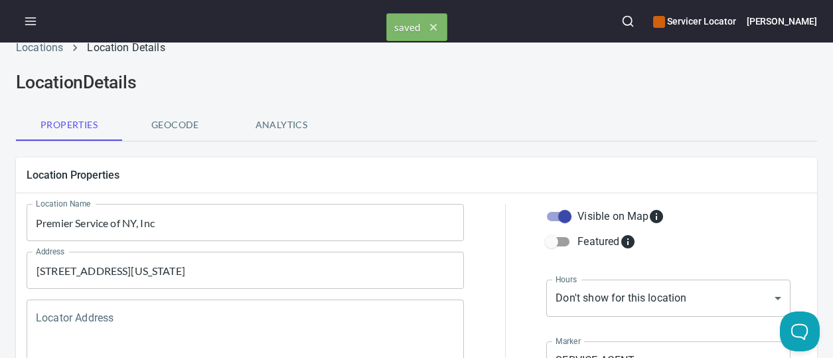
scroll to position [0, 0]
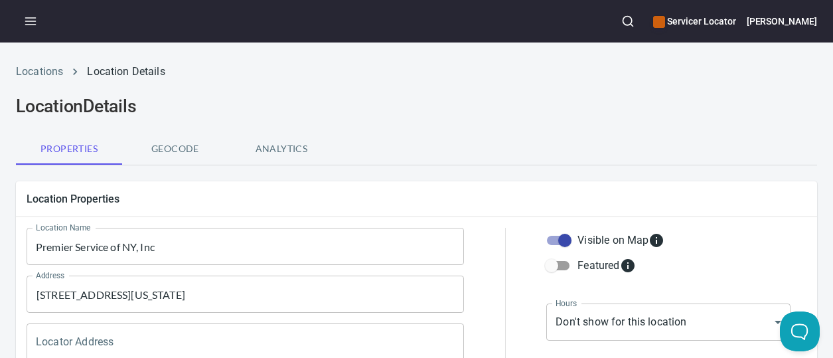
click at [32, 19] on icon "button" at bounding box center [30, 21] width 13 height 13
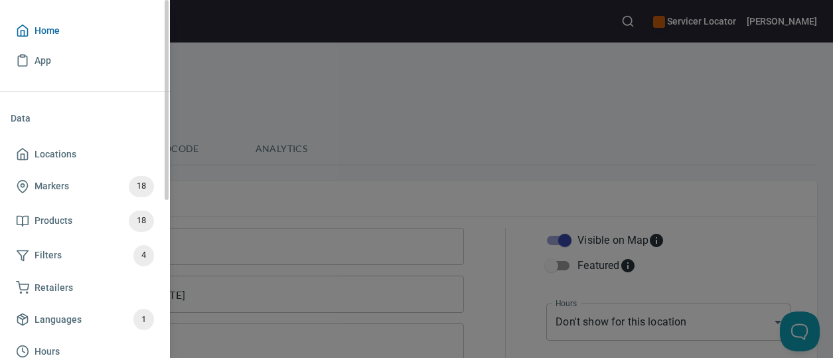
click at [55, 31] on span "Home" at bounding box center [47, 31] width 25 height 17
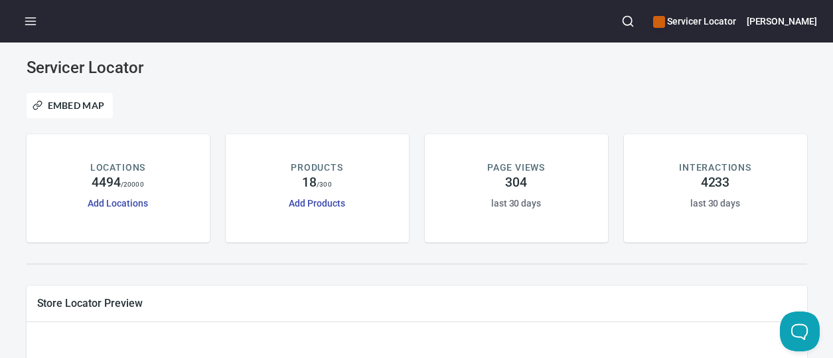
click at [361, 257] on div at bounding box center [417, 263] width 797 height 27
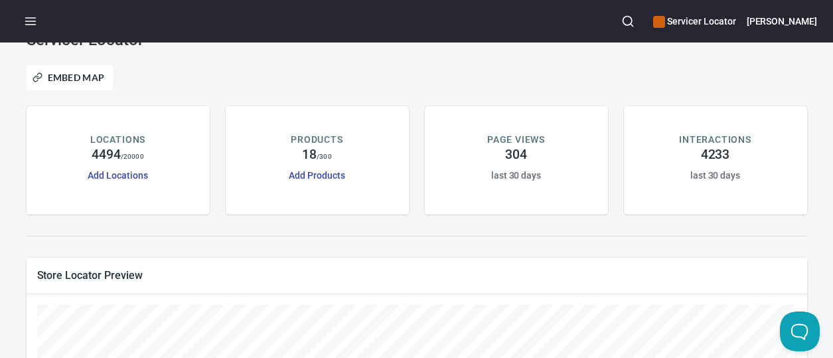
scroll to position [21, 0]
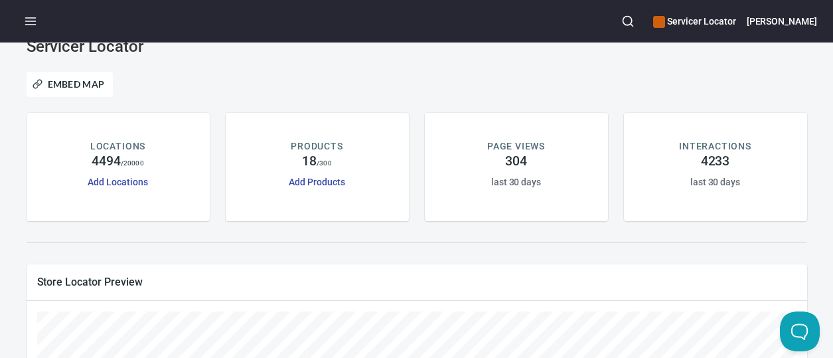
click at [632, 25] on circle "button" at bounding box center [627, 21] width 9 height 9
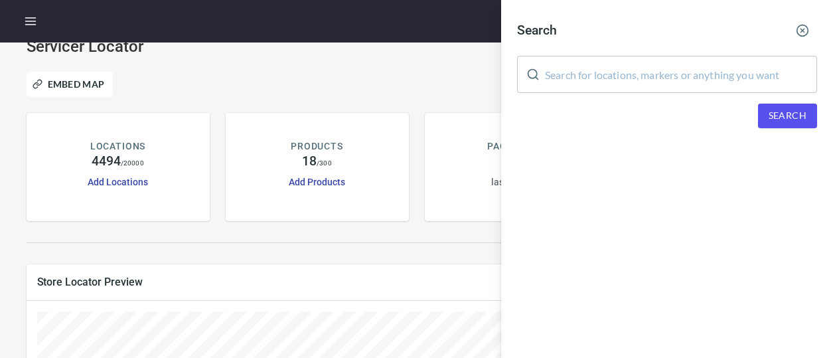
click at [724, 78] on input "text" at bounding box center [681, 74] width 272 height 37
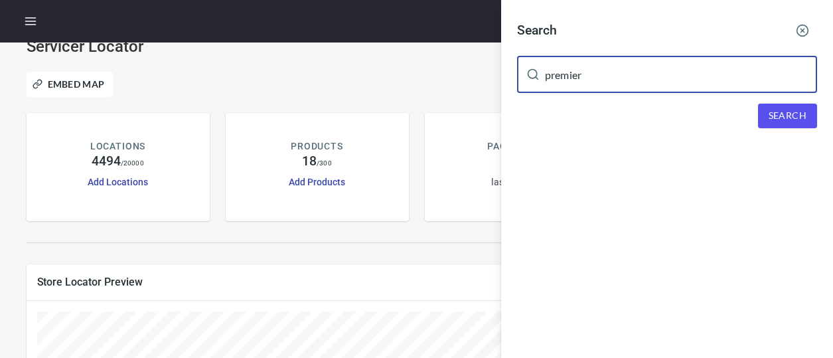
type input "premier"
click at [782, 116] on span "Search" at bounding box center [788, 116] width 38 height 17
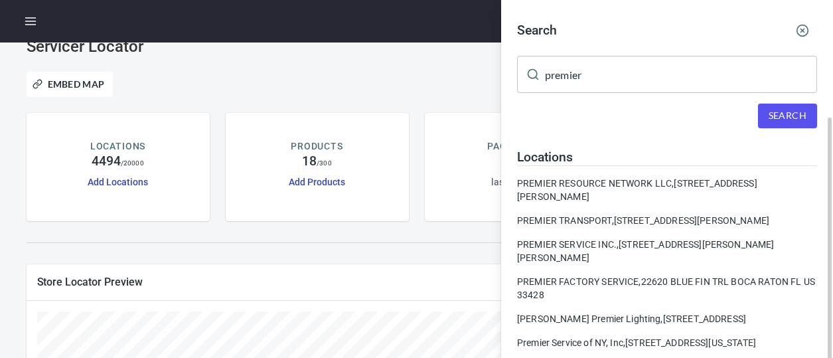
scroll to position [66, 0]
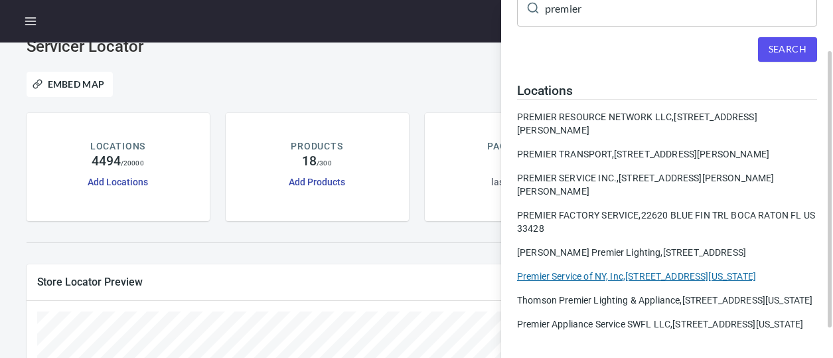
click at [655, 283] on div "Premier Service of NY, Inc, 25 South Bay Avenue, Freeport, New York, United Sta…" at bounding box center [667, 276] width 300 height 13
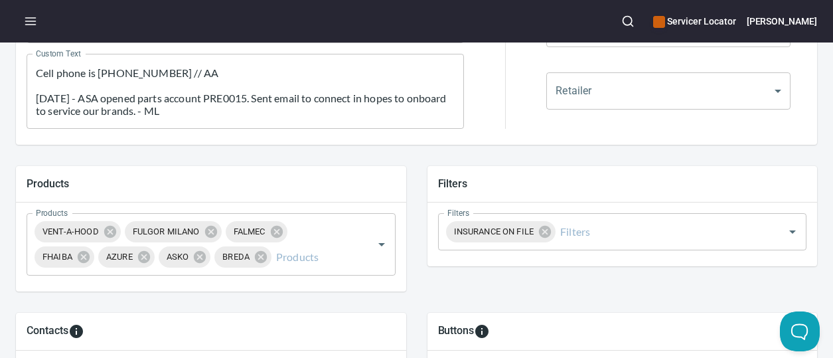
scroll to position [332, 0]
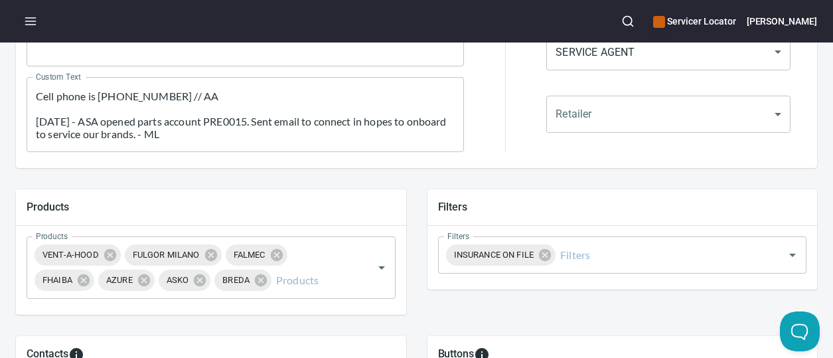
click at [258, 72] on div "Custom Text 8/28/25 Ship parts to Servicer. Can do installs. Ready to go! Cell …" at bounding box center [245, 115] width 448 height 86
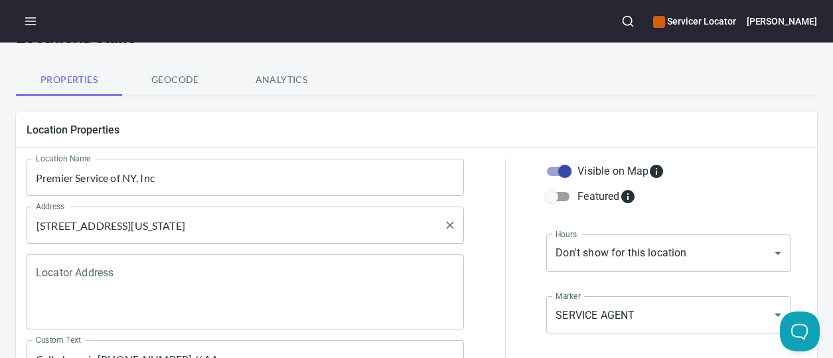
scroll to position [0, 0]
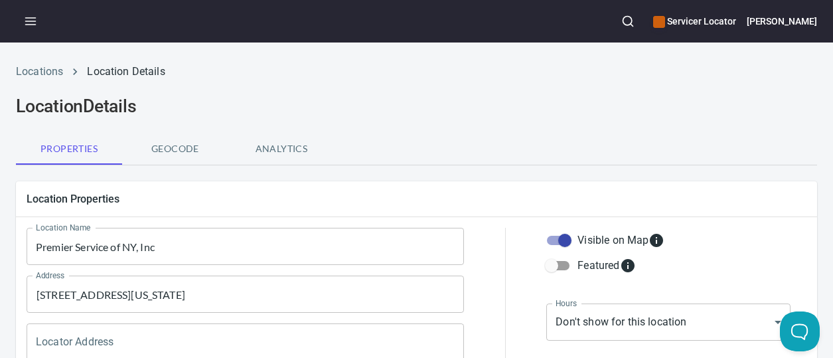
click at [25, 22] on icon "button" at bounding box center [30, 21] width 13 height 13
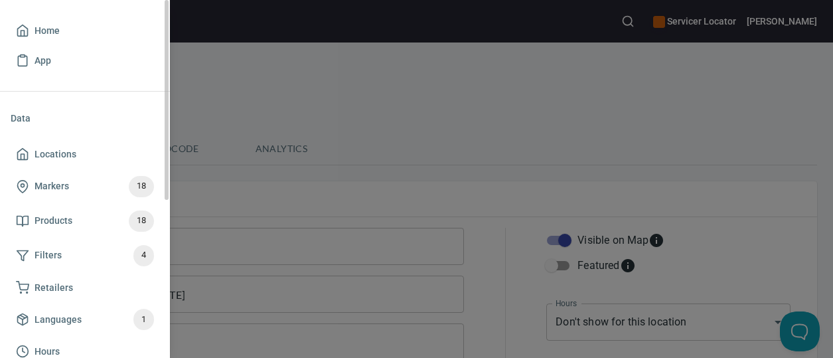
click at [262, 97] on div at bounding box center [416, 179] width 833 height 358
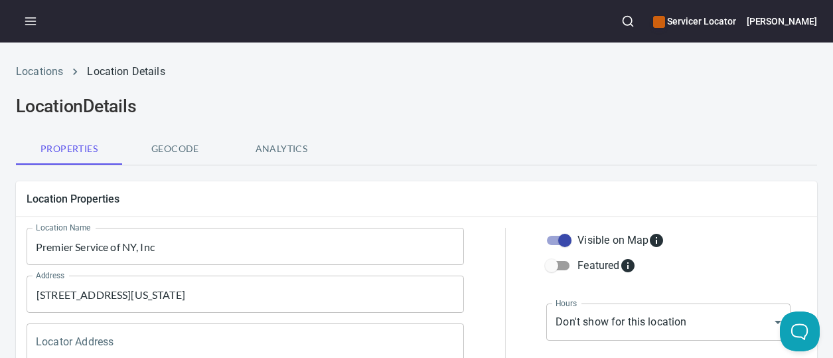
click at [404, 143] on div "Properties Geocode Analytics" at bounding box center [416, 149] width 801 height 32
click at [365, 80] on div "Locations Location Details" at bounding box center [416, 72] width 817 height 32
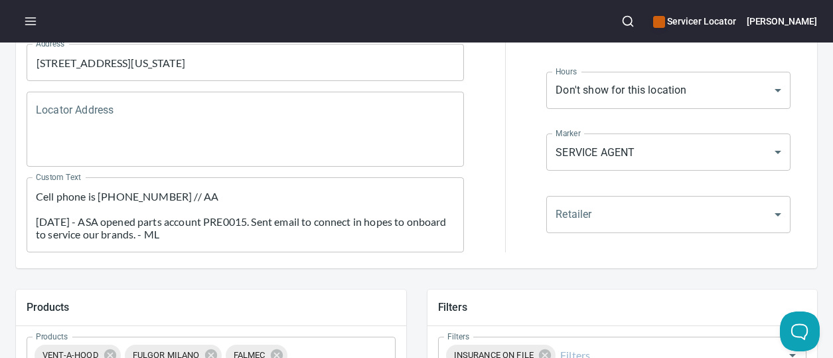
scroll to position [332, 0]
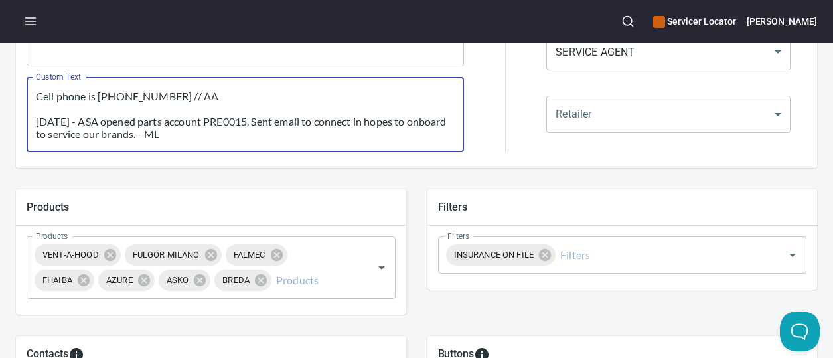
click at [232, 137] on textarea "8/28/25 Ship parts to Servicer. Can do installs. Ready to go! Cell phone is 646…" at bounding box center [245, 115] width 419 height 50
paste textarea "https://pinnacleapplianceparts.com/shop/?pr_search_tcesol=818114&wpf_fbv=1"
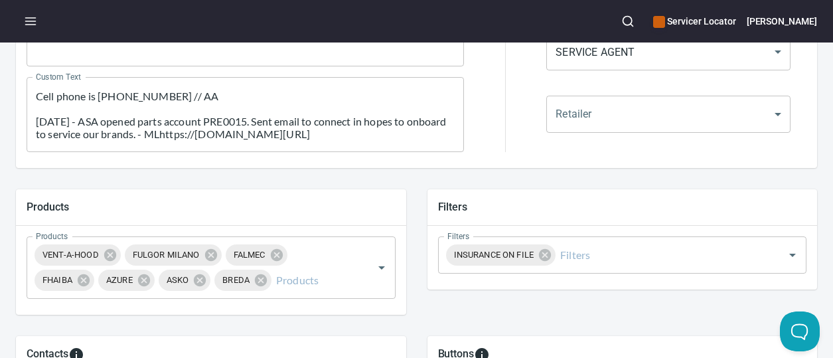
drag, startPoint x: 220, startPoint y: 143, endPoint x: 266, endPoint y: 110, distance: 56.2
click at [266, 110] on div "8/28/25 Ship parts to Servicer. Can do installs. Ready to go! Cell phone is 646…" at bounding box center [245, 114] width 437 height 75
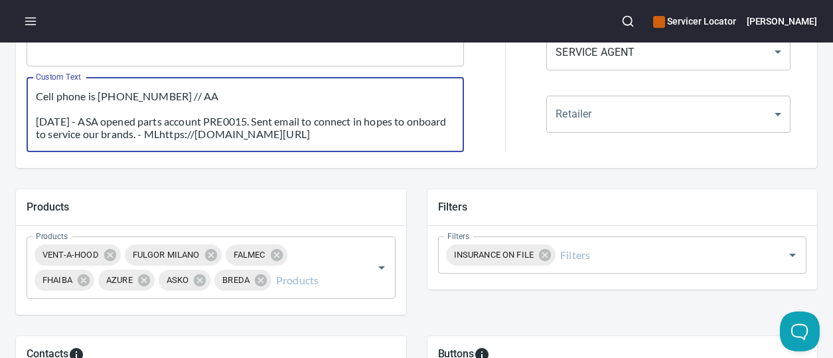
drag, startPoint x: 266, startPoint y: 110, endPoint x: 274, endPoint y: 133, distance: 23.9
click at [274, 133] on textarea "8/28/25 Ship parts to Servicer. Can do installs. Ready to go! Cell phone is 646…" at bounding box center [245, 115] width 419 height 50
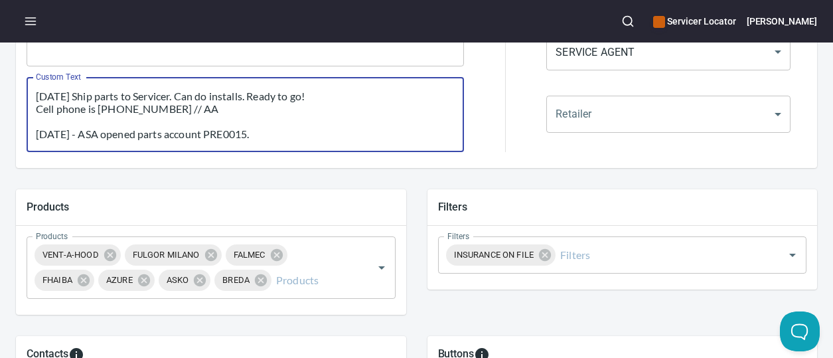
scroll to position [0, 0]
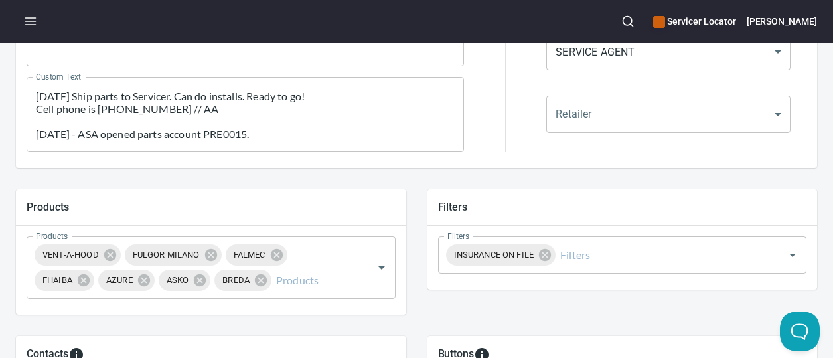
click at [263, 143] on div "8/28/25 Ship parts to Servicer. Can do installs. Ready to go! Cell phone is 646…" at bounding box center [245, 114] width 437 height 75
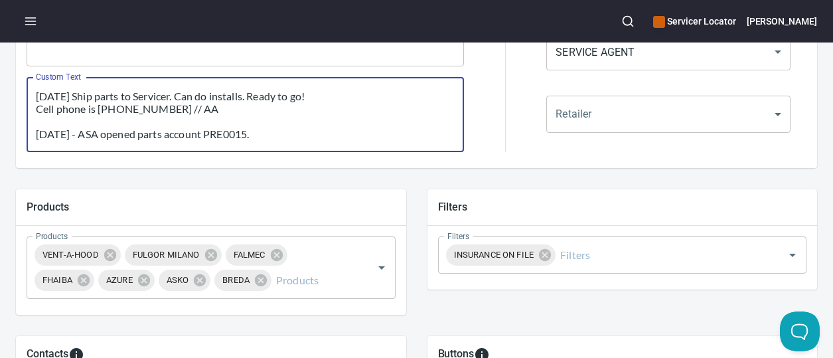
paste textarea "https://teams.microsoft.com/l/message/19:007099abc14241358336258a93298e56@threa…"
drag, startPoint x: 308, startPoint y: 135, endPoint x: 31, endPoint y: 114, distance: 277.6
click at [31, 114] on div "8/28/25 Ship parts to Servicer. Can do installs. Ready to go! Cell phone is 646…" at bounding box center [245, 114] width 437 height 75
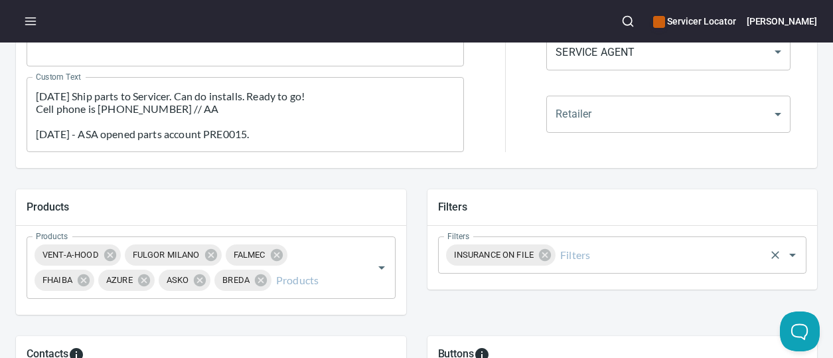
drag, startPoint x: 568, startPoint y: 187, endPoint x: 532, endPoint y: 266, distance: 87.6
click at [568, 187] on div "Filters Filters INSURANCE ON FILE Filters" at bounding box center [623, 252] width 412 height 146
drag, startPoint x: 420, startPoint y: 100, endPoint x: 347, endPoint y: 123, distance: 77.1
click at [420, 100] on textarea "8/28/25 Ship parts to Servicer. Can do installs. Ready to go! Cell phone is 646…" at bounding box center [245, 115] width 419 height 50
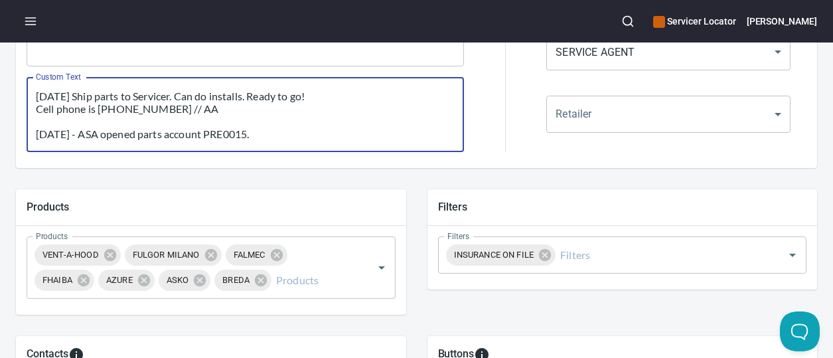
click at [267, 133] on textarea "8/28/25 Ship parts to Servicer. Can do installs. Ready to go! Cell phone is 646…" at bounding box center [245, 115] width 419 height 50
paste textarea "covered: 11580 11581 11582 11590 11596 11598 11599 11709 11710 11714 11732 1173…"
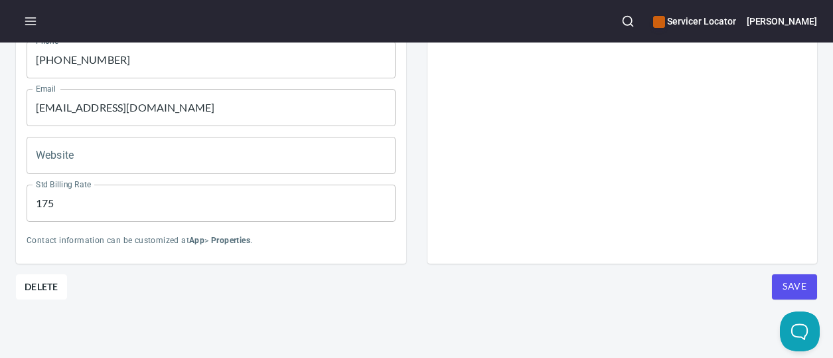
scroll to position [733, 0]
type textarea "8/28/25 Ship parts to Servicer. Can do installs. Ready to go! Cell phone is 646…"
click at [783, 278] on span "Save" at bounding box center [795, 286] width 24 height 17
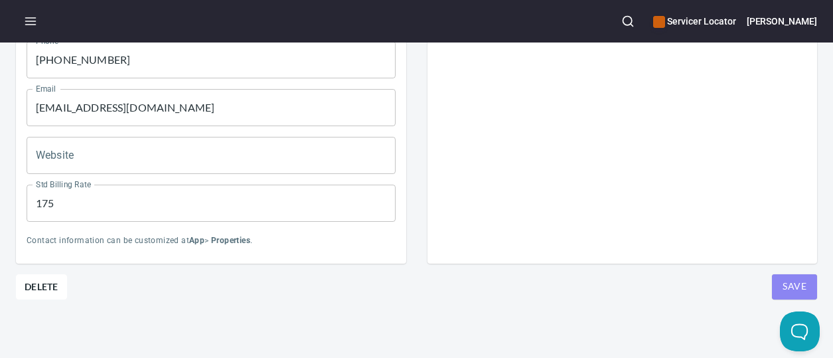
click at [783, 278] on span "Save" at bounding box center [795, 286] width 24 height 17
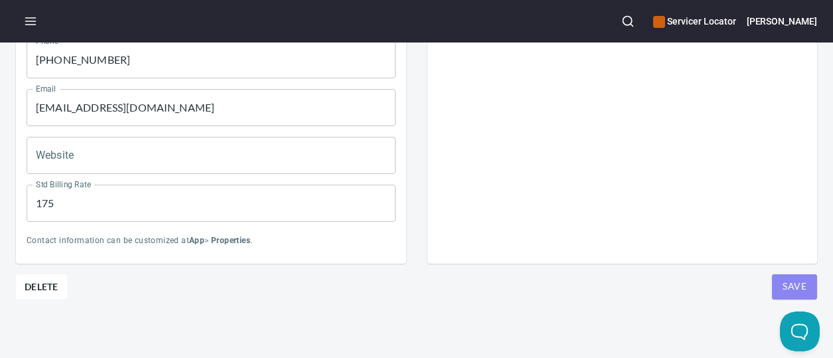
click at [783, 278] on span "Save" at bounding box center [795, 286] width 24 height 17
click at [772, 277] on button "Save" at bounding box center [794, 286] width 45 height 25
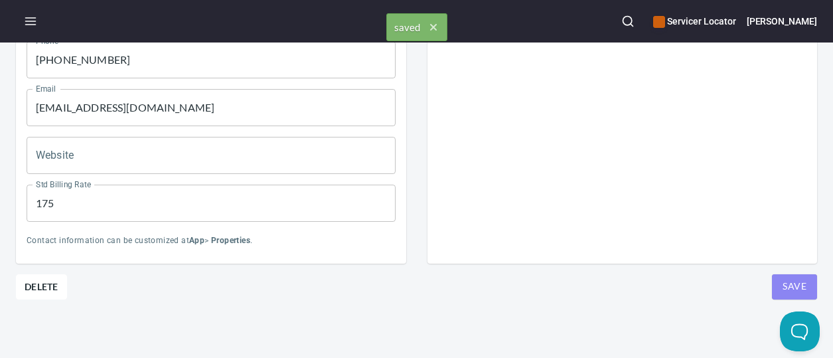
click at [772, 277] on button "Save" at bounding box center [794, 286] width 45 height 25
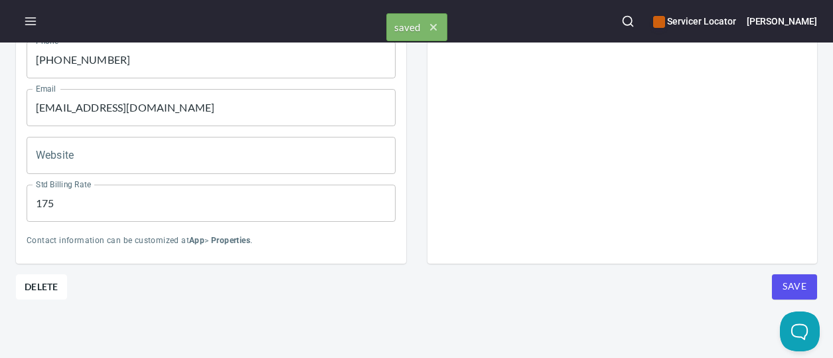
click at [772, 277] on button "Save" at bounding box center [794, 286] width 45 height 25
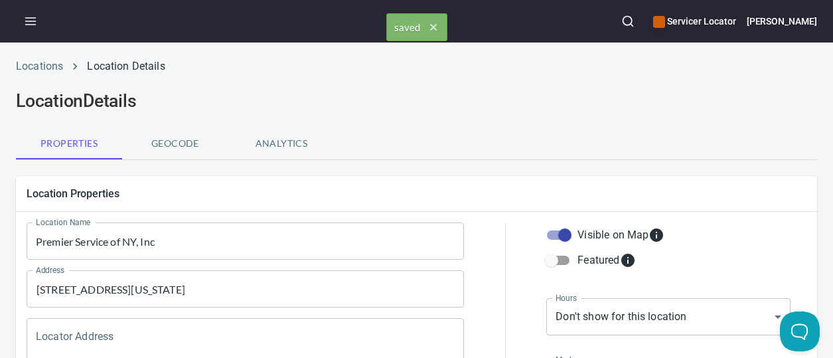
scroll to position [0, 0]
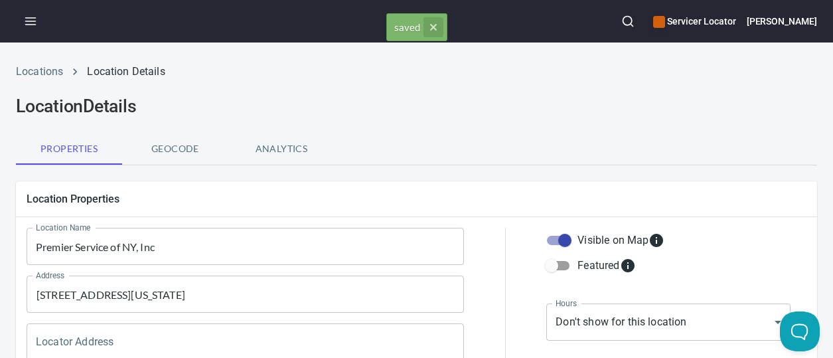
click at [435, 25] on icon "button" at bounding box center [432, 27] width 7 height 7
click at [343, 100] on h2 "Location Details" at bounding box center [416, 106] width 801 height 21
